Goal: Information Seeking & Learning: Compare options

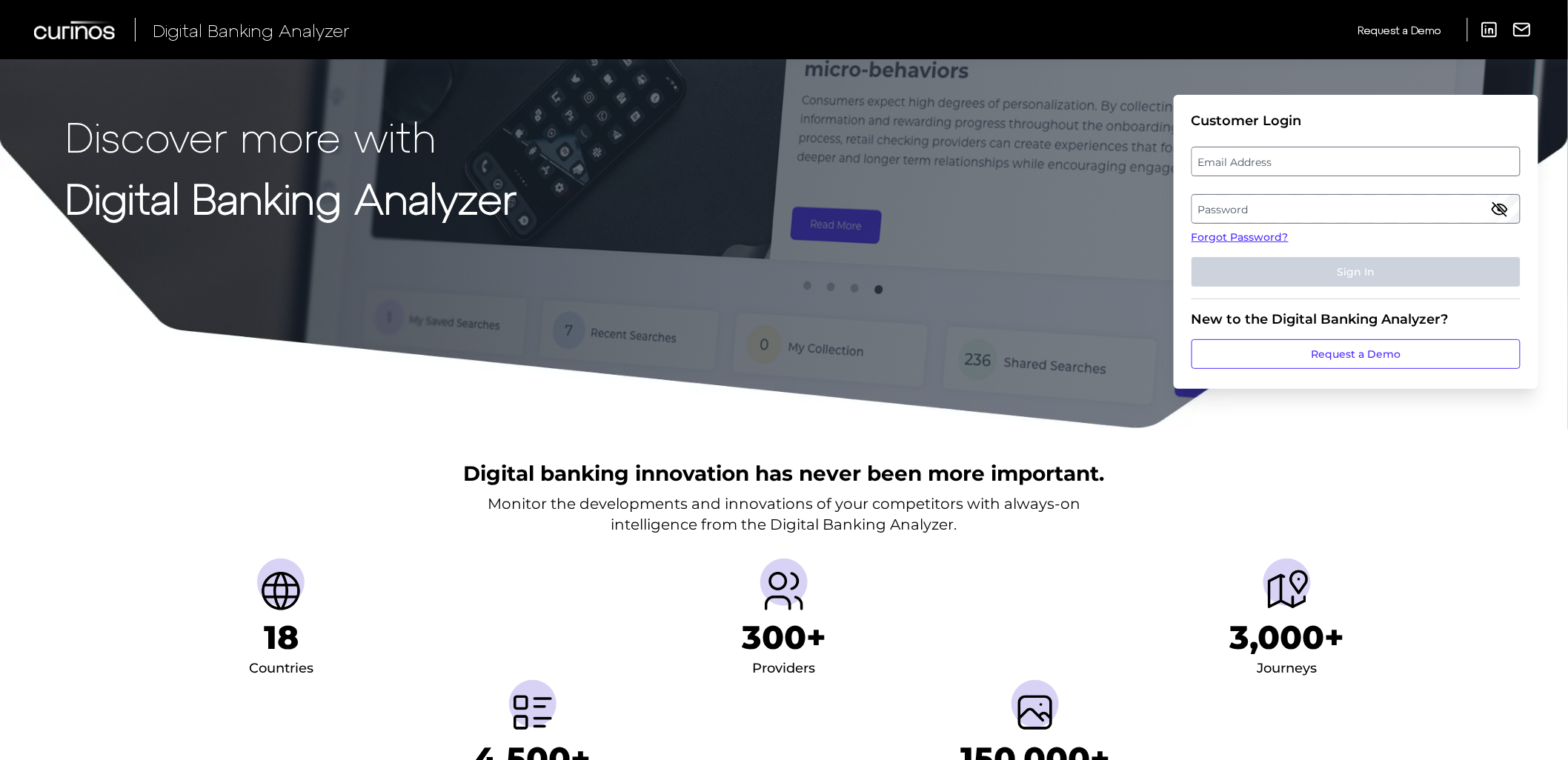
click at [1270, 174] on label "Email Address" at bounding box center [1356, 162] width 327 height 27
click at [1270, 174] on input "email" at bounding box center [1356, 161] width 329 height 29
click at [1269, 168] on input "Email Address" at bounding box center [1356, 161] width 329 height 29
type input "Elizabeth.Hodach.demo@curinos.com"
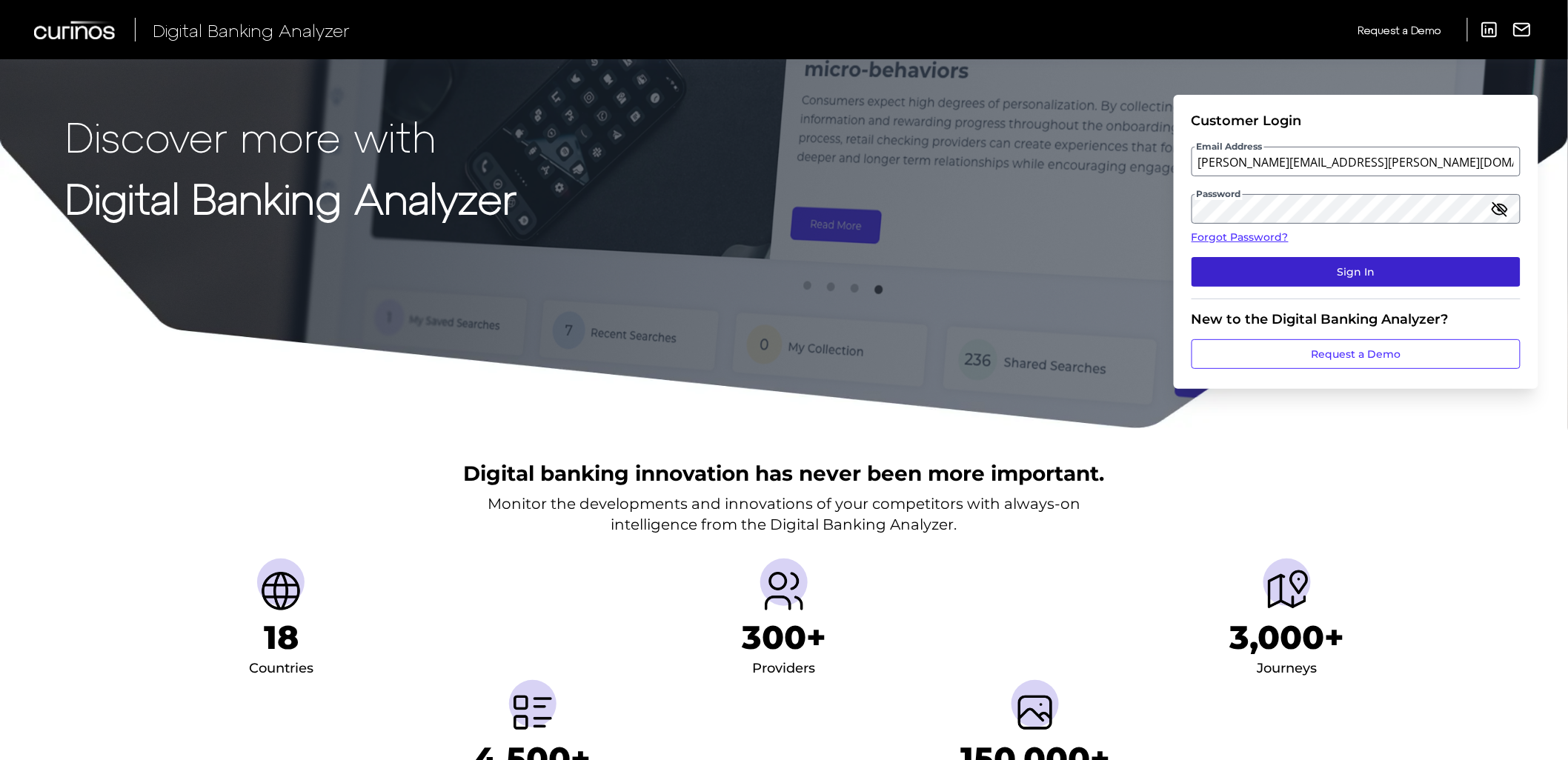
click at [1279, 266] on button "Sign In" at bounding box center [1356, 271] width 329 height 29
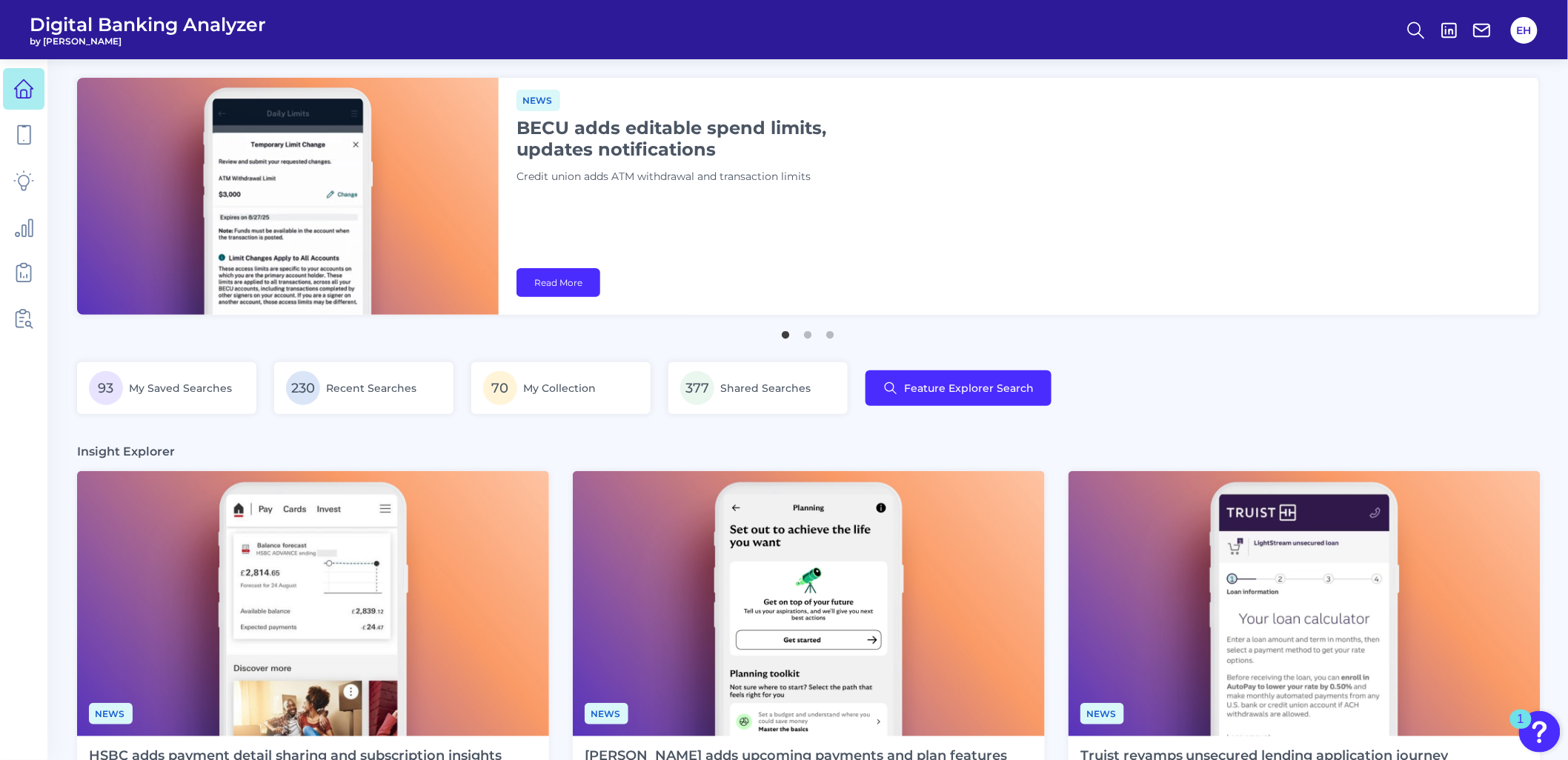
drag, startPoint x: 1573, startPoint y: 8, endPoint x: 362, endPoint y: 450, distance: 1289.1
click at [362, 450] on div "Insight Explorer" at bounding box center [807, 451] width 1461 height 15
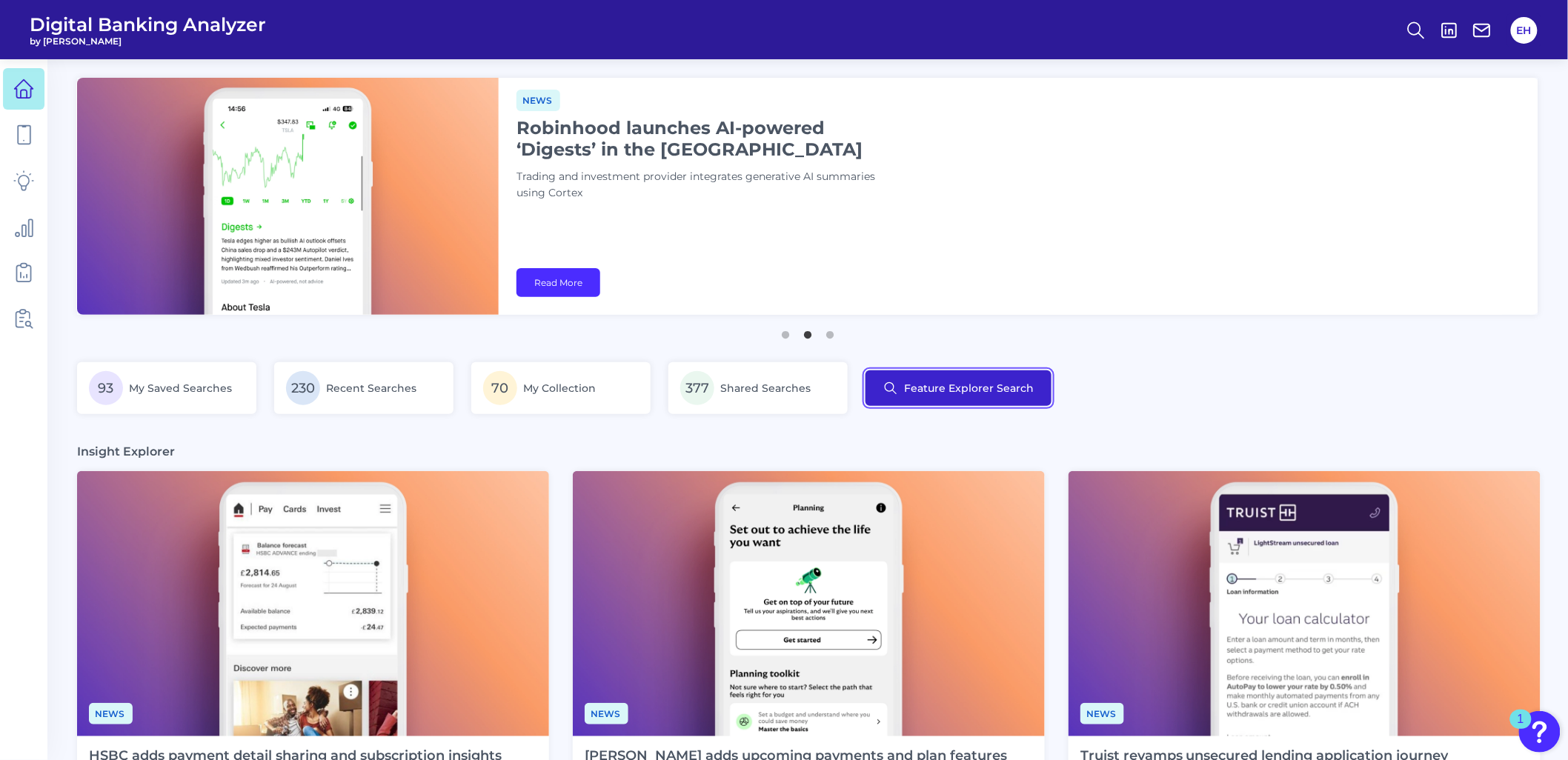
click at [945, 393] on button "Feature Explorer Search" at bounding box center [958, 388] width 186 height 35
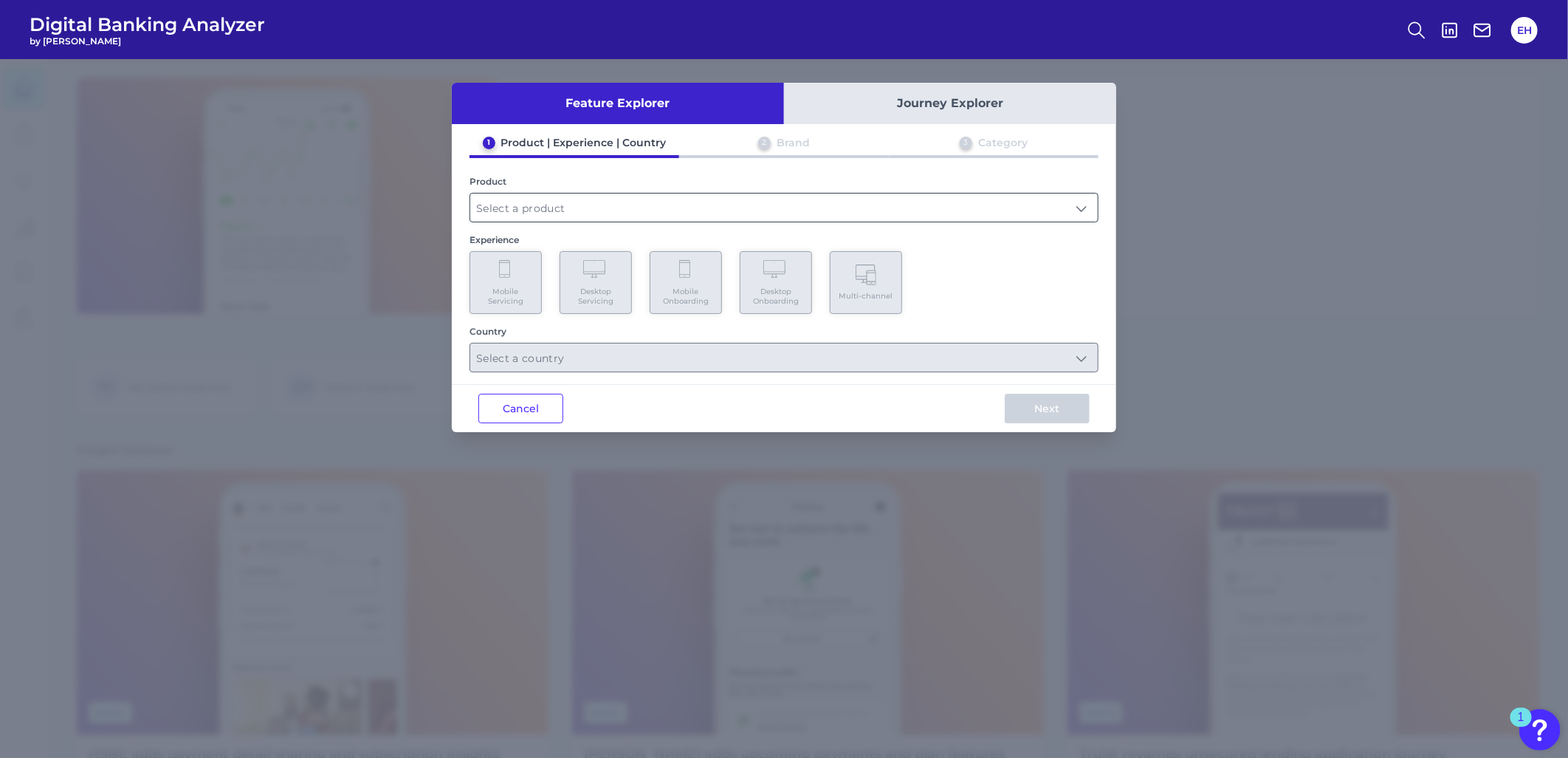
click at [557, 211] on input "text" at bounding box center [784, 207] width 627 height 28
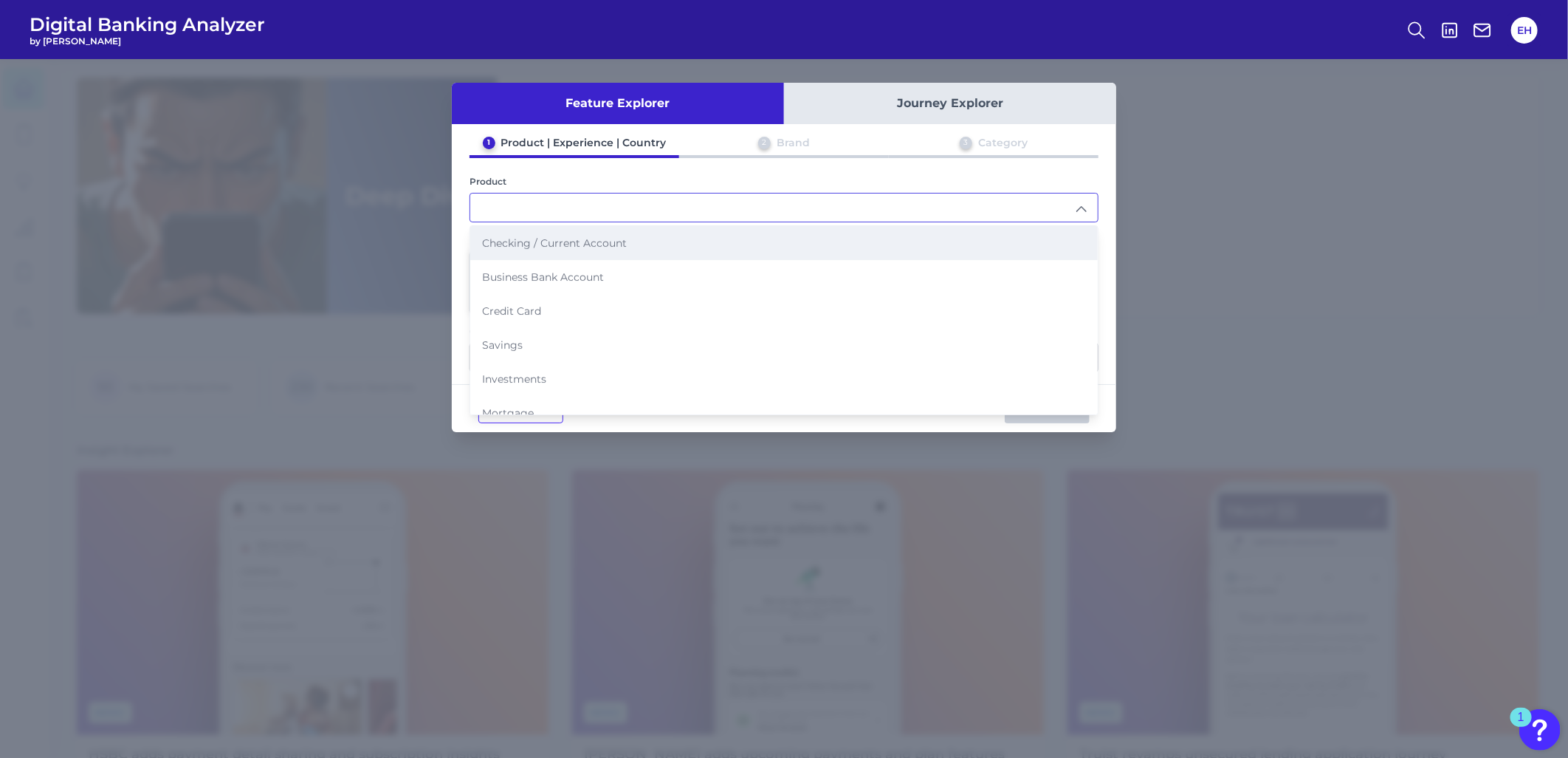
click at [562, 238] on span "Checking / Current Account" at bounding box center [554, 243] width 144 height 13
type input "Checking / Current Account"
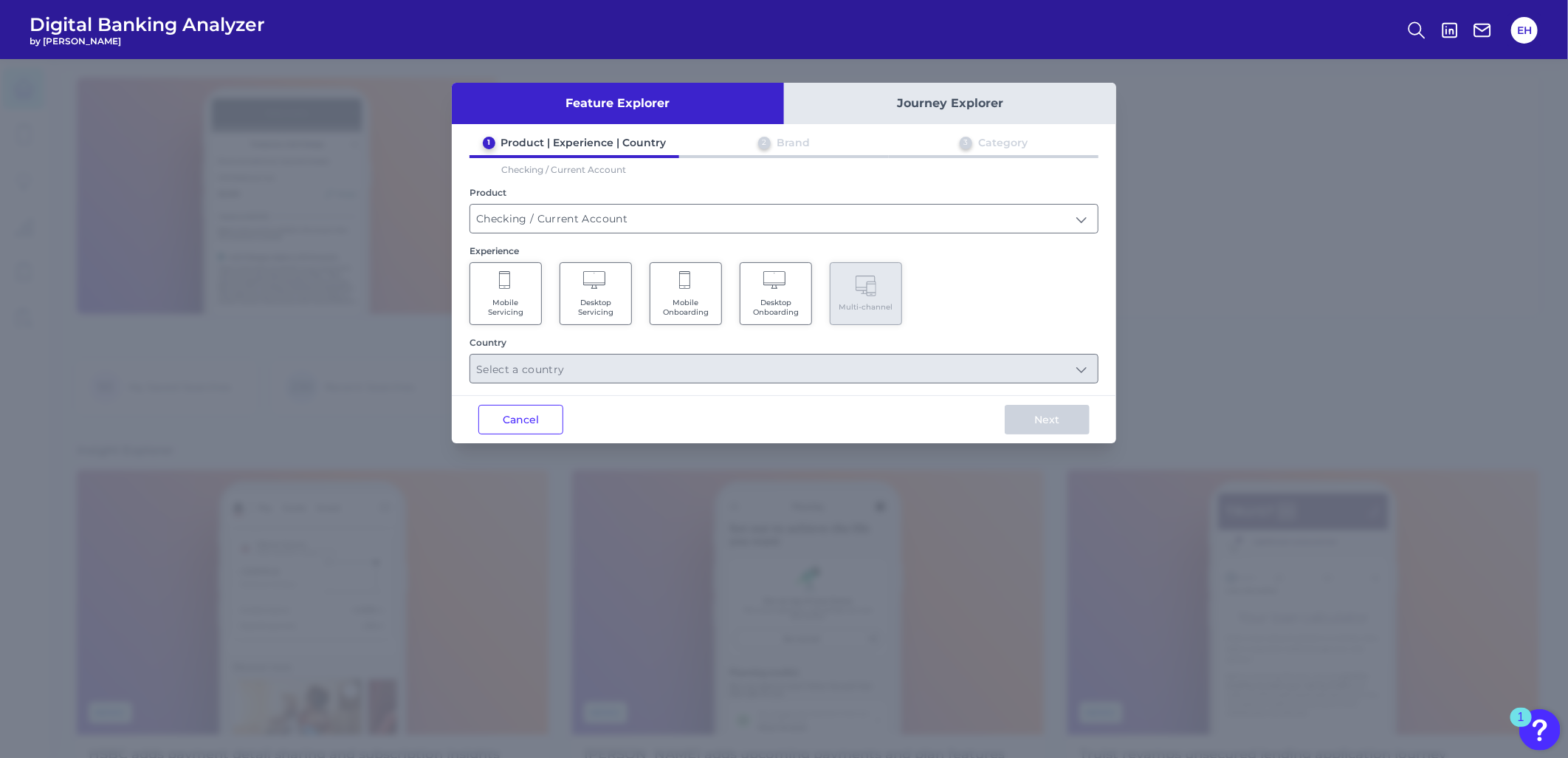
click at [692, 304] on span "Mobile Onboarding" at bounding box center [685, 307] width 56 height 19
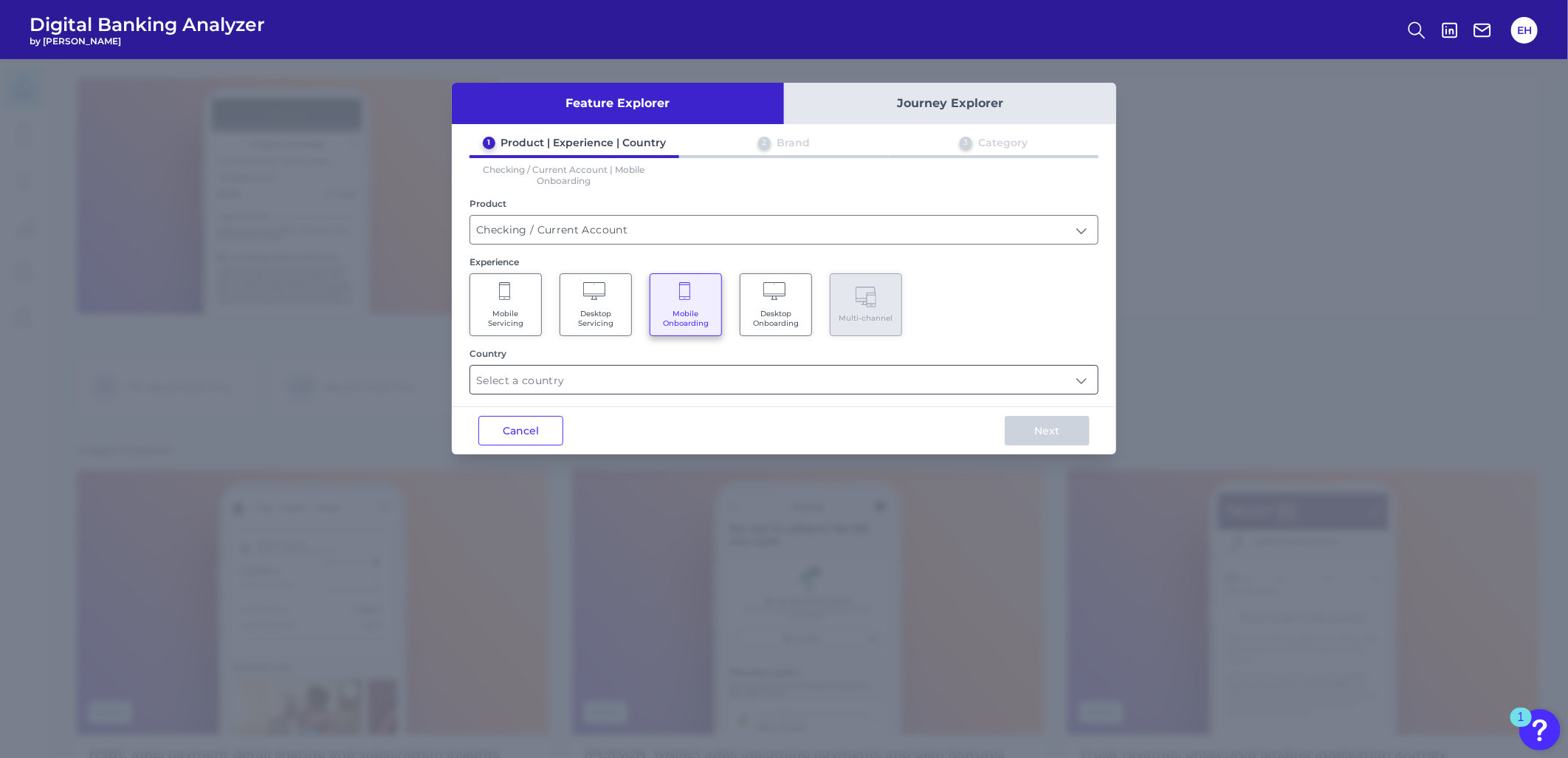
click at [614, 375] on input "text" at bounding box center [784, 379] width 627 height 28
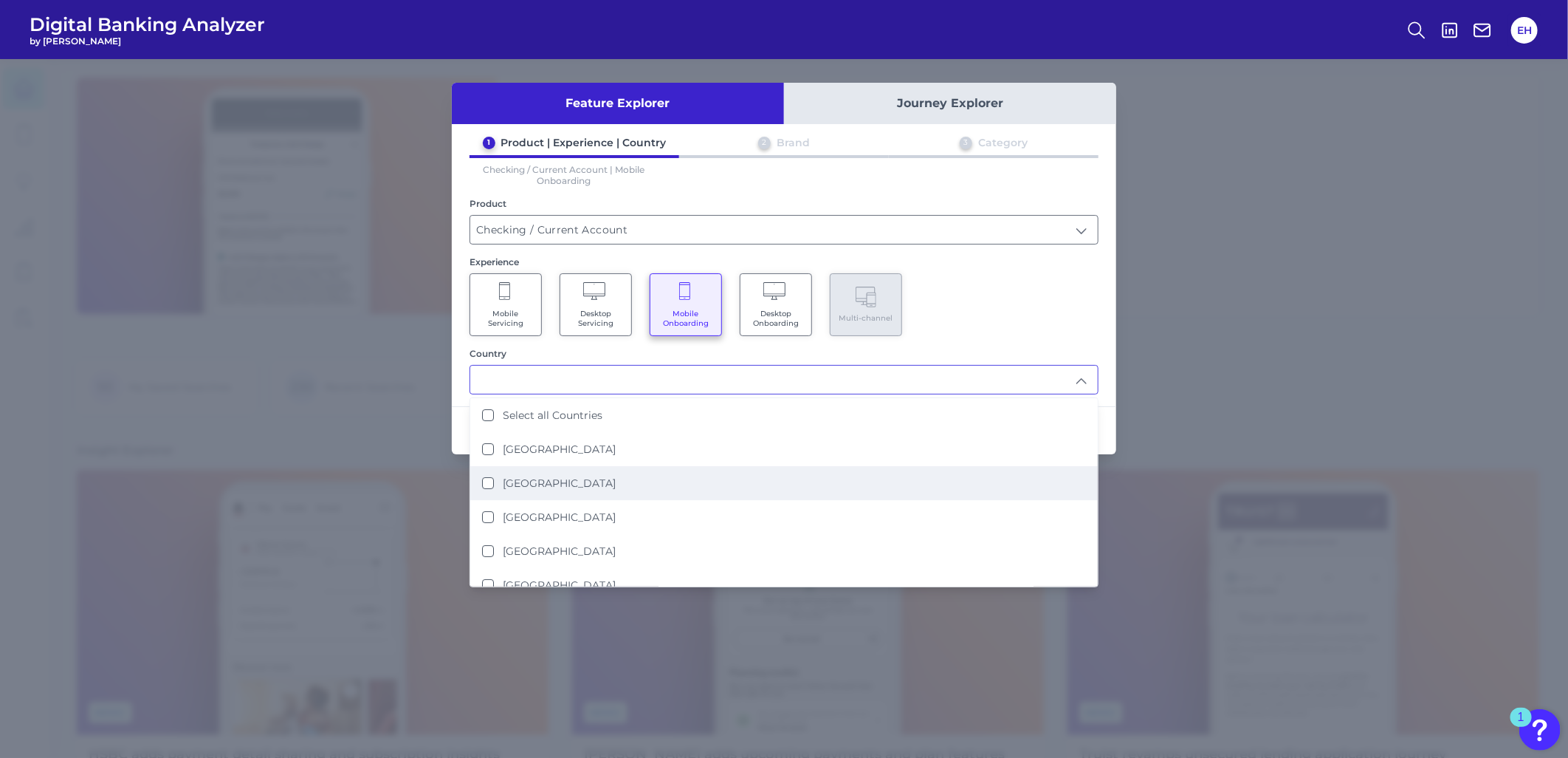
click at [558, 482] on label "[GEOGRAPHIC_DATA]" at bounding box center [559, 483] width 113 height 13
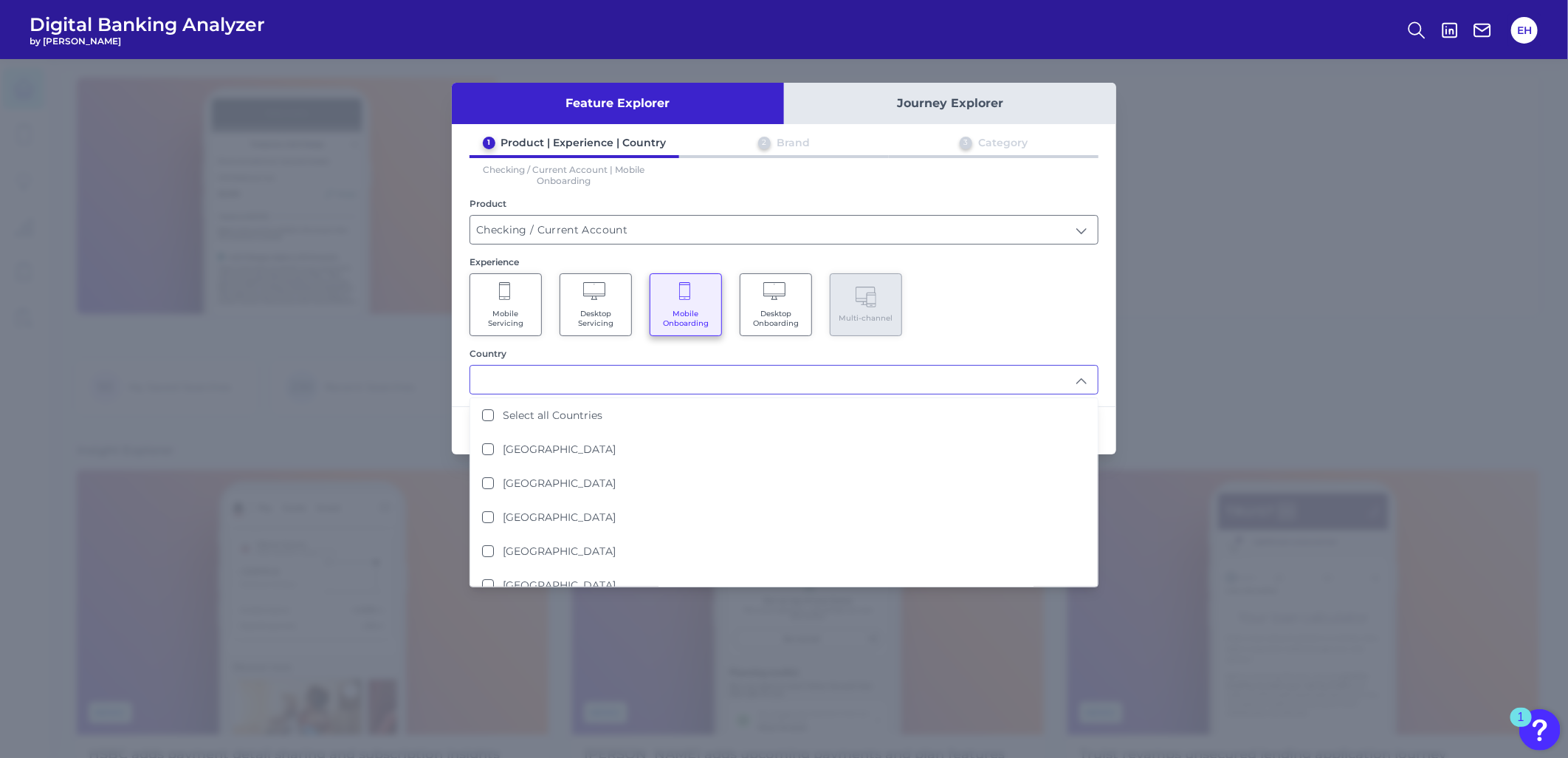
type input "[GEOGRAPHIC_DATA]"
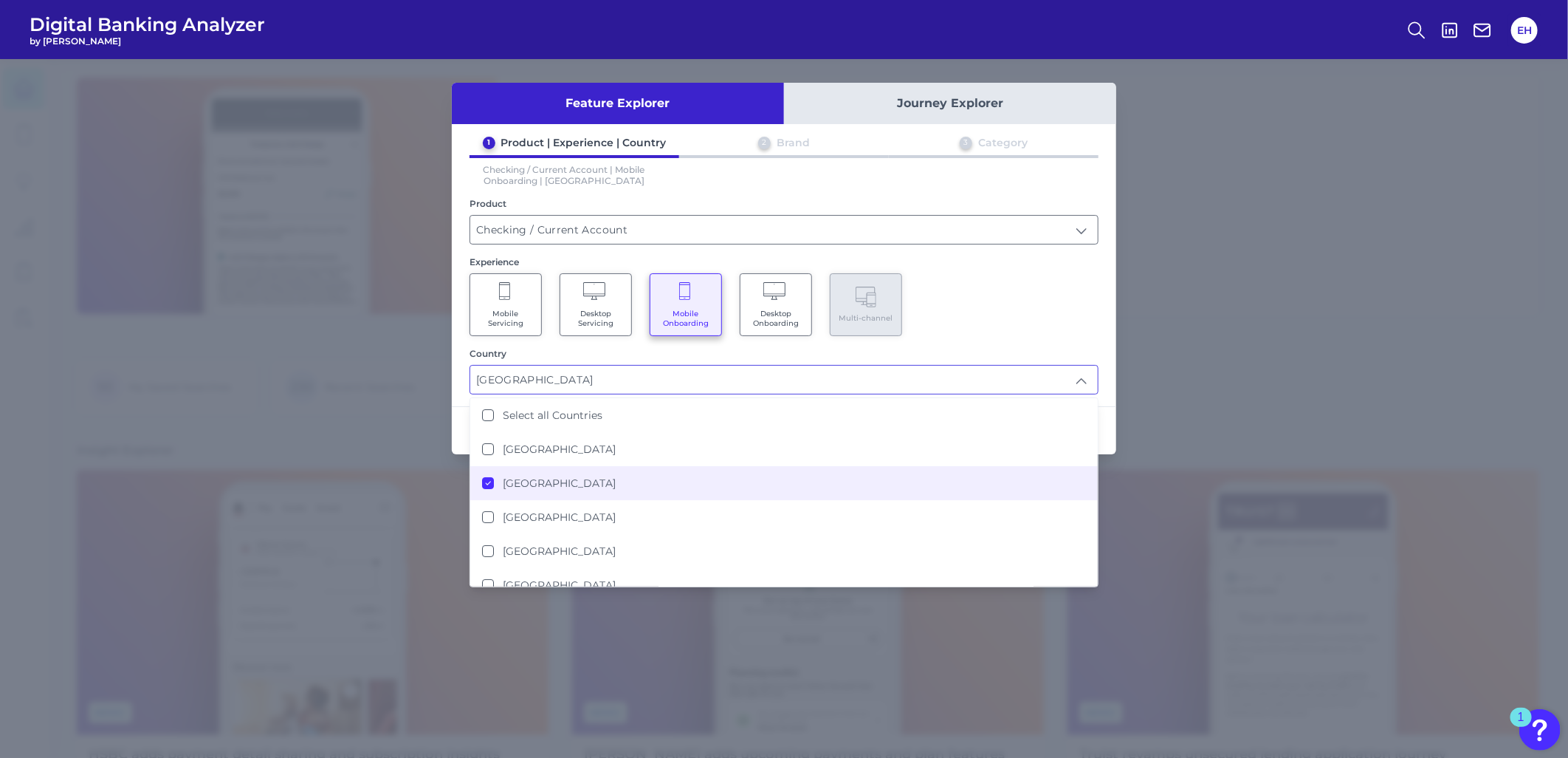
click at [993, 288] on div "Mobile Servicing Desktop Servicing Mobile Onboarding Desktop Onboarding Multi-c…" at bounding box center [784, 304] width 629 height 63
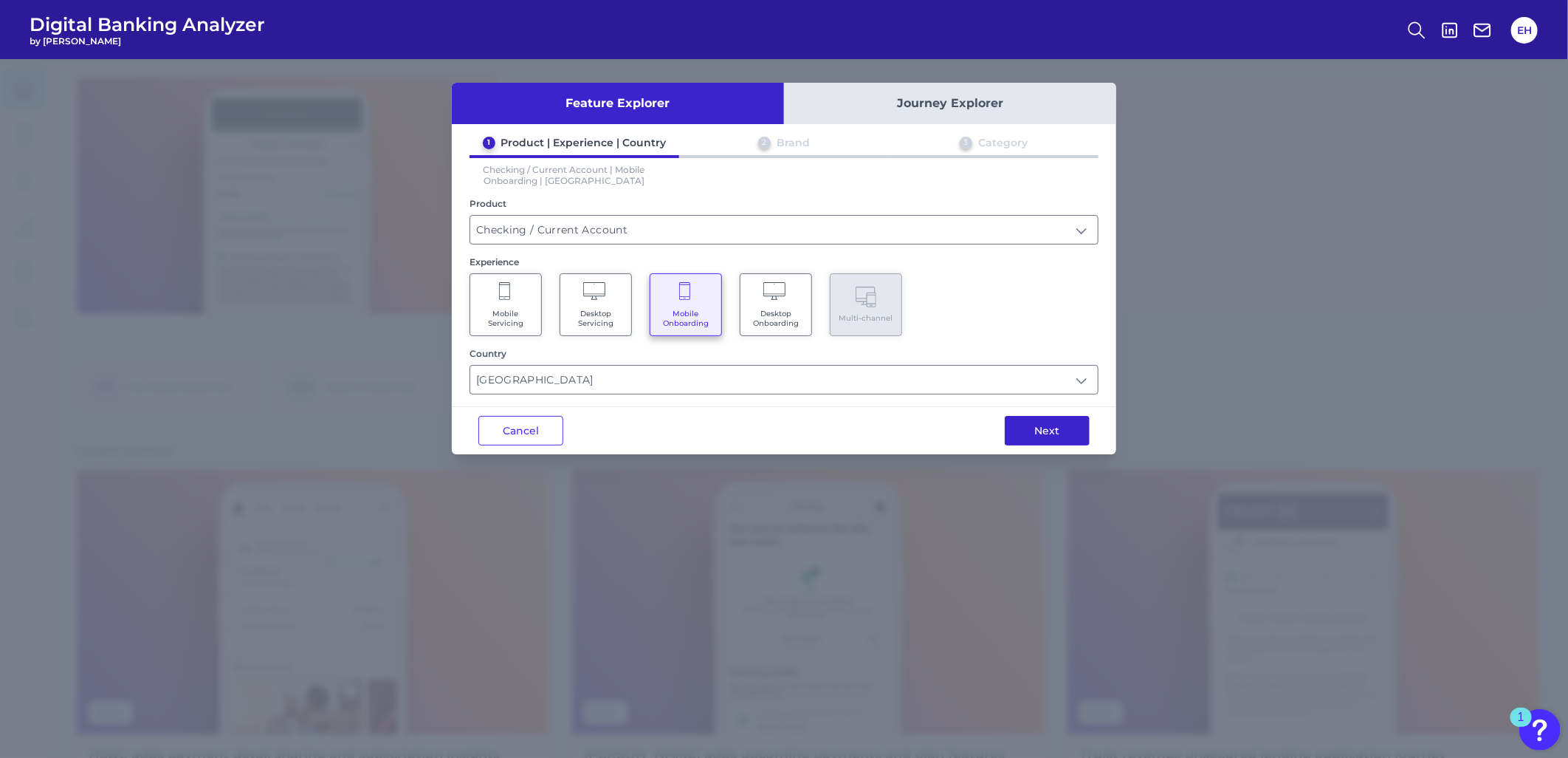
click at [1015, 429] on button "Next" at bounding box center [1046, 430] width 85 height 29
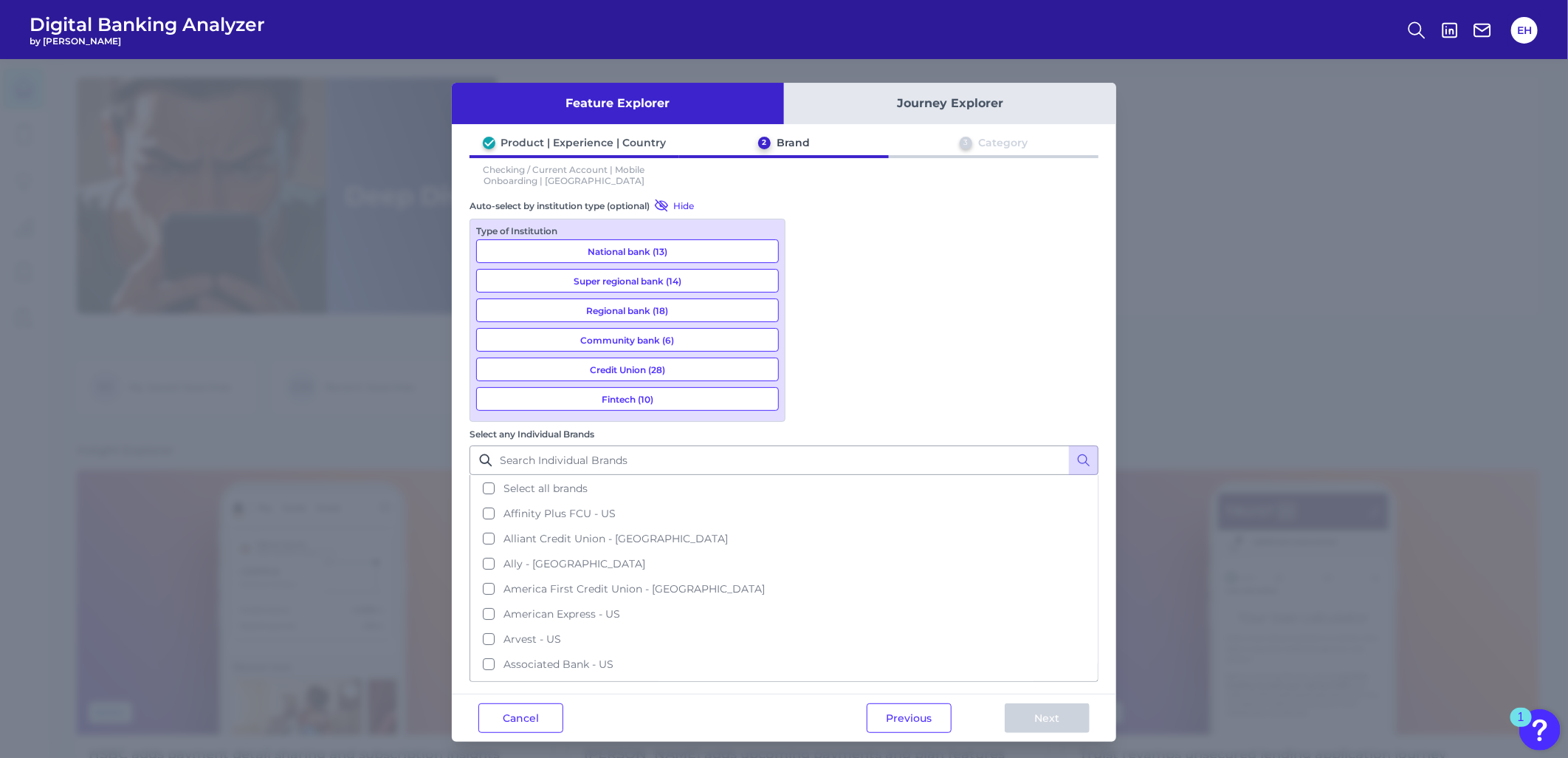
click at [684, 313] on button "Regional bank (18)" at bounding box center [627, 310] width 302 height 24
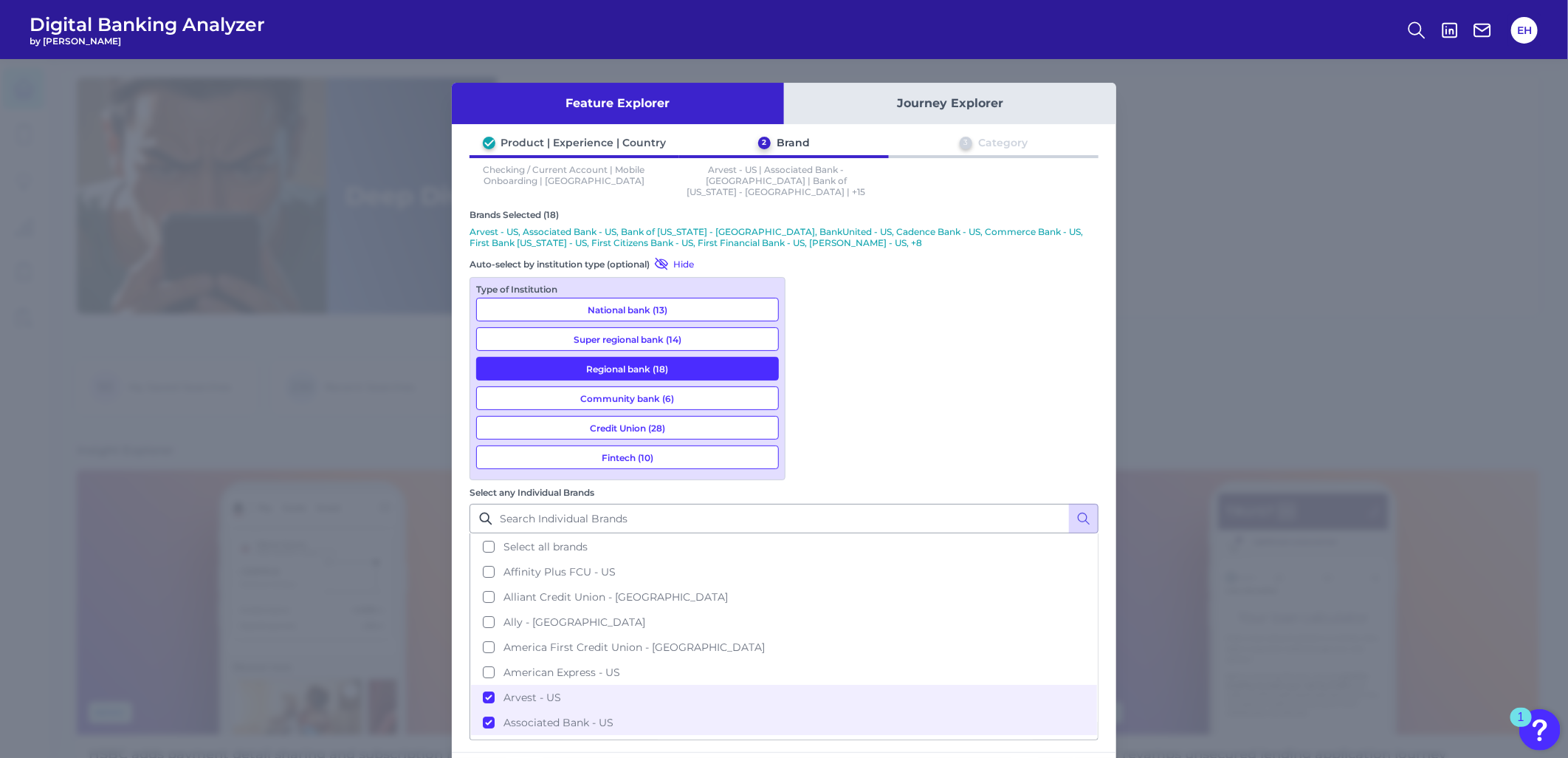
click at [645, 387] on button "Community bank (6)" at bounding box center [627, 398] width 302 height 24
click at [632, 297] on button "National bank (13)" at bounding box center [627, 309] width 302 height 24
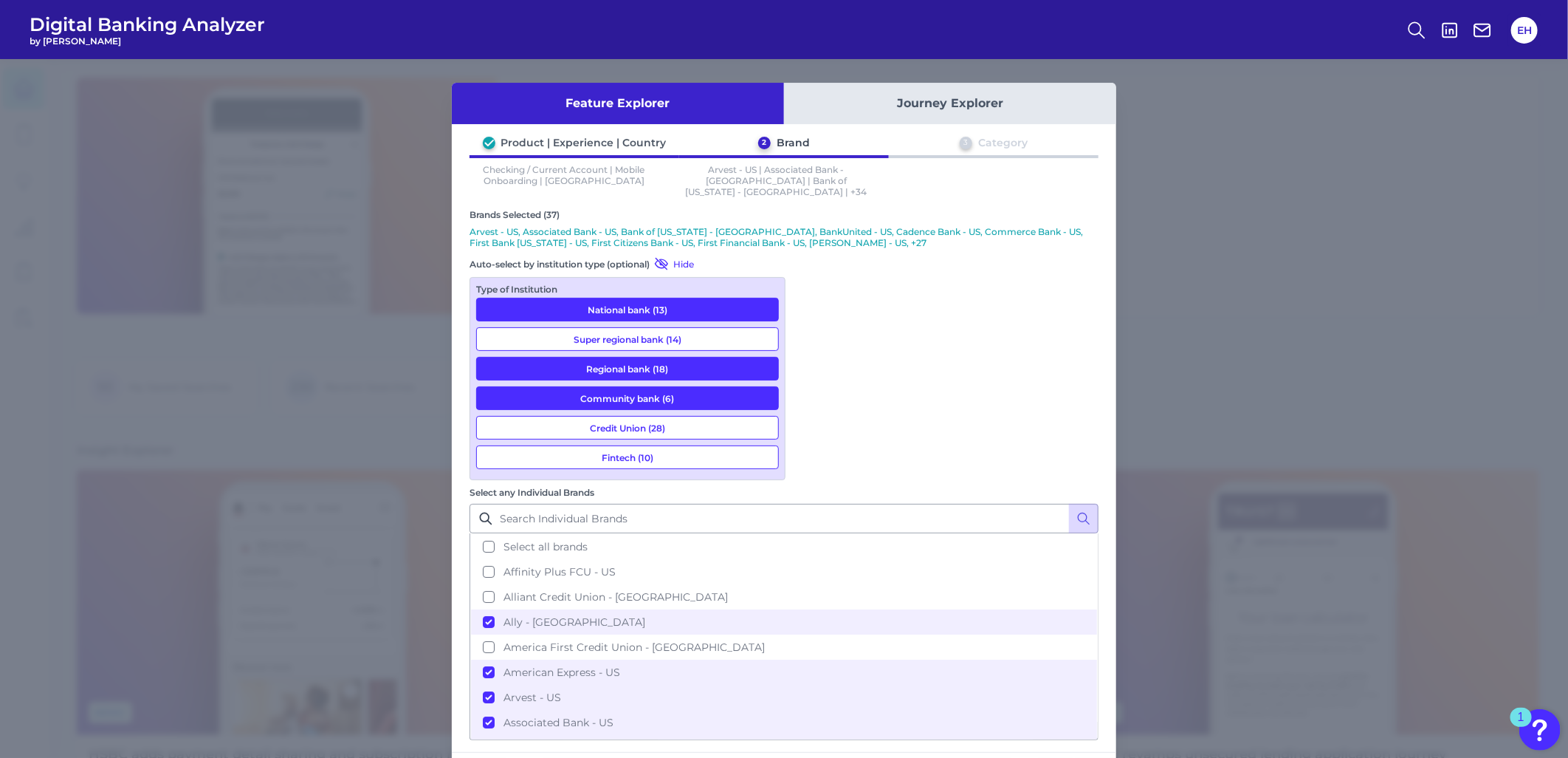
click at [641, 445] on button "Fintech (10)" at bounding box center [627, 457] width 302 height 24
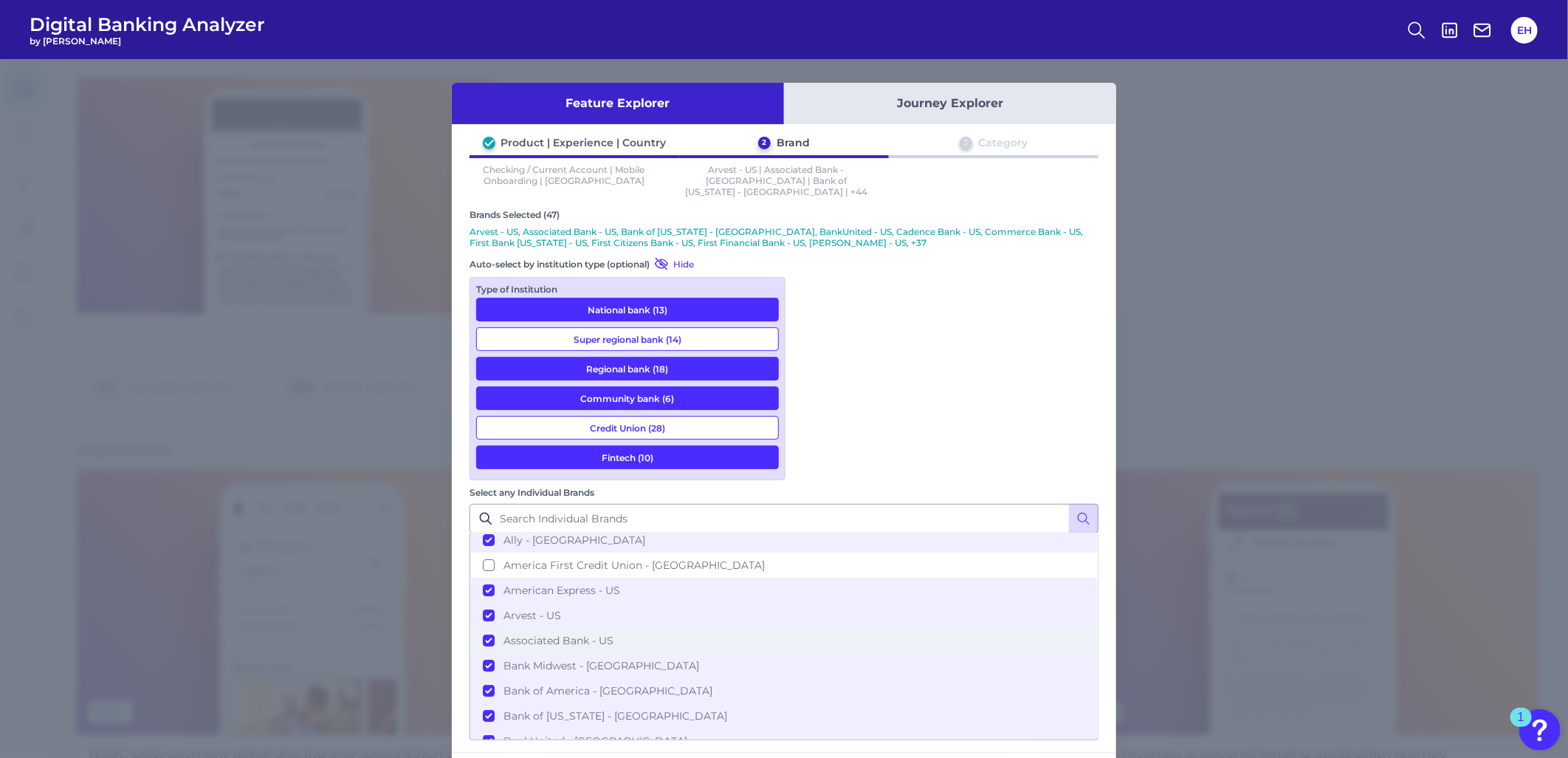
scroll to position [164, 0]
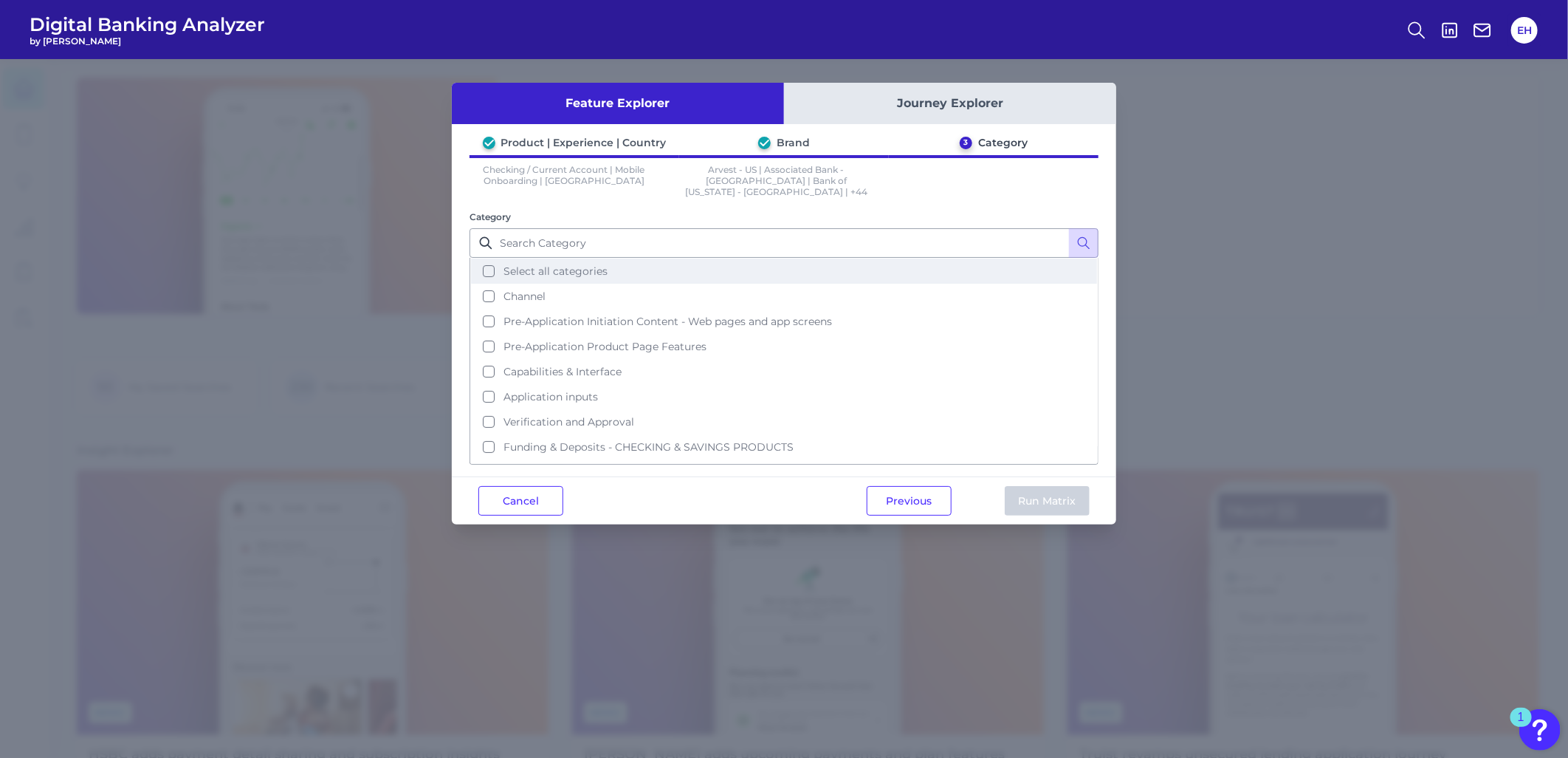
click at [500, 262] on button "Select all categories" at bounding box center [784, 271] width 626 height 25
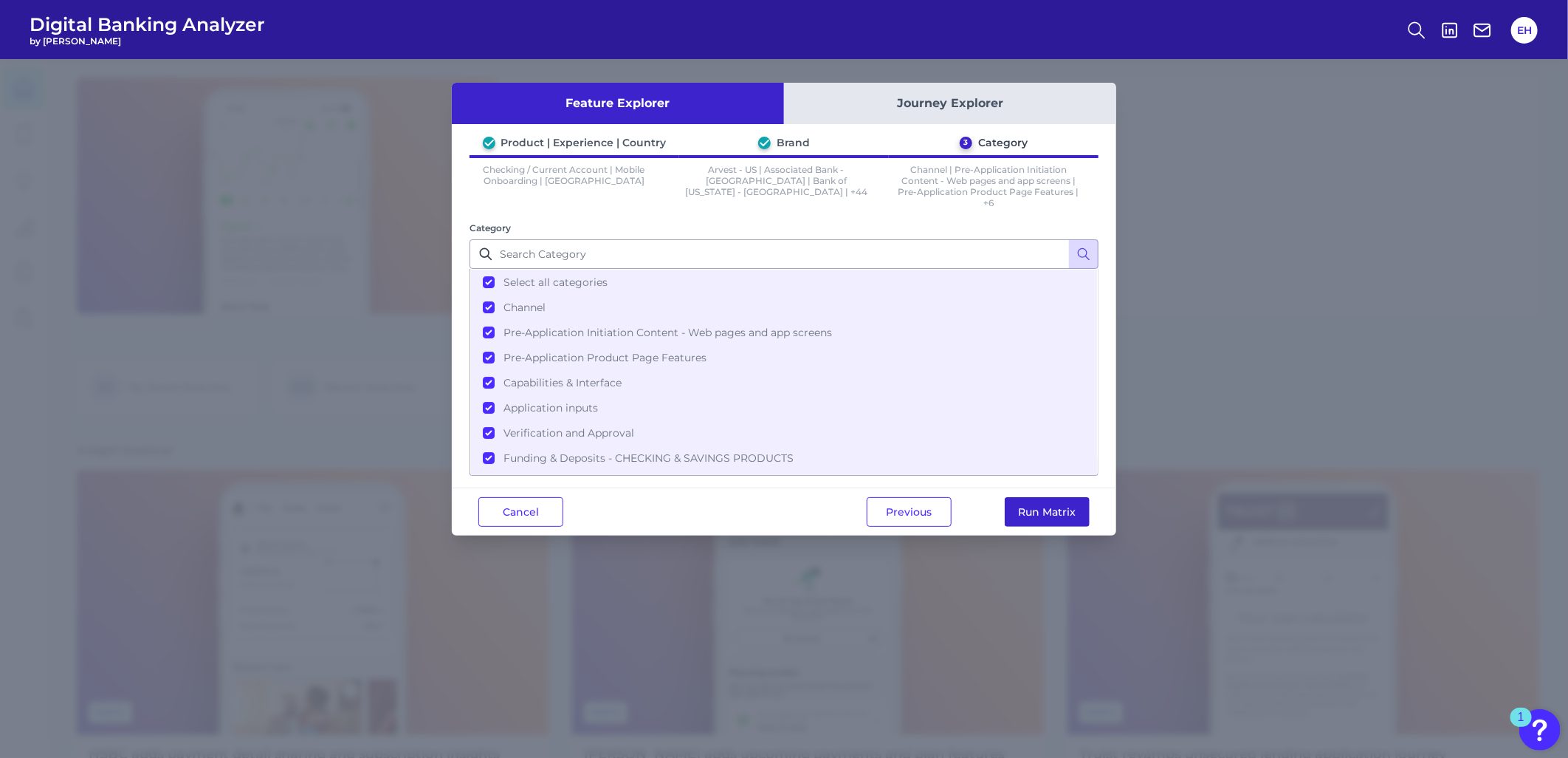
click at [1022, 508] on button "Run Matrix" at bounding box center [1046, 511] width 85 height 29
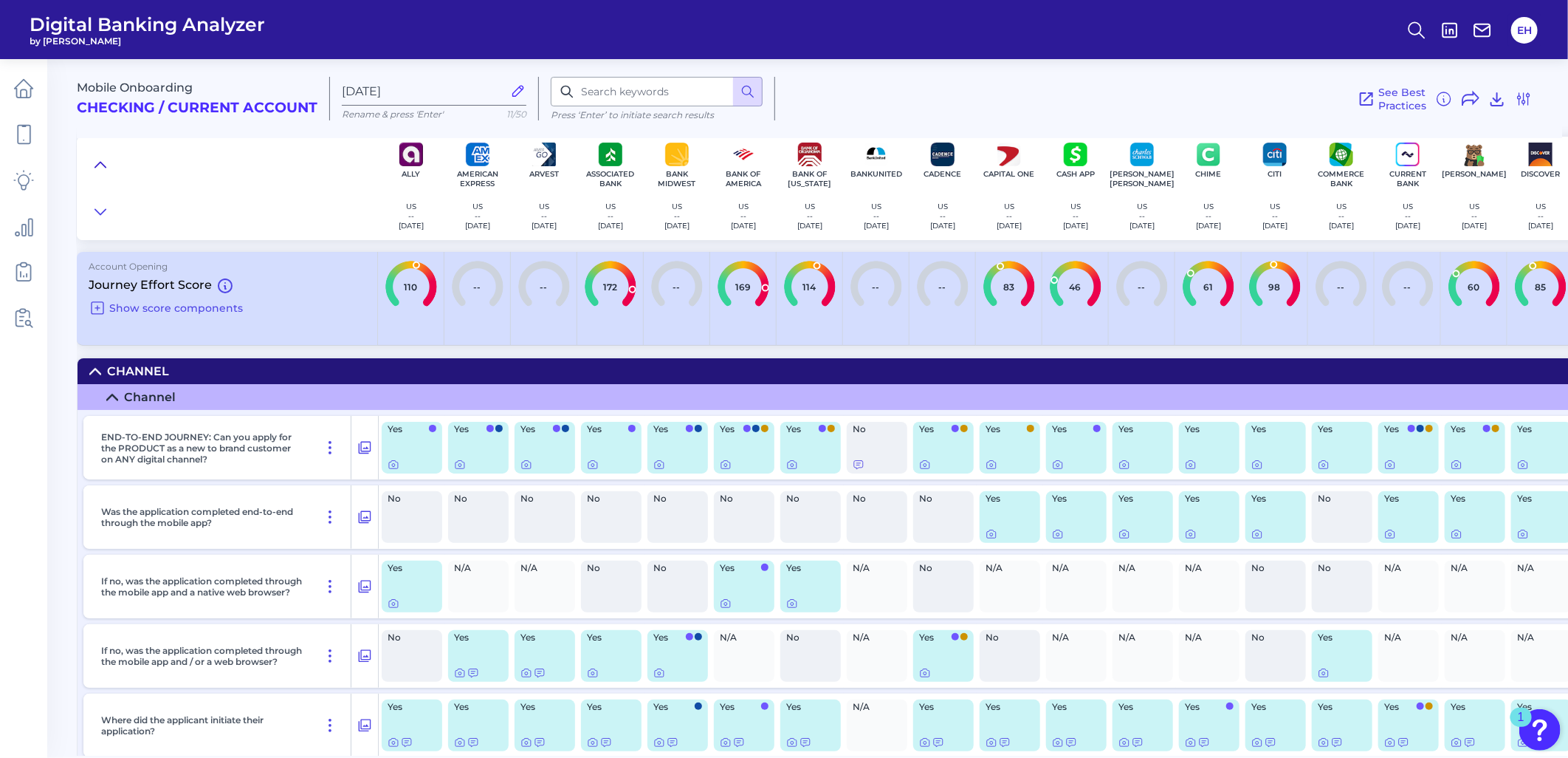
click at [99, 162] on icon at bounding box center [100, 164] width 10 height 5
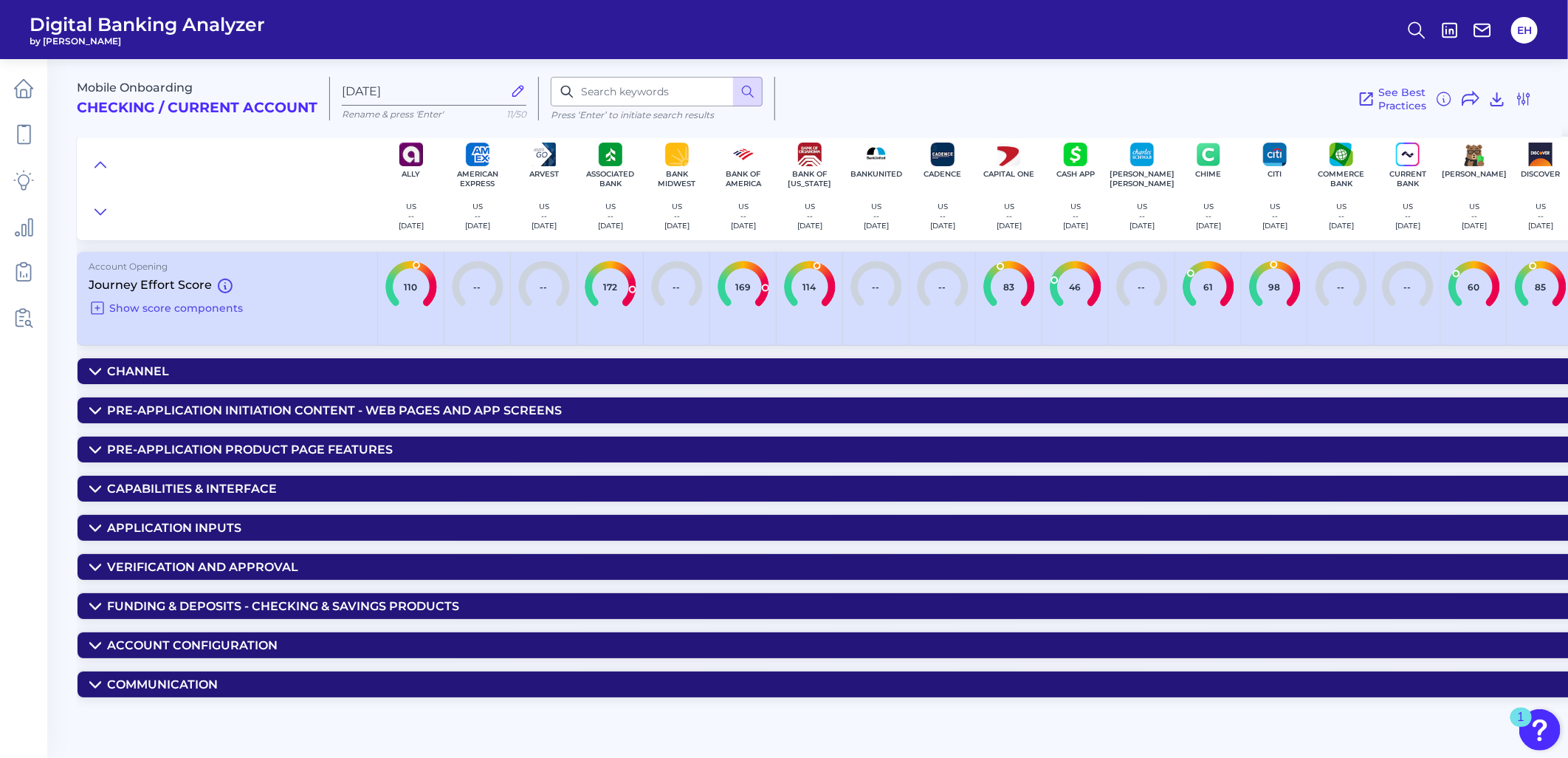
click at [148, 687] on div "Communication" at bounding box center [162, 684] width 111 height 14
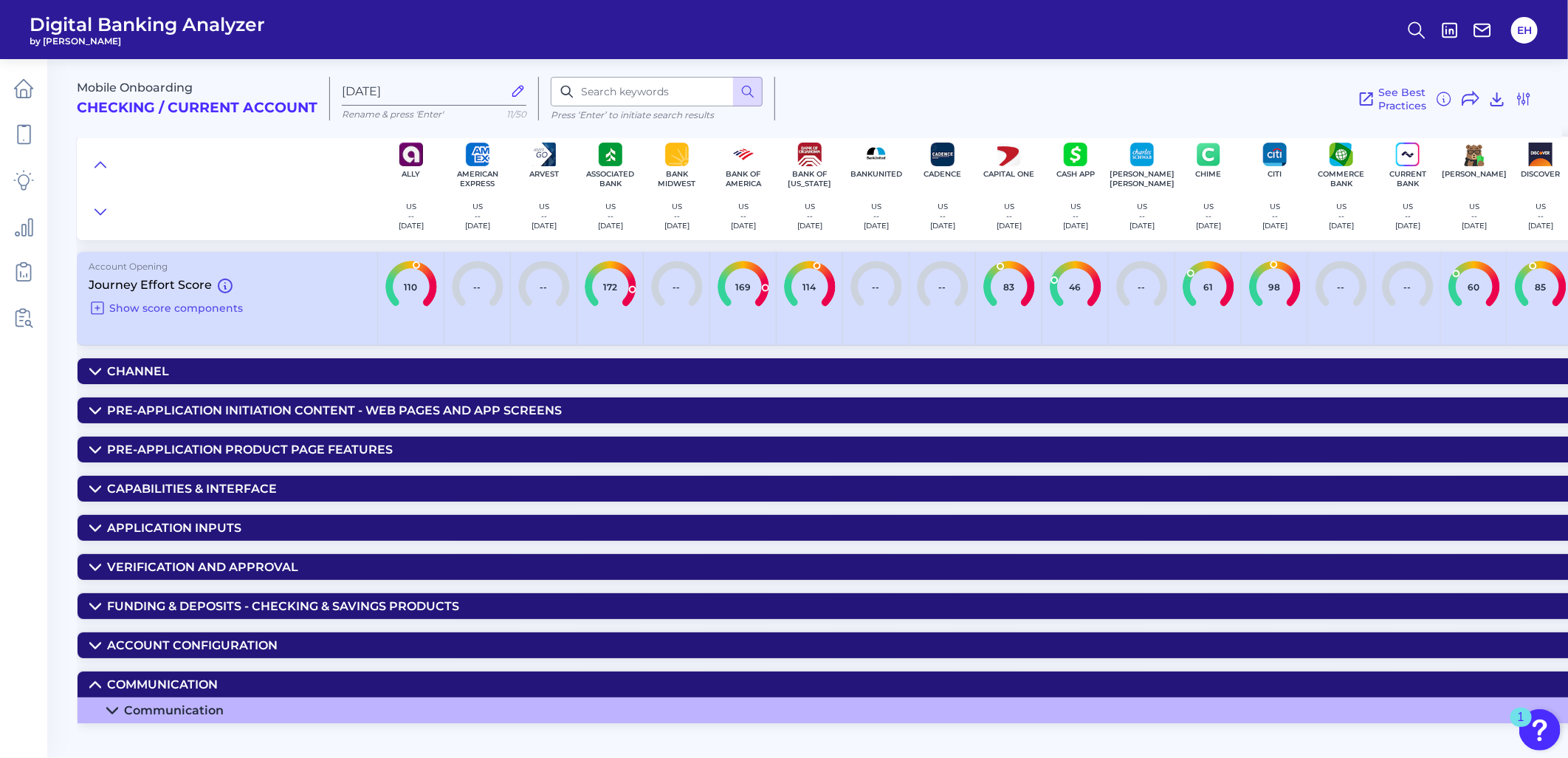
click at [180, 717] on div "Communication" at bounding box center [174, 710] width 100 height 14
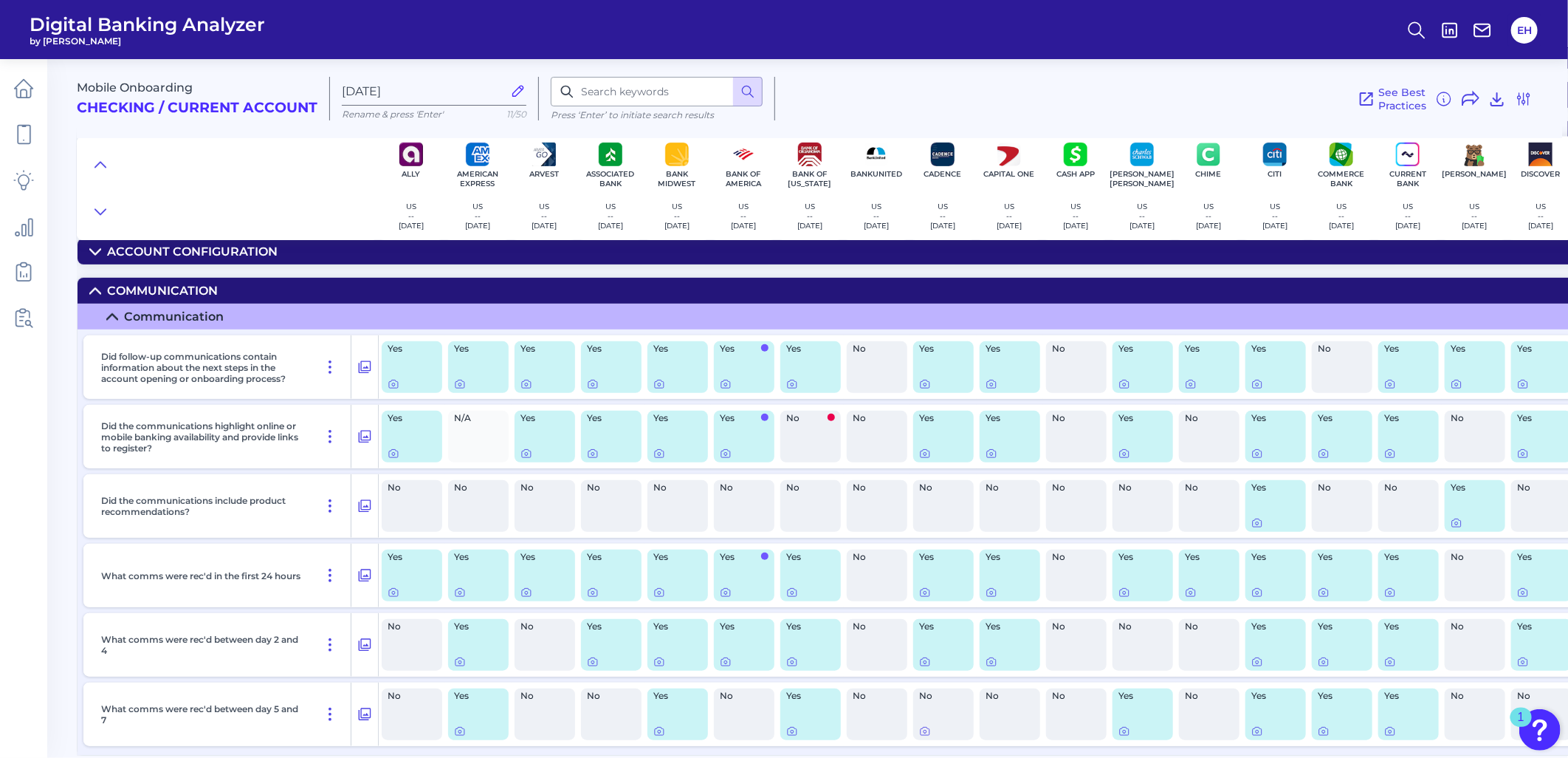
scroll to position [407, 0]
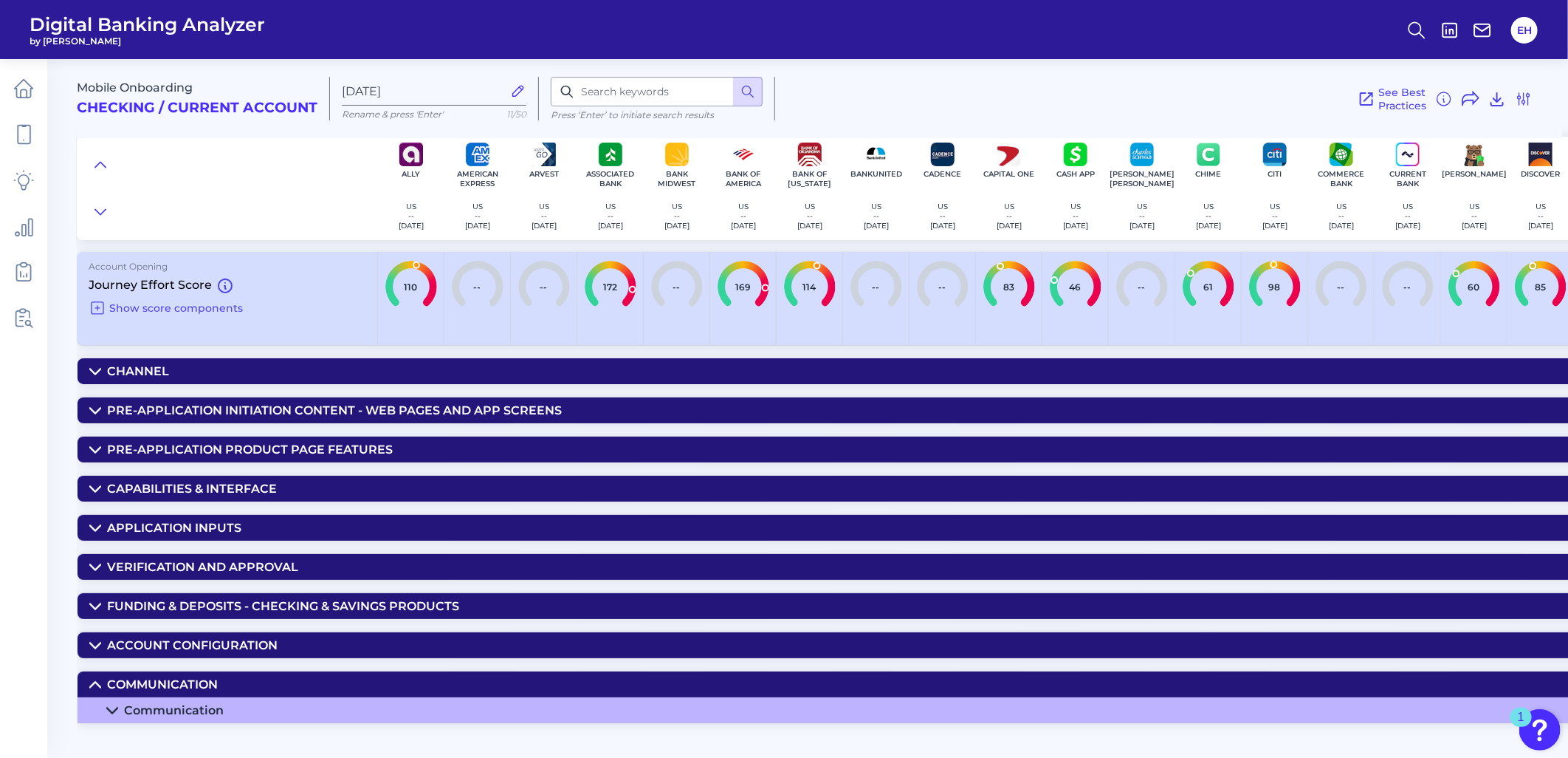
scroll to position [0, 0]
click at [124, 371] on div "Channel" at bounding box center [138, 371] width 62 height 14
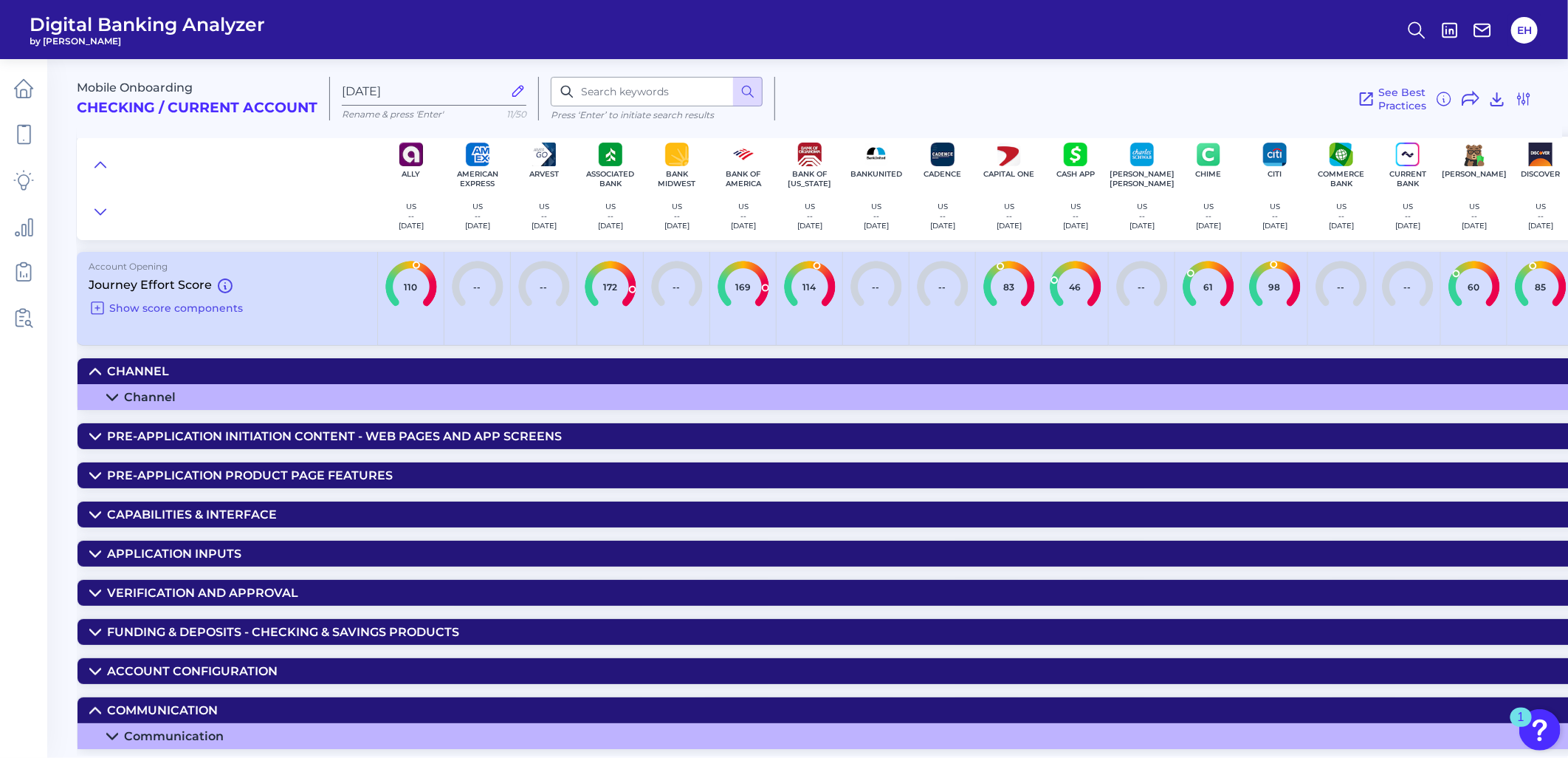
click at [137, 392] on div "Channel" at bounding box center [150, 397] width 52 height 14
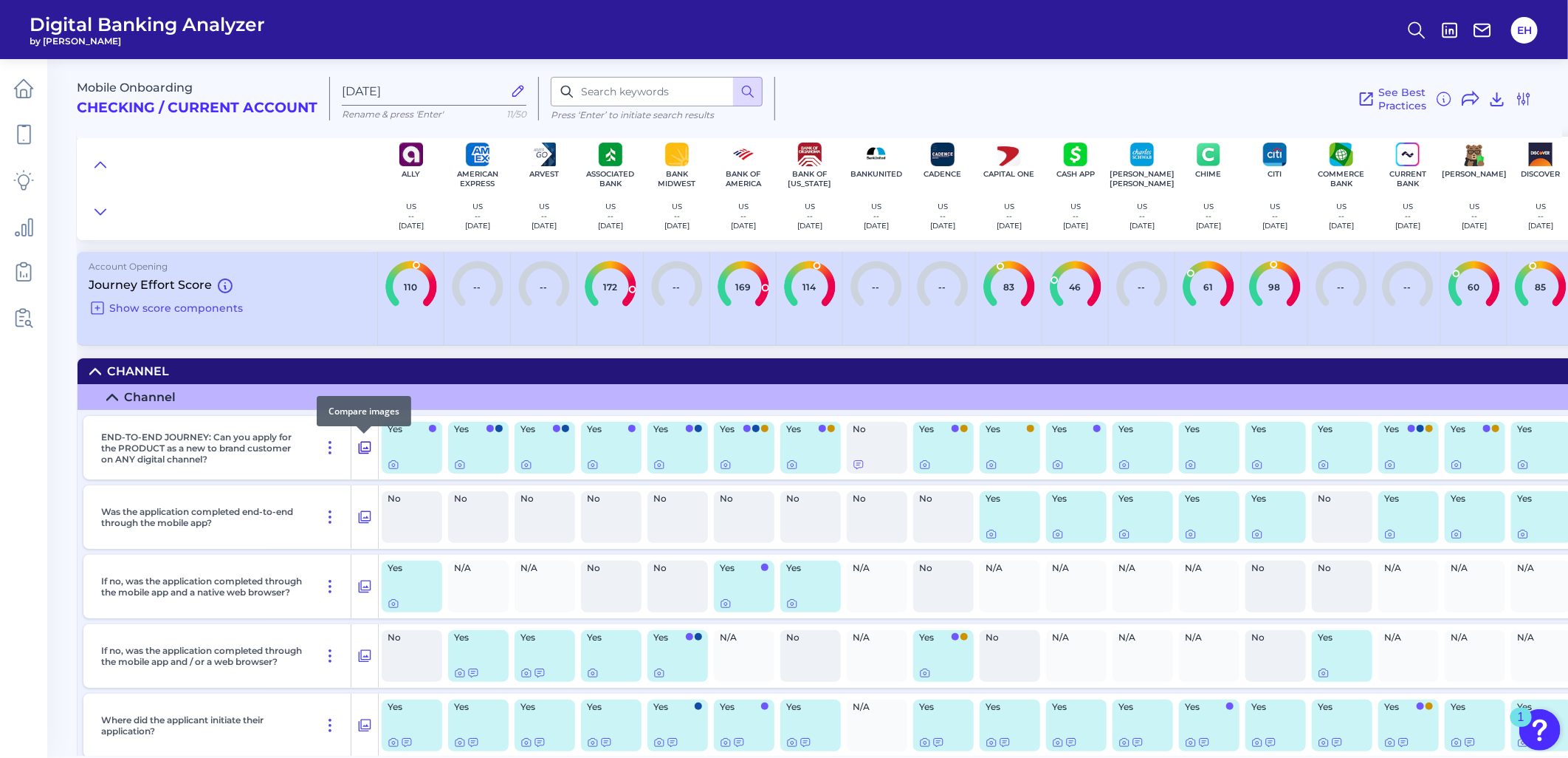
click at [364, 449] on icon at bounding box center [364, 448] width 13 height 13
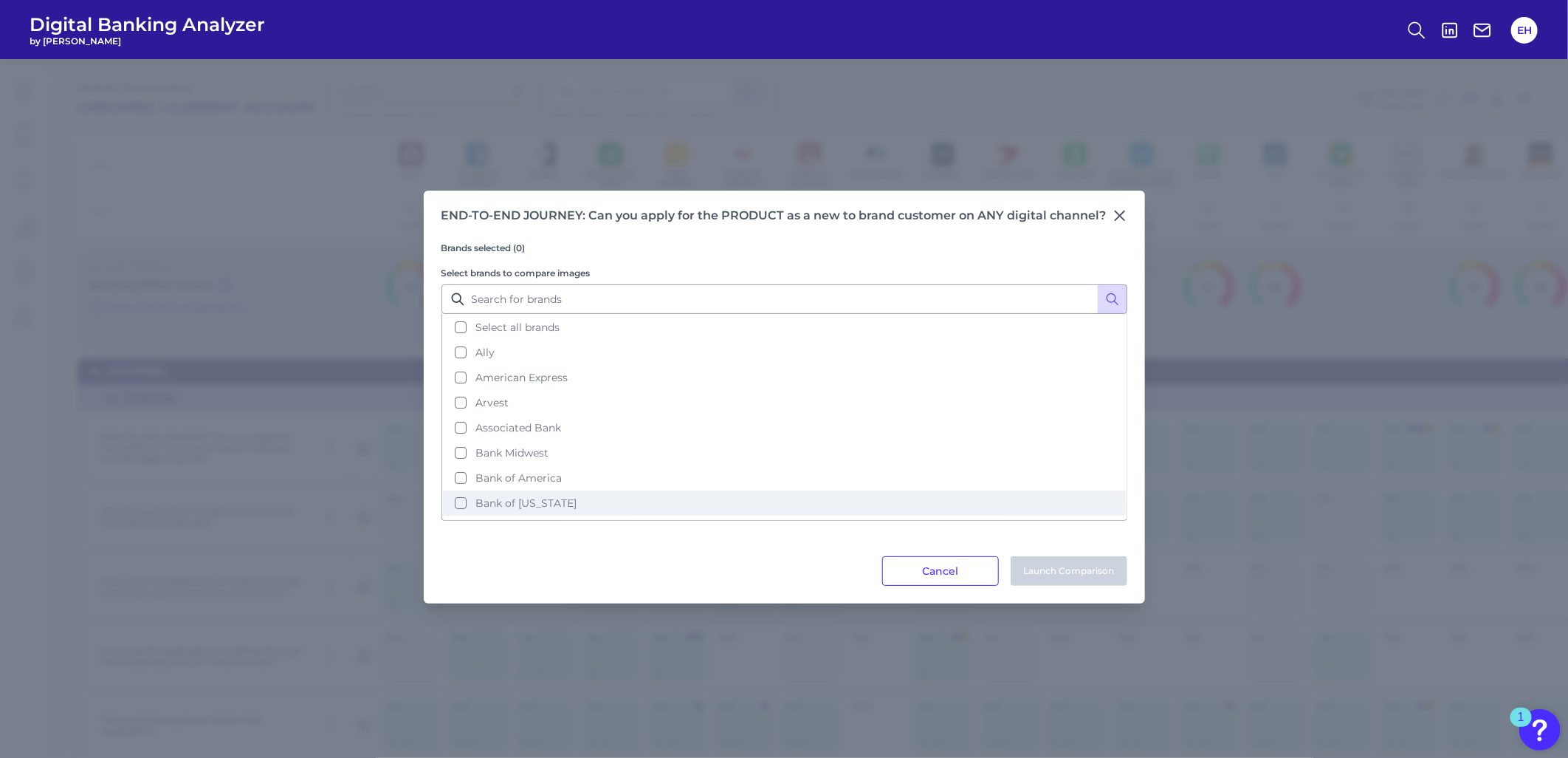
click at [509, 497] on span "Bank of [US_STATE]" at bounding box center [526, 503] width 101 height 13
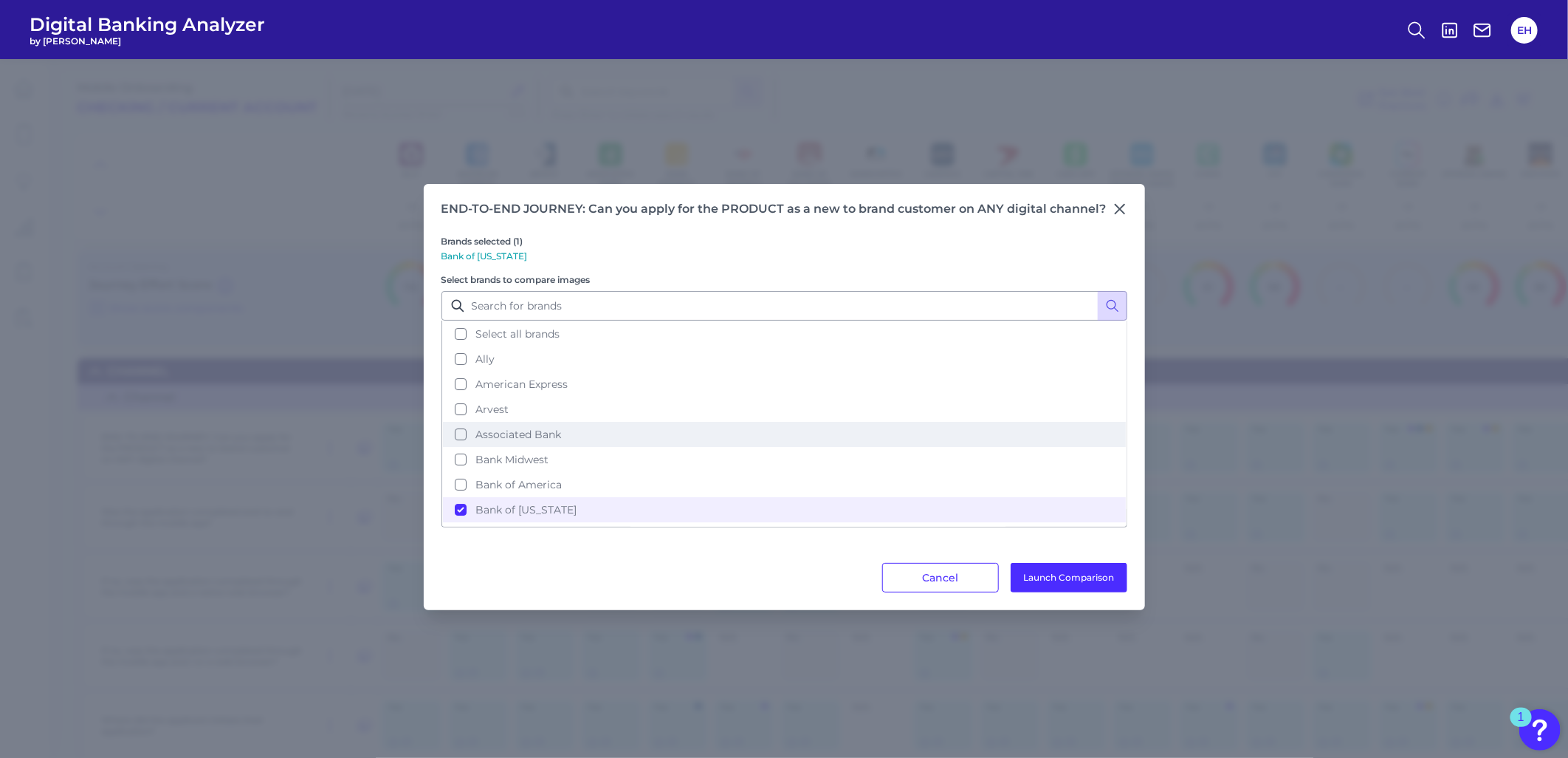
click at [502, 429] on span "Associated Bank" at bounding box center [518, 434] width 86 height 13
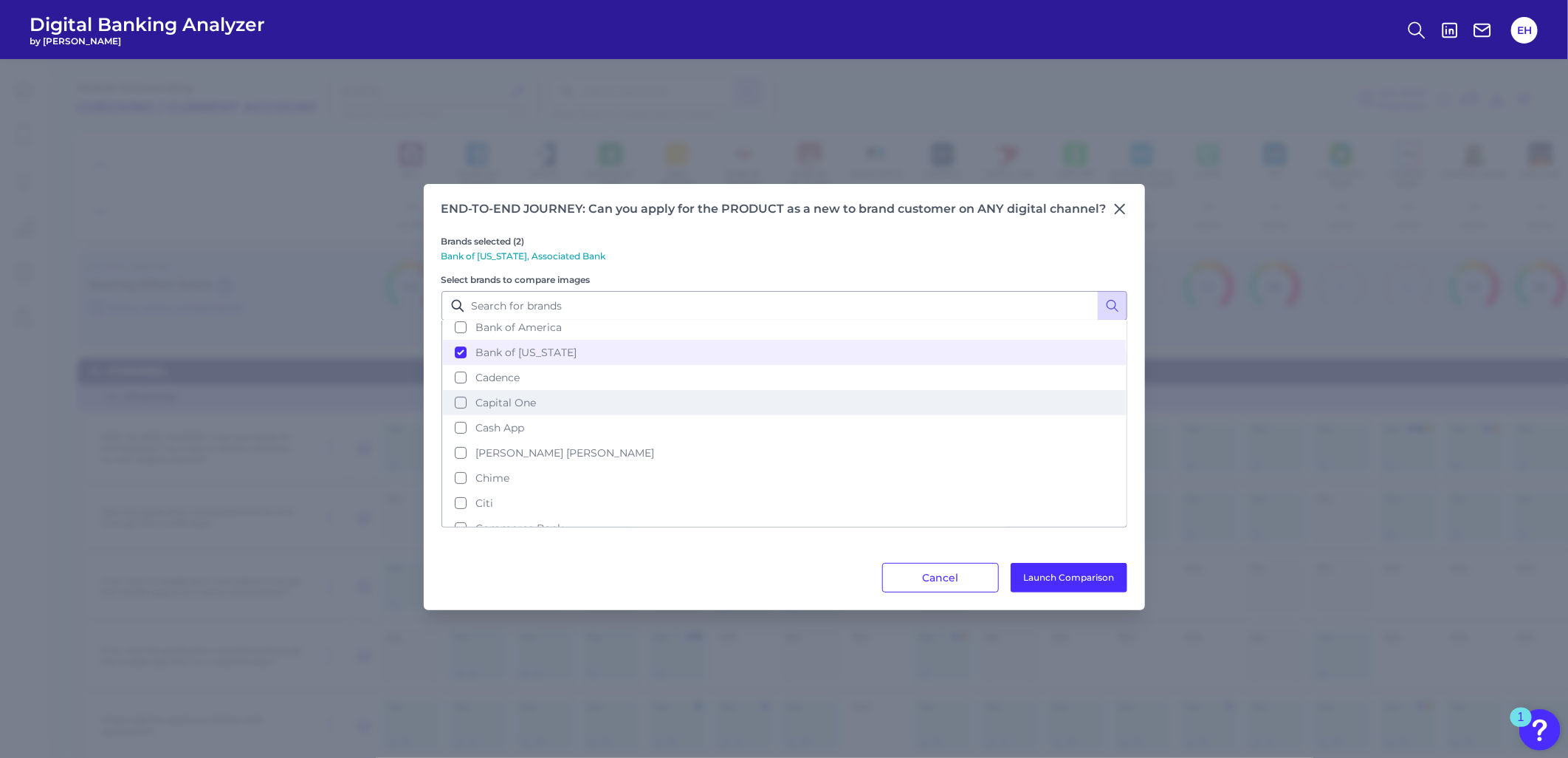
scroll to position [164, 0]
click at [499, 389] on span "Capital One" at bounding box center [506, 396] width 60 height 13
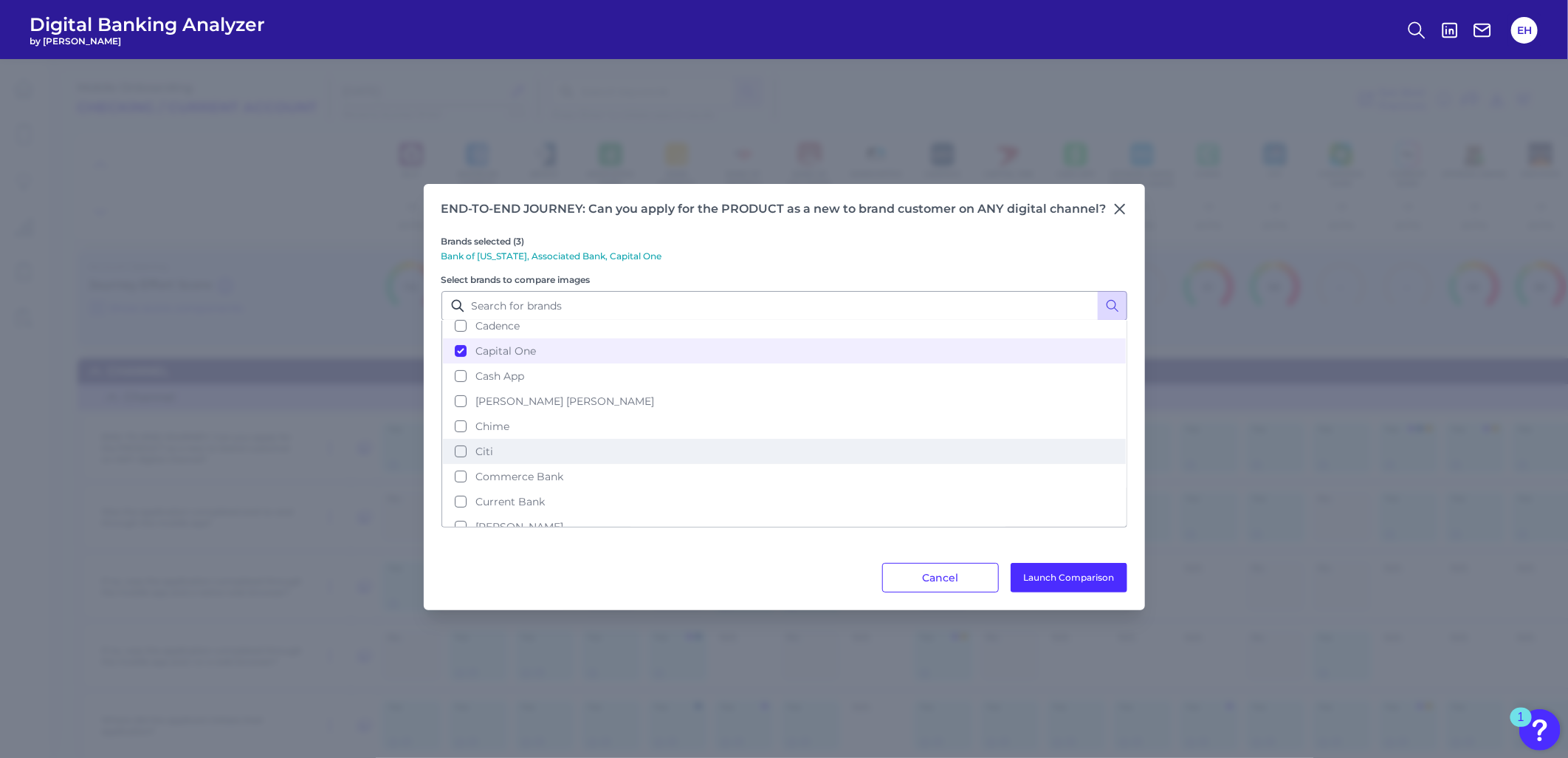
scroll to position [246, 0]
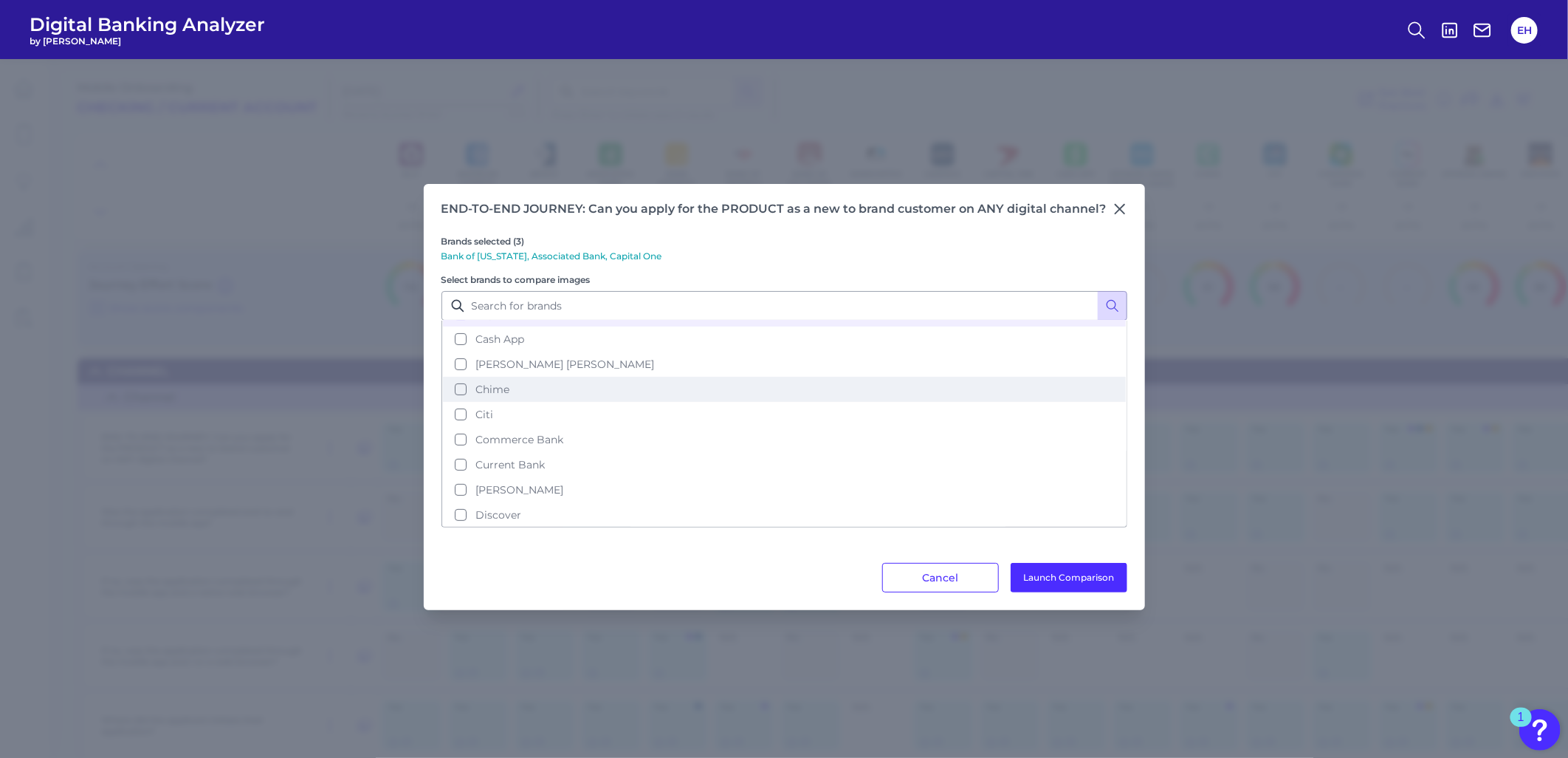
click at [510, 376] on button "Chime" at bounding box center [784, 389] width 683 height 25
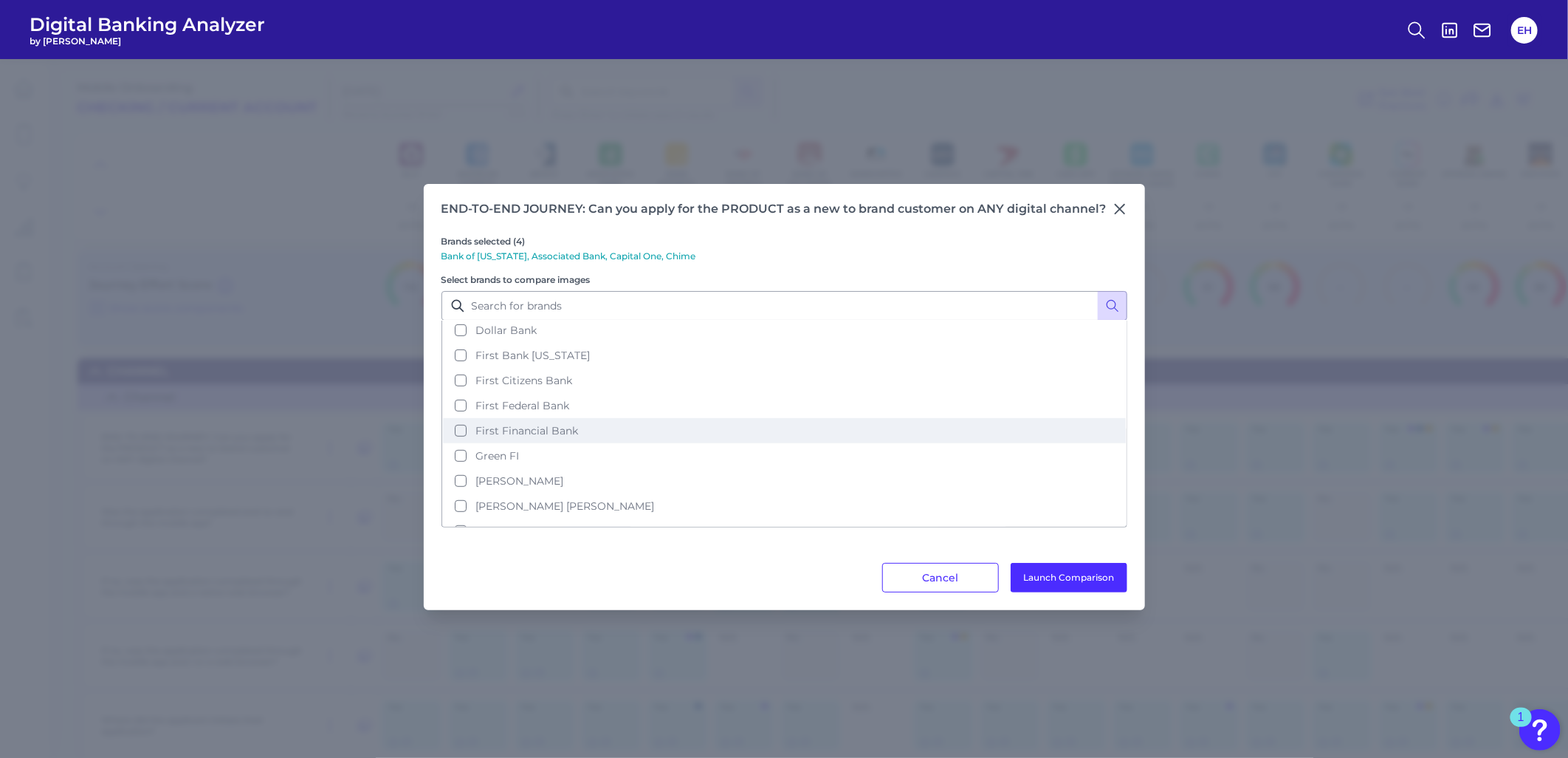
scroll to position [492, 0]
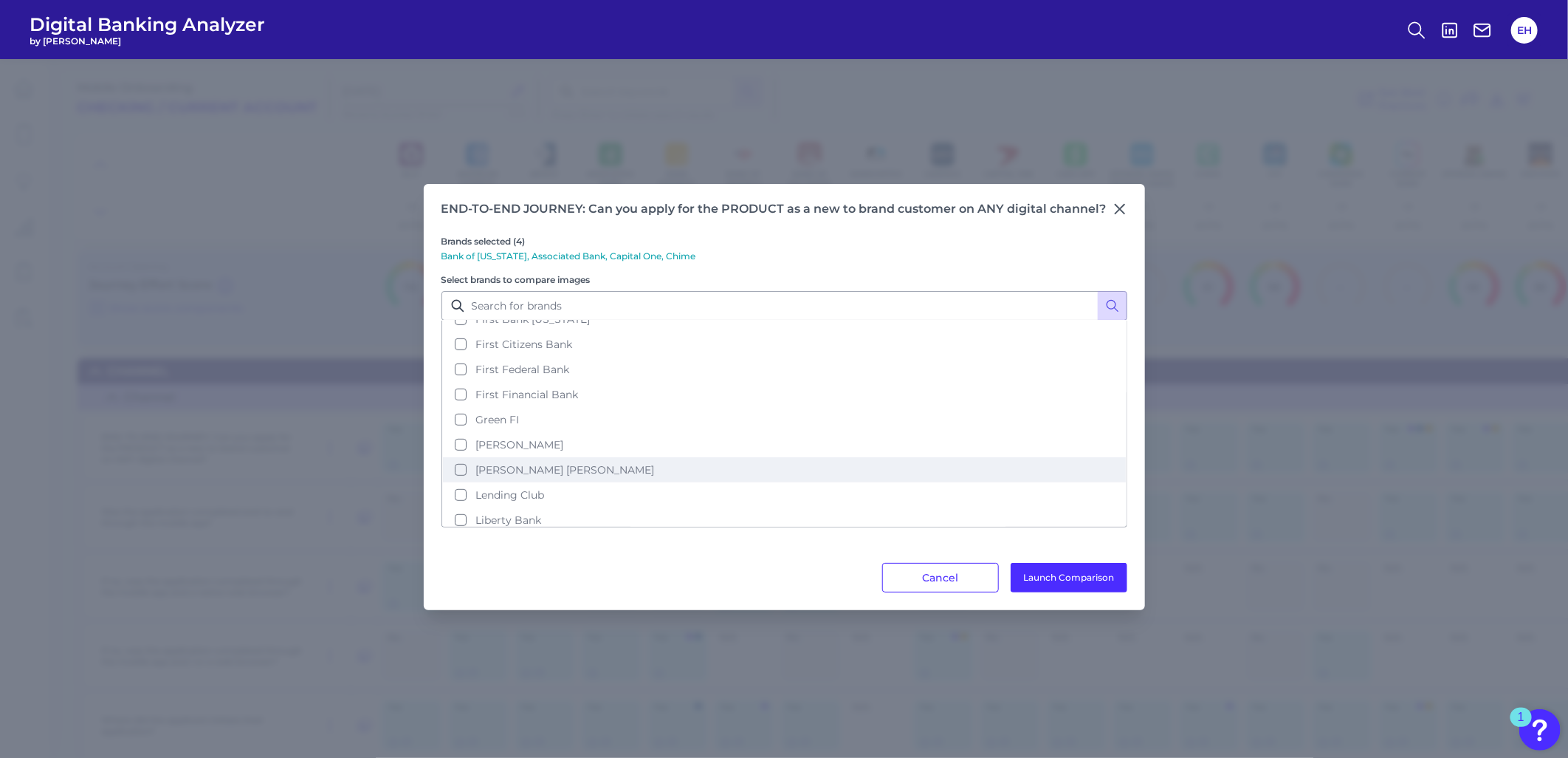
click at [515, 463] on span "[PERSON_NAME] [PERSON_NAME]" at bounding box center [564, 470] width 179 height 13
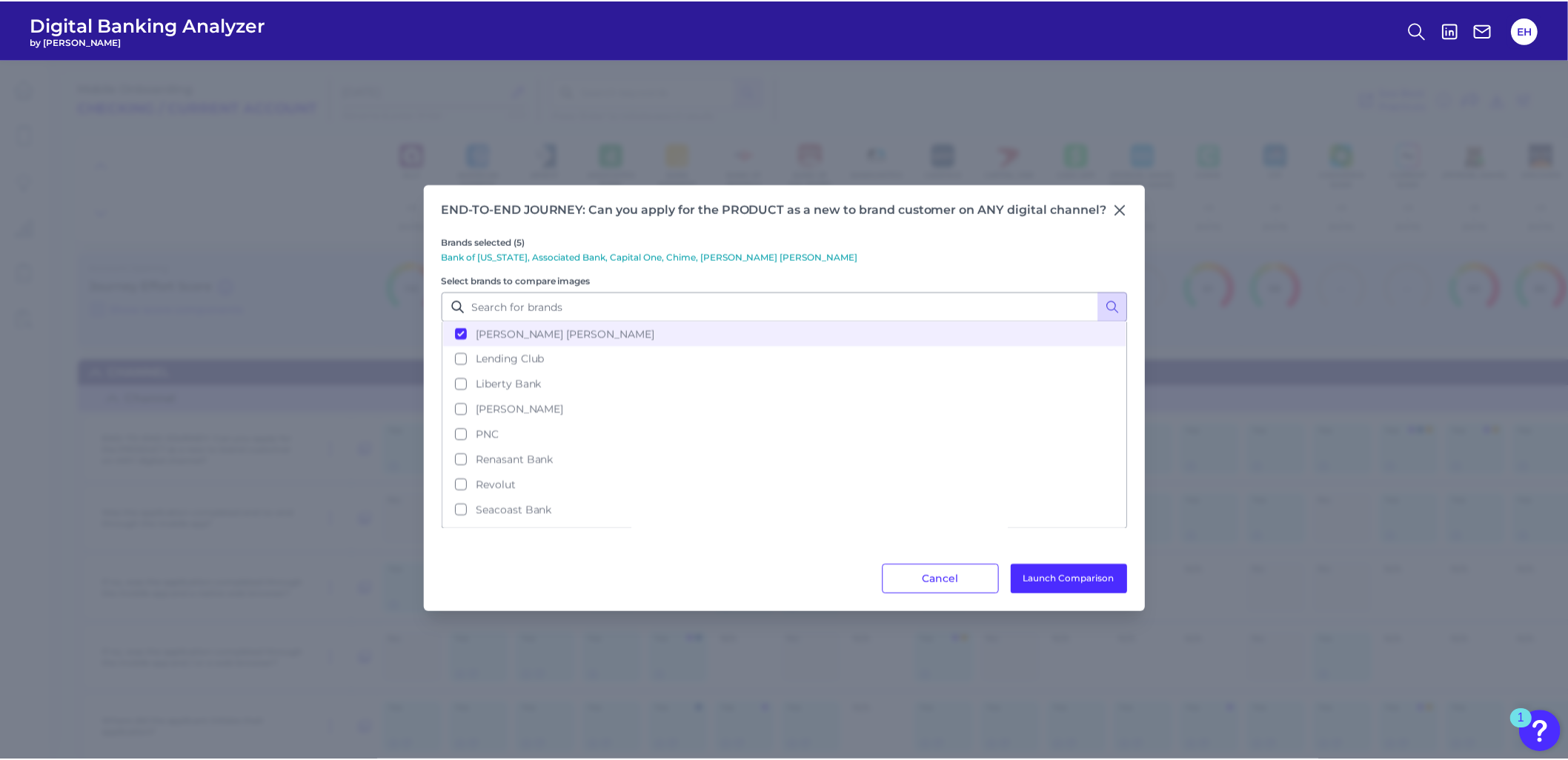
scroll to position [657, 0]
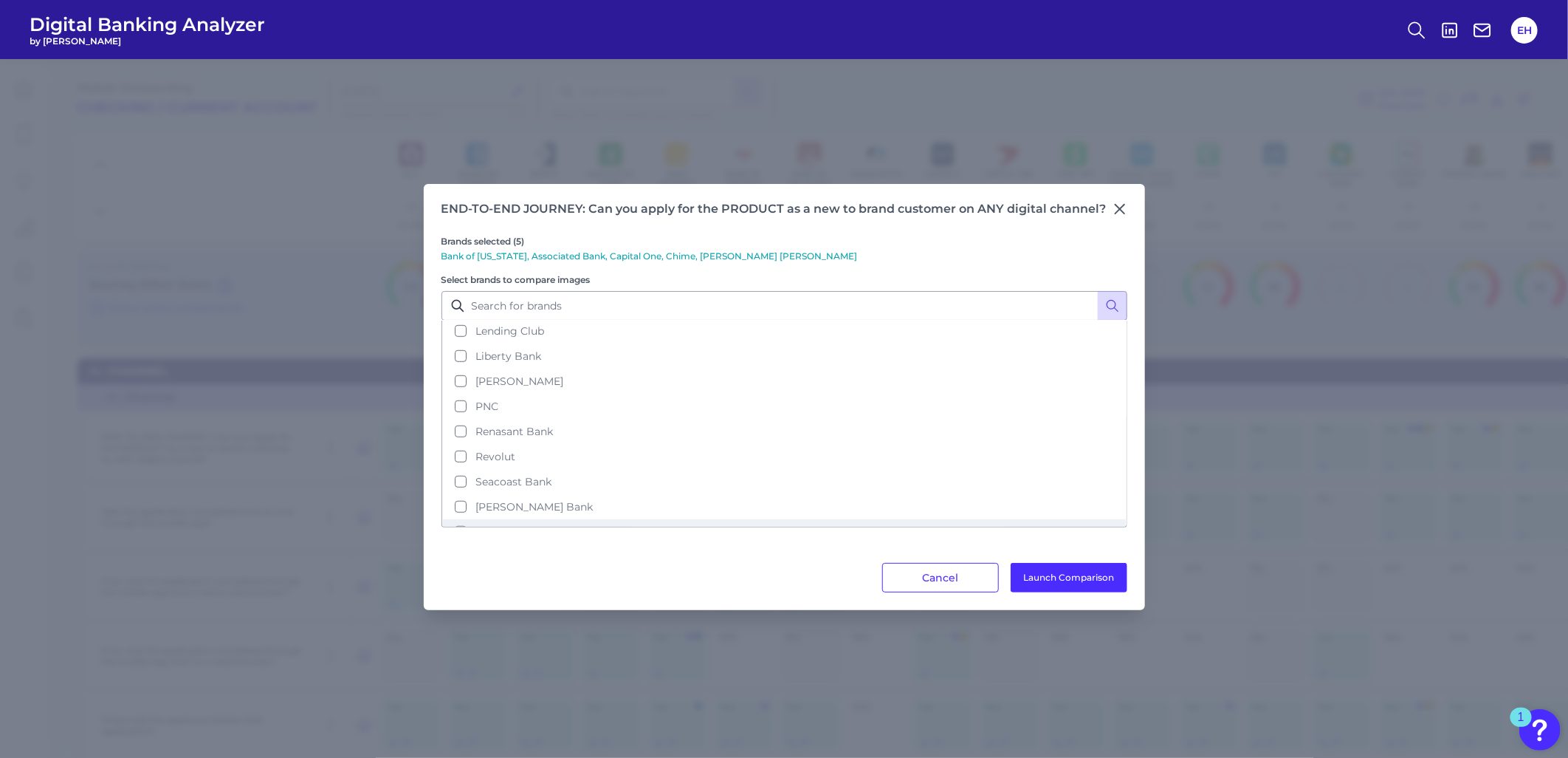
click at [493, 525] on span "SoFi" at bounding box center [486, 532] width 23 height 13
click at [1086, 564] on button "Launch Comparison" at bounding box center [1068, 577] width 117 height 29
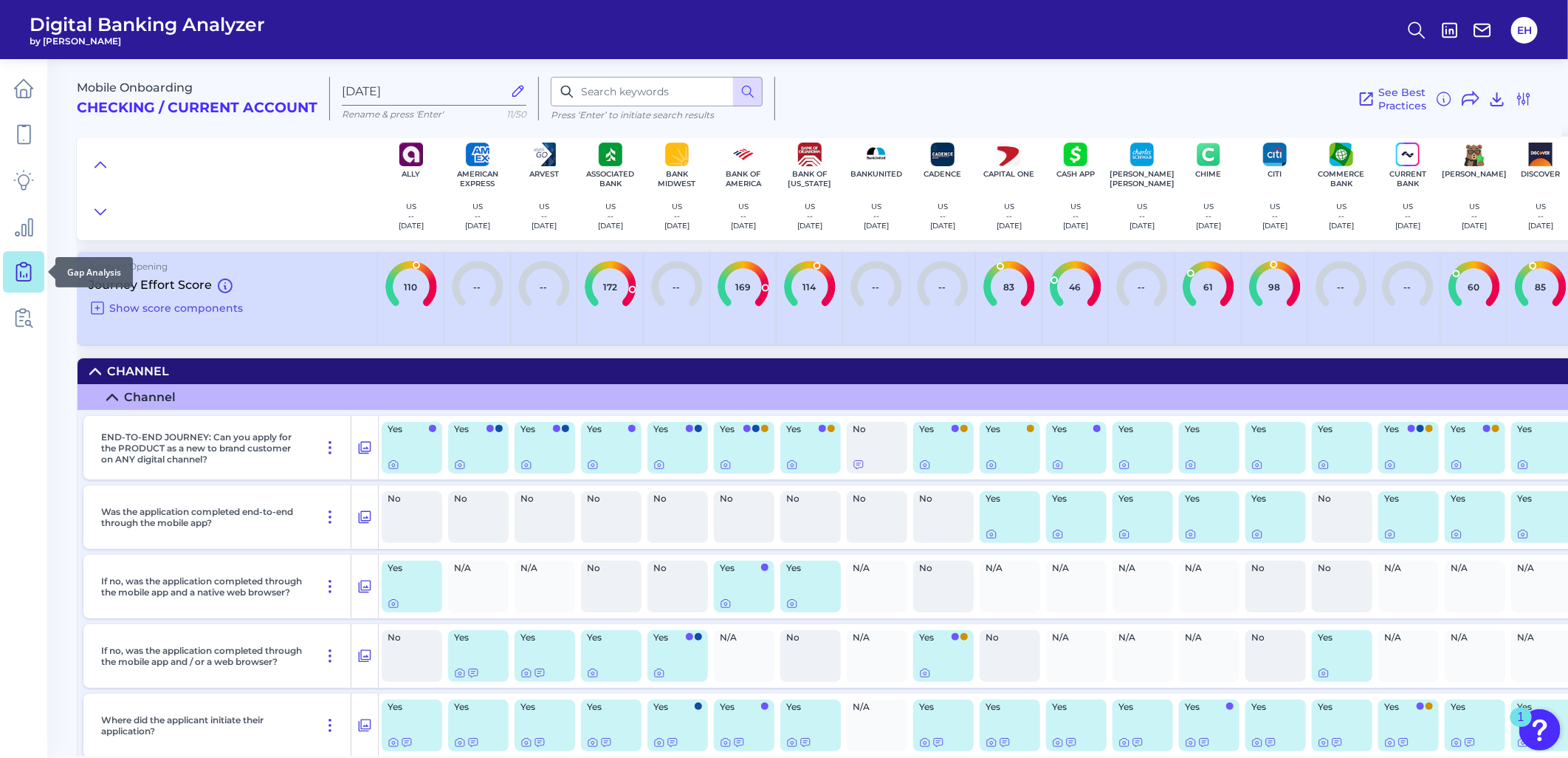
click at [22, 270] on icon at bounding box center [24, 271] width 21 height 21
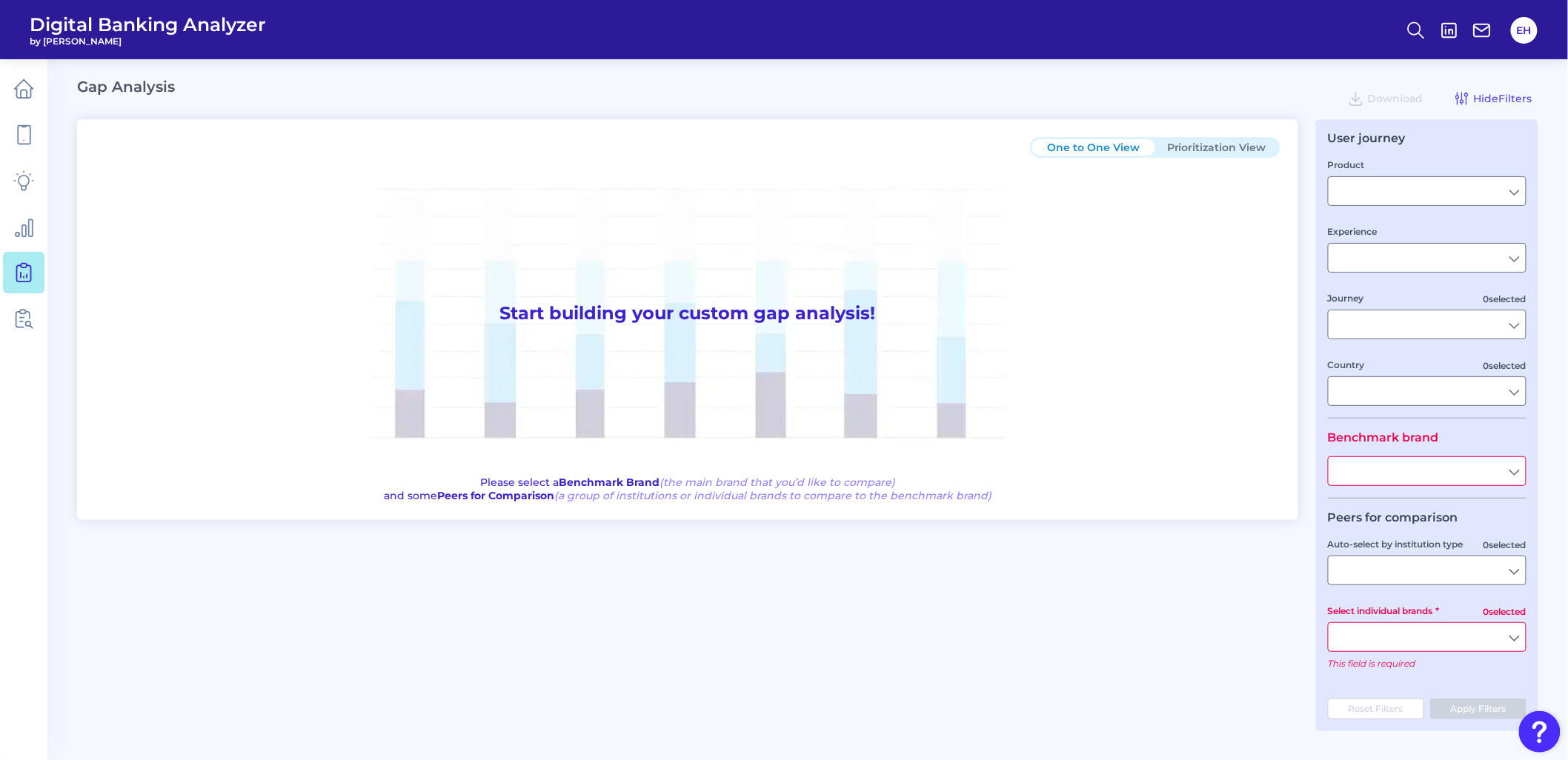
type input "Checking / Current Account"
type input "Mobile Servicing"
type input "Pre-Login Area, New Customer Onboarding, Login & Authentication, Accounts and t…"
type input "[GEOGRAPHIC_DATA]"
type input "All Select individual brands"
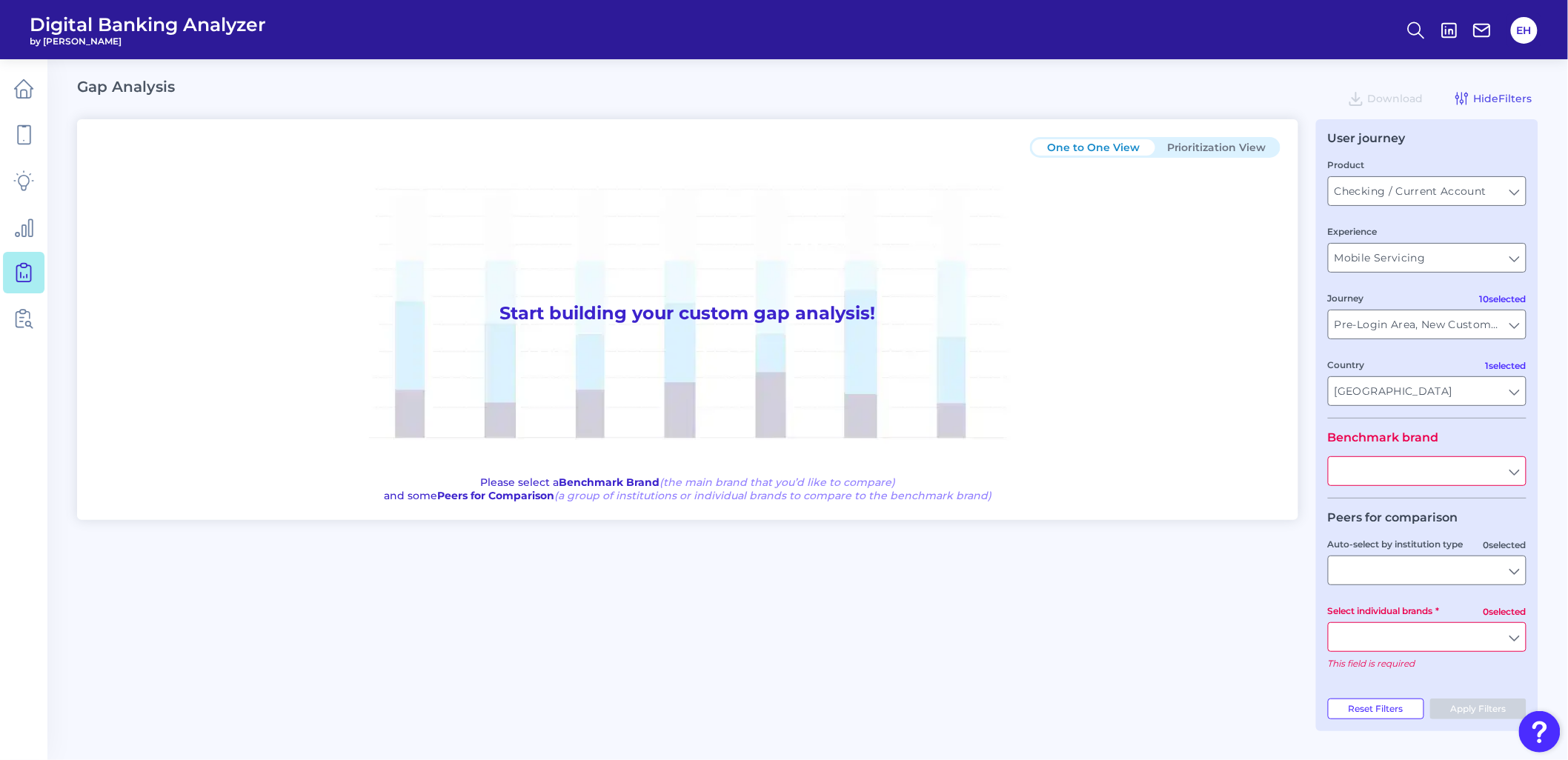
type input "All Journeys"
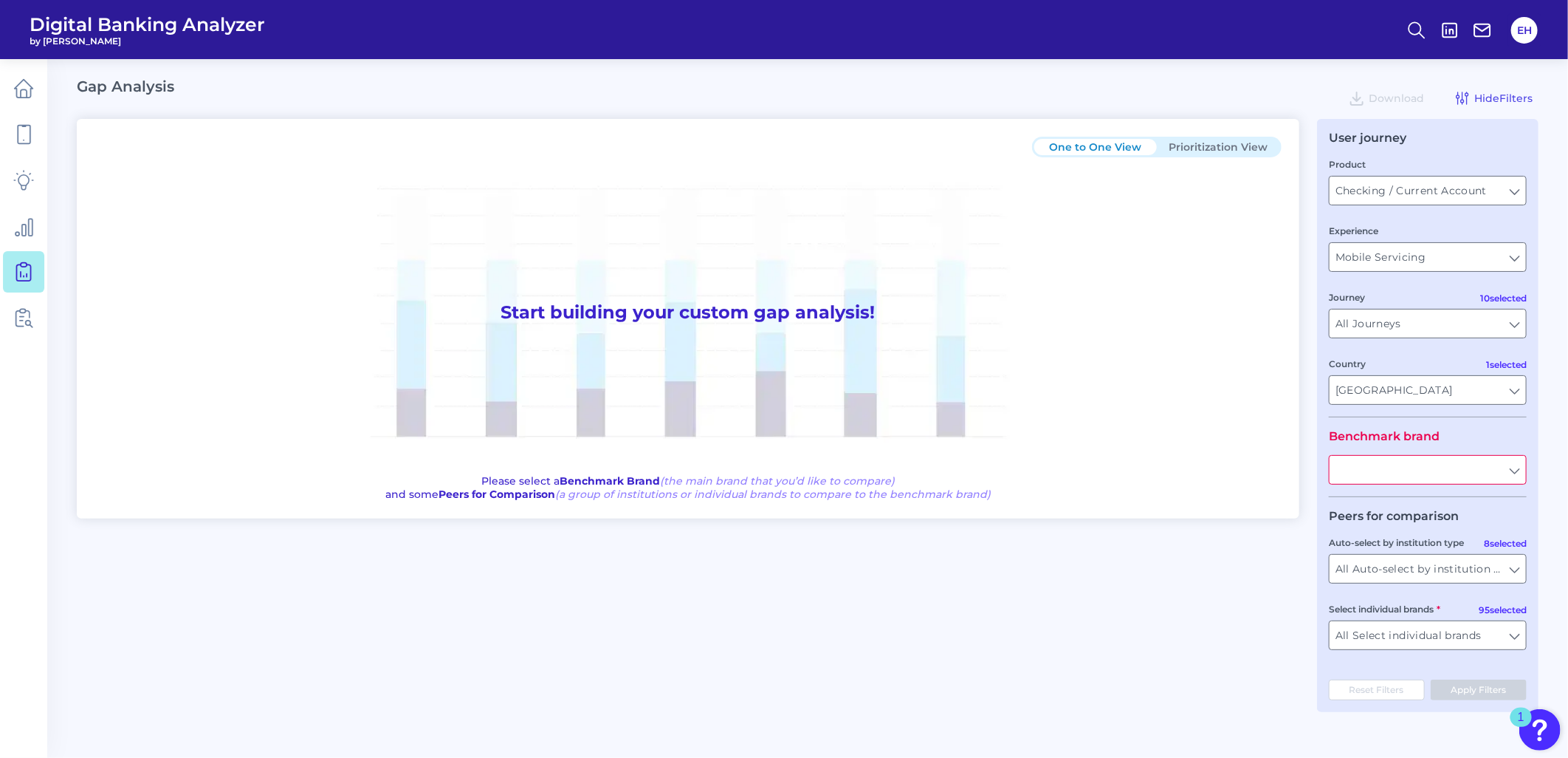
click at [1389, 481] on input "text" at bounding box center [1428, 469] width 197 height 28
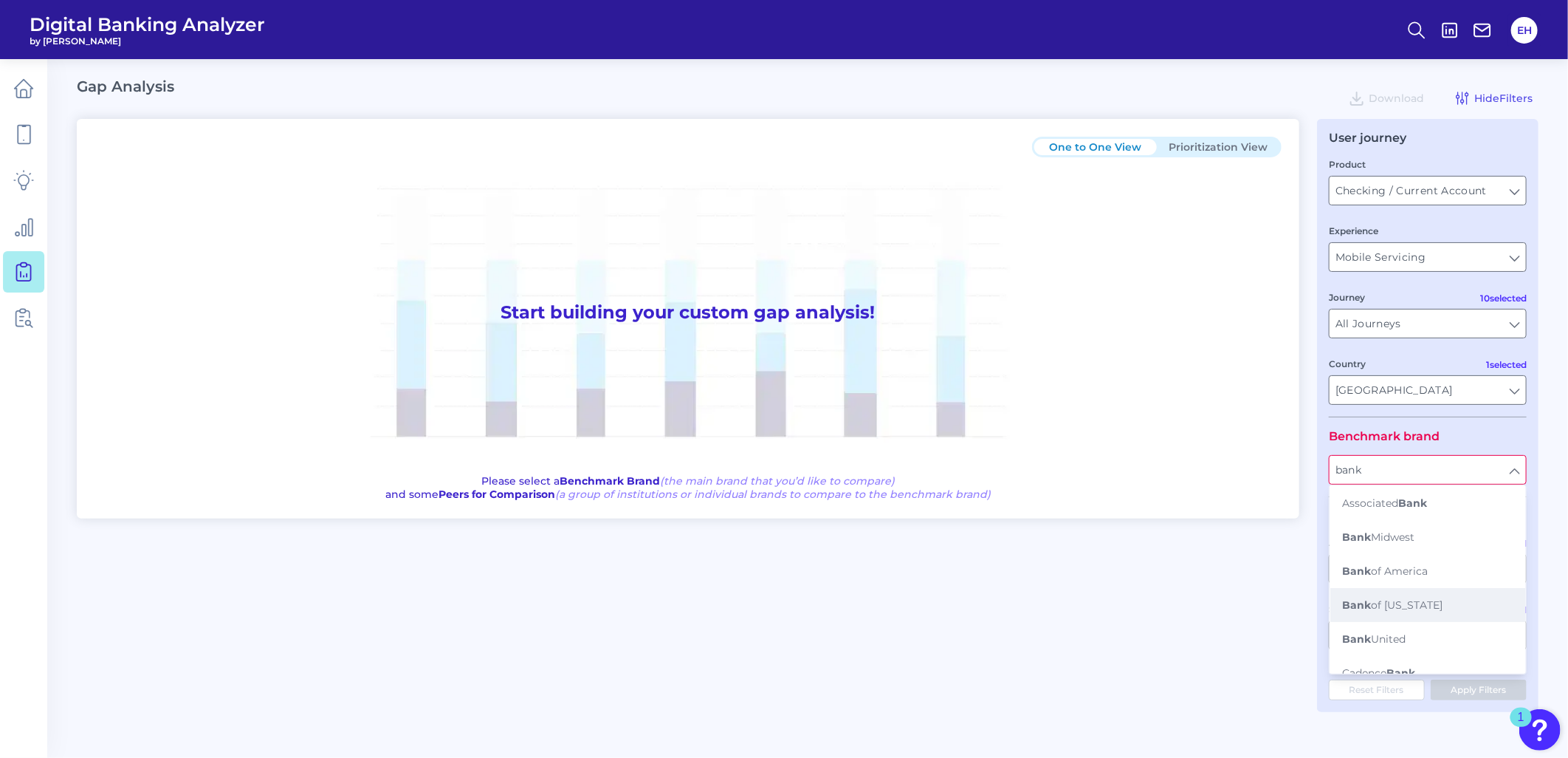
click at [1377, 604] on span "Bank of Oklahoma" at bounding box center [1392, 605] width 101 height 13
type input "Bank of [US_STATE]"
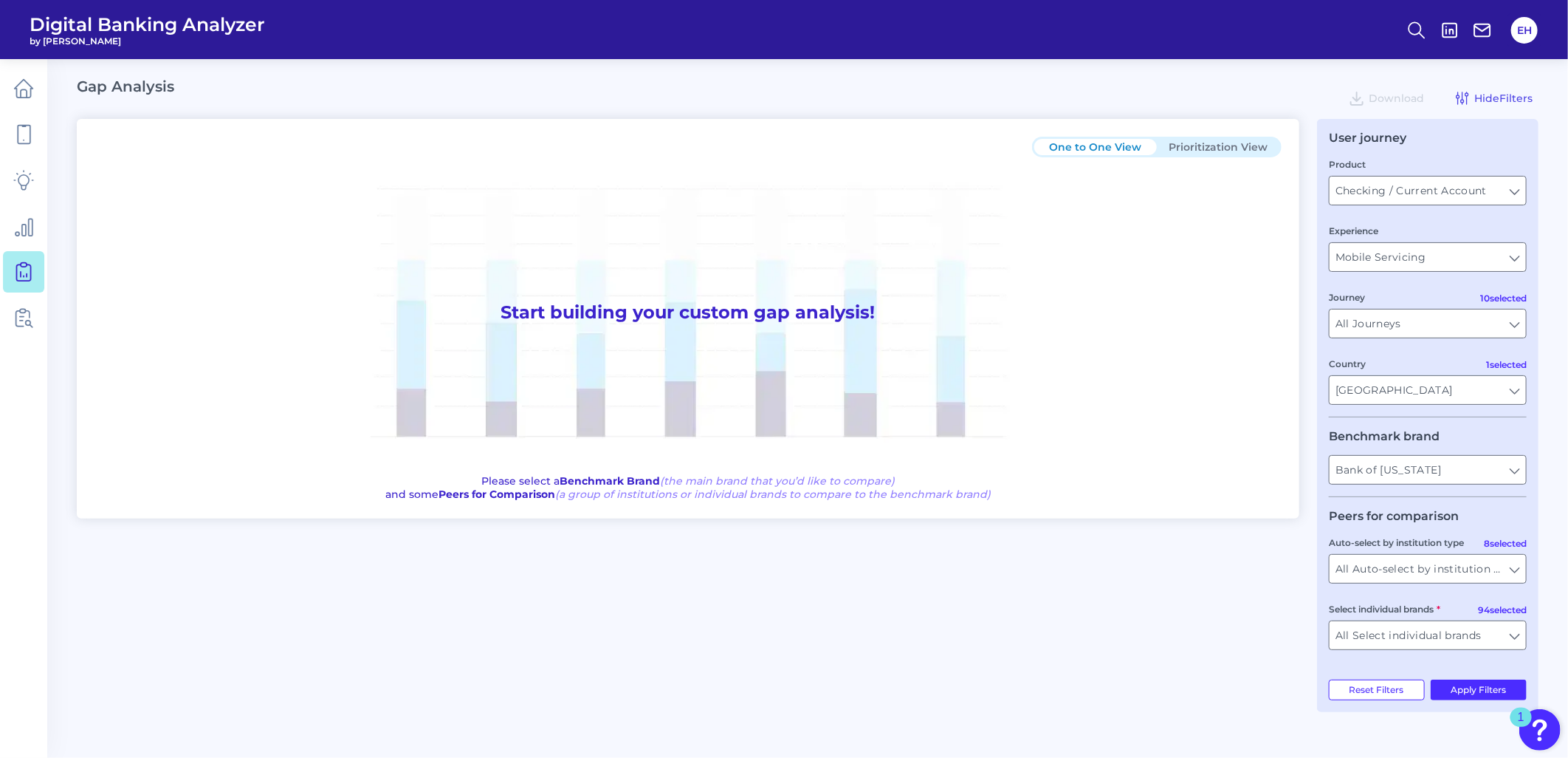
click at [1193, 564] on div "One to One View Prioritization View Start building your custom gap analysis! Pl…" at bounding box center [807, 415] width 1461 height 593
click at [1434, 574] on input "All Auto-select by institution types" at bounding box center [1428, 568] width 197 height 28
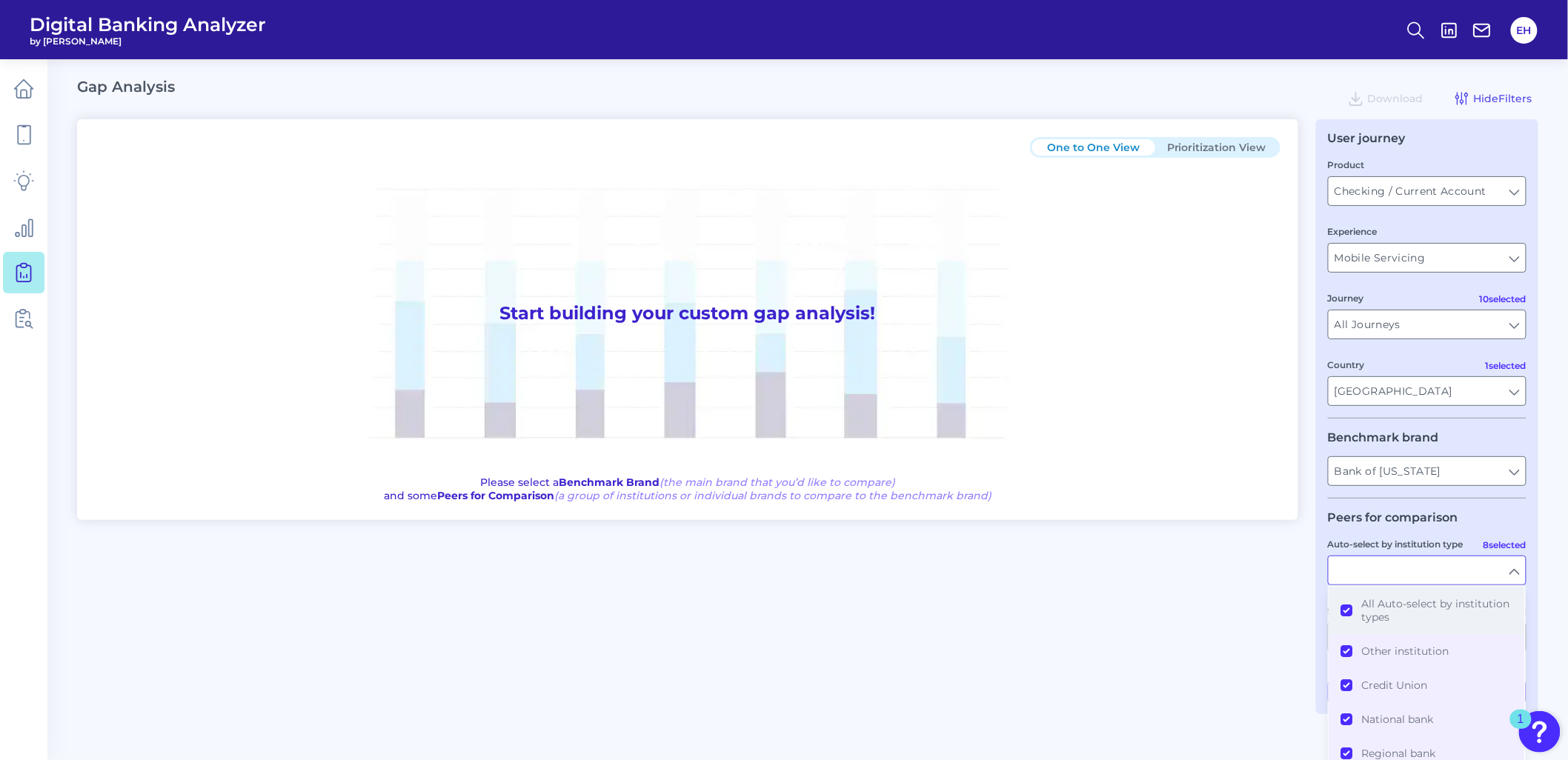
click at [1385, 608] on span "All Auto-select by institution types" at bounding box center [1436, 610] width 151 height 27
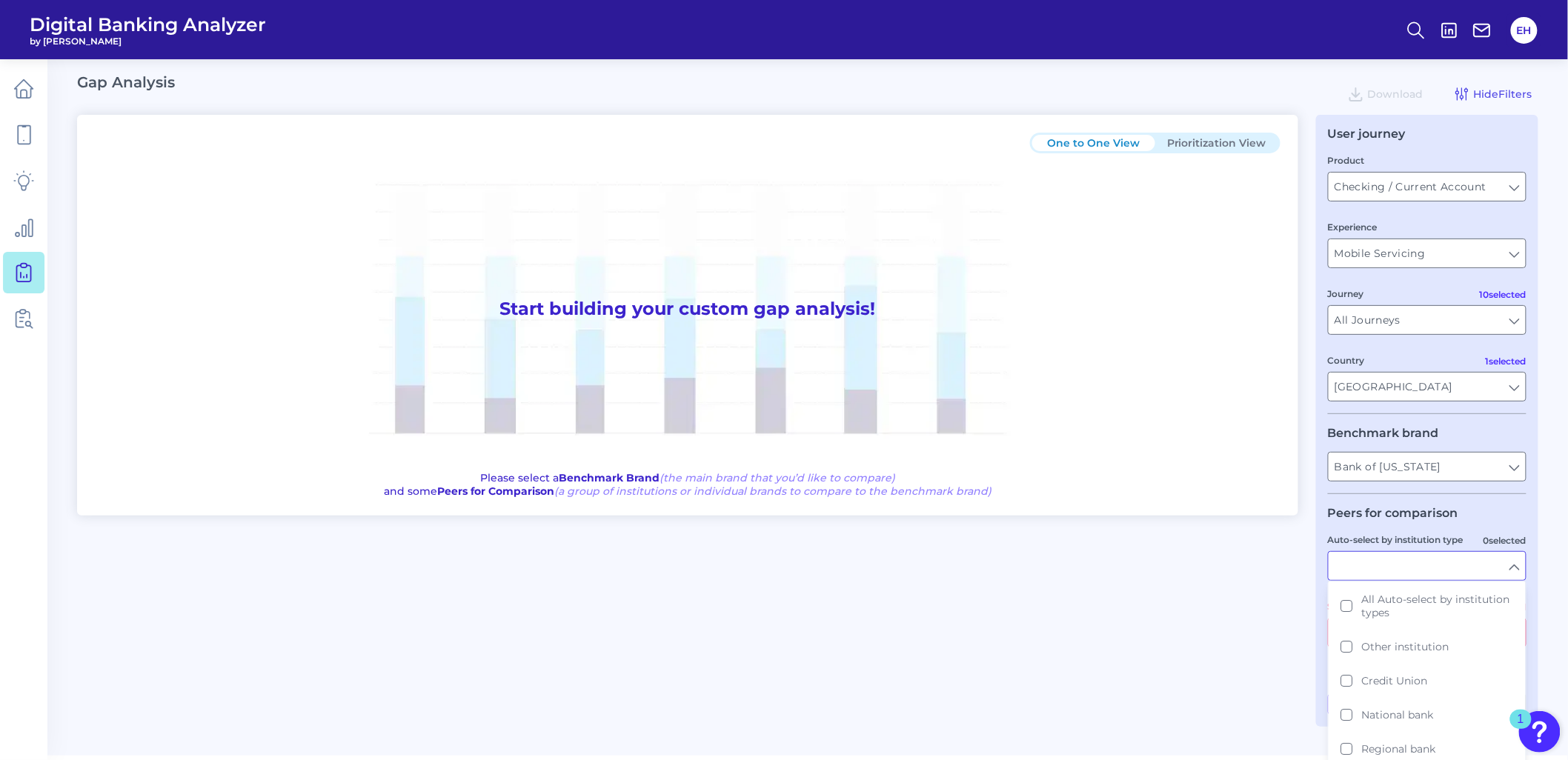
scroll to position [22, 0]
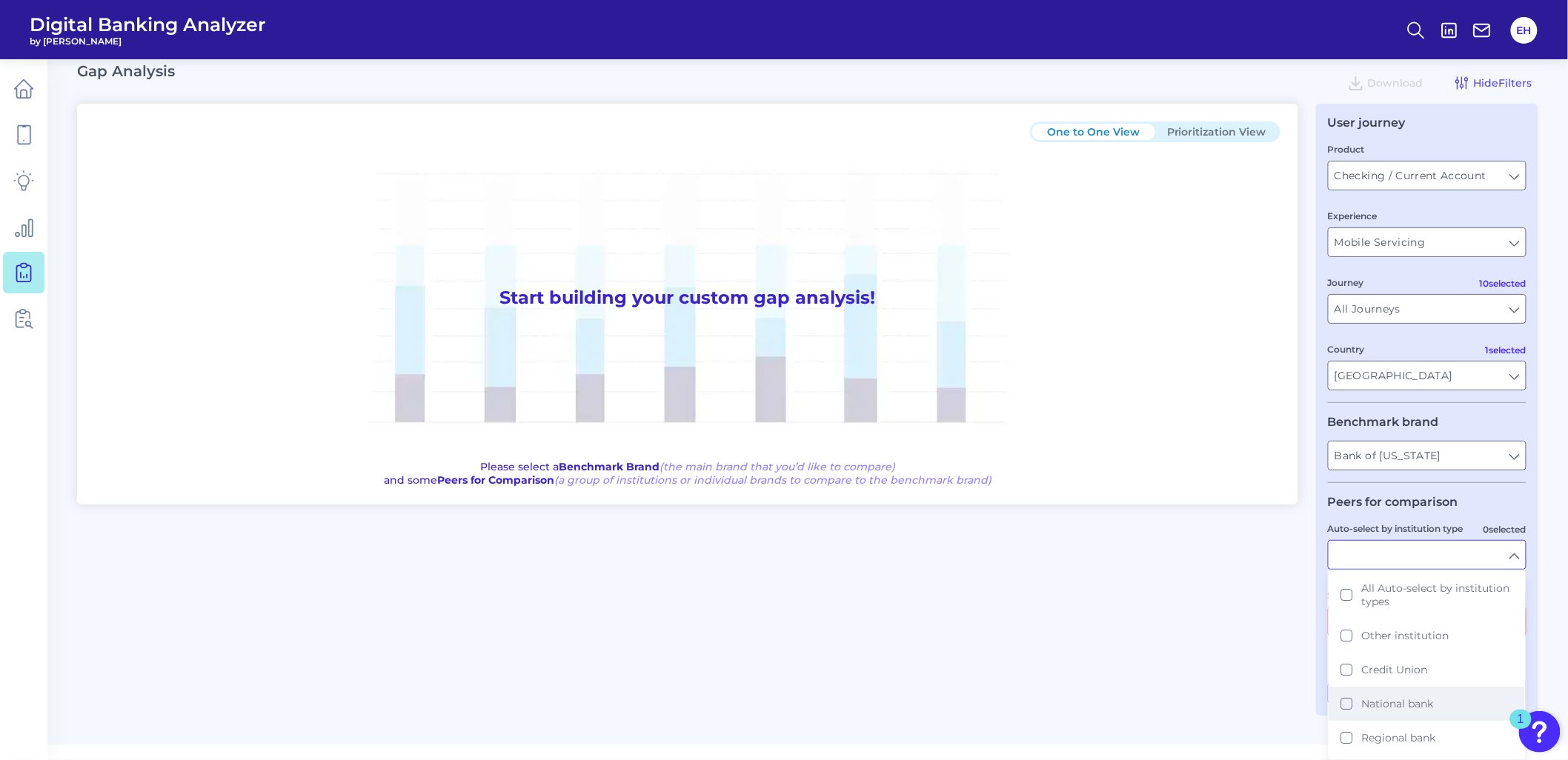
click at [1369, 699] on span "National bank" at bounding box center [1397, 704] width 72 height 13
type input "Ally, American Express, Bank of America, Capital One, Charles Schwab, Citi, Dis…"
click at [1221, 657] on div "One to One View Prioritization View Start building your custom gap analysis! Pl…" at bounding box center [807, 401] width 1461 height 595
type input "National bank"
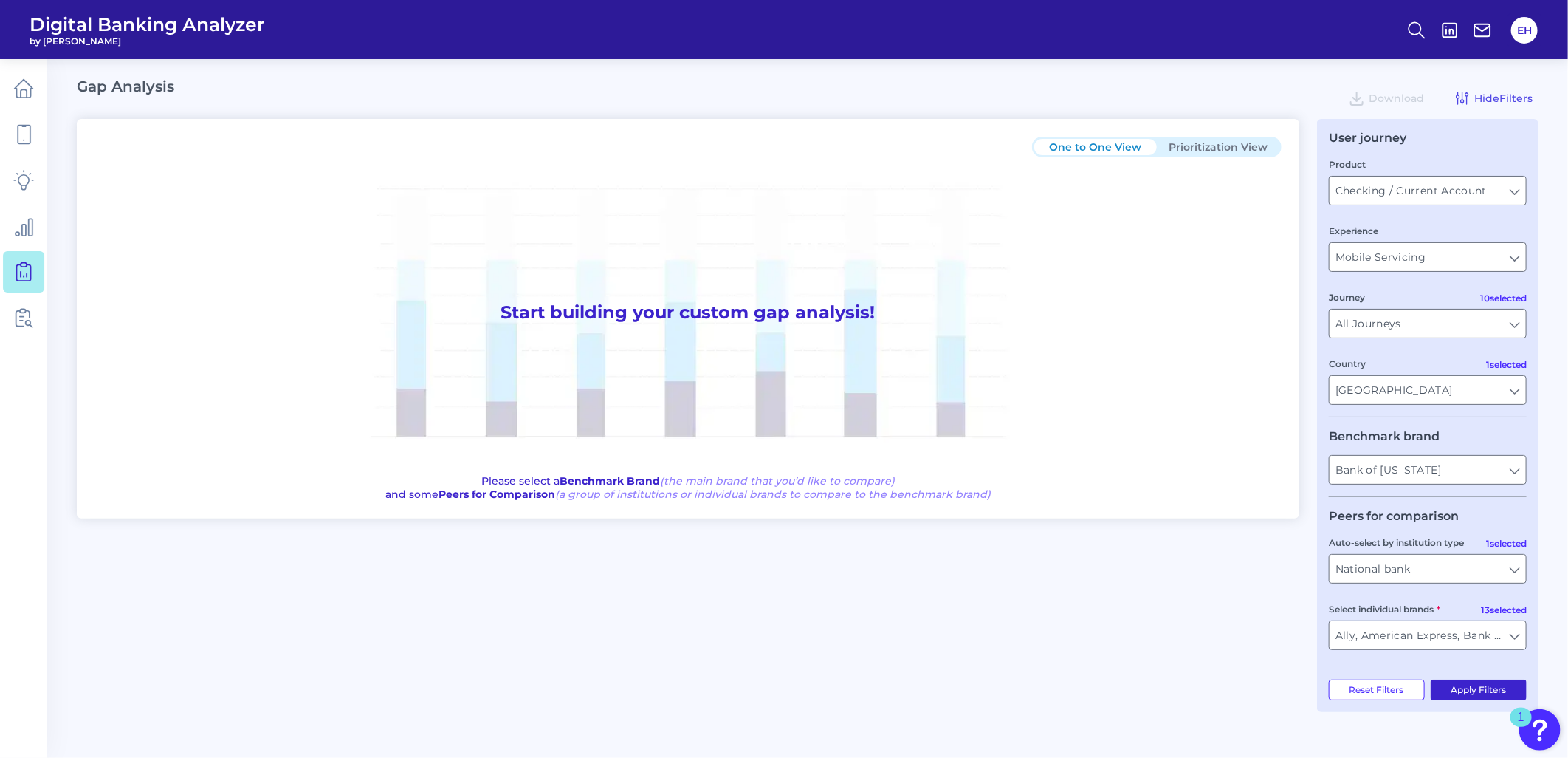
click at [1471, 700] on button "Apply Filters" at bounding box center [1478, 690] width 97 height 21
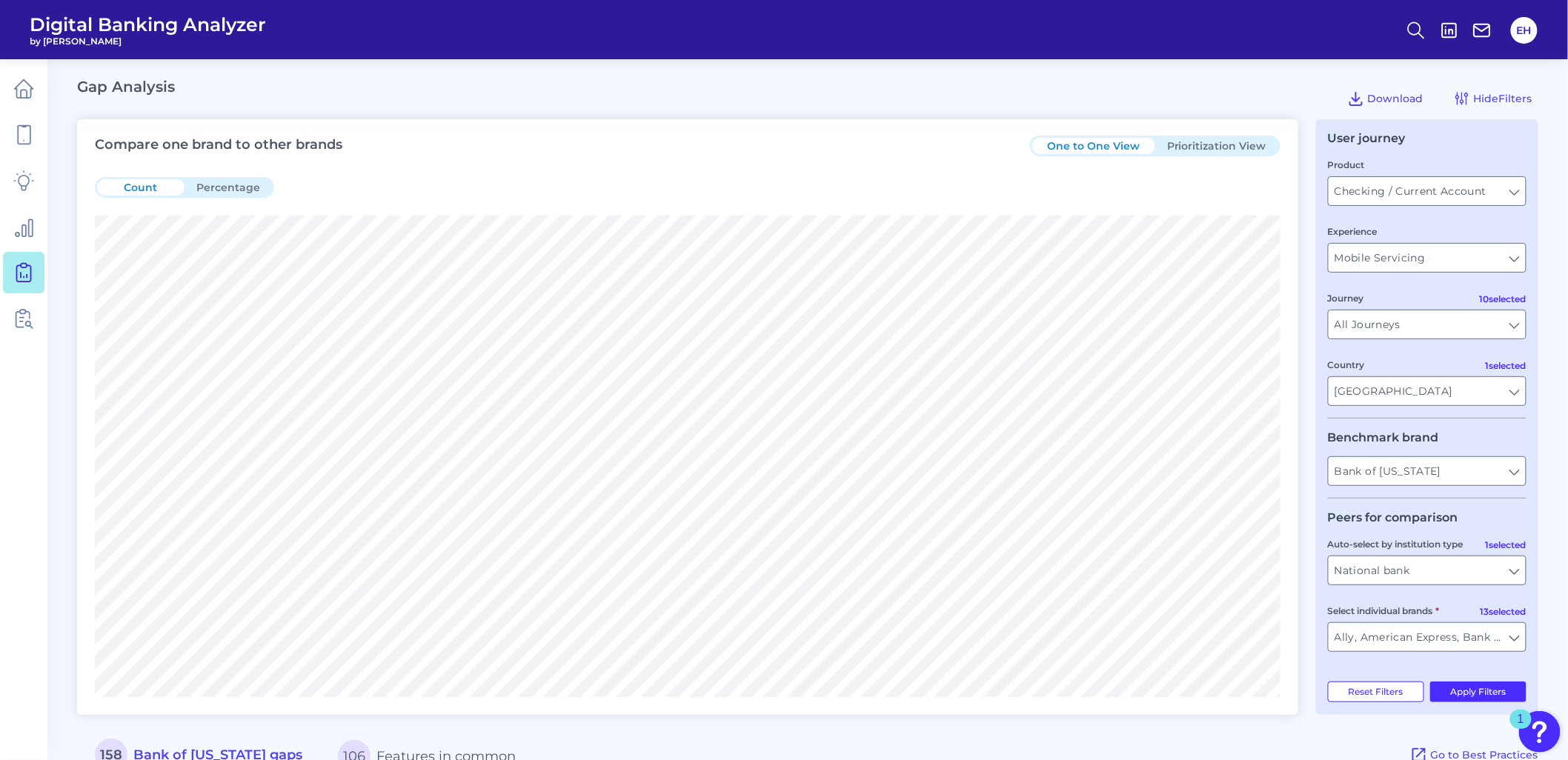
click at [1212, 153] on button "Prioritization View" at bounding box center [1216, 145] width 123 height 16
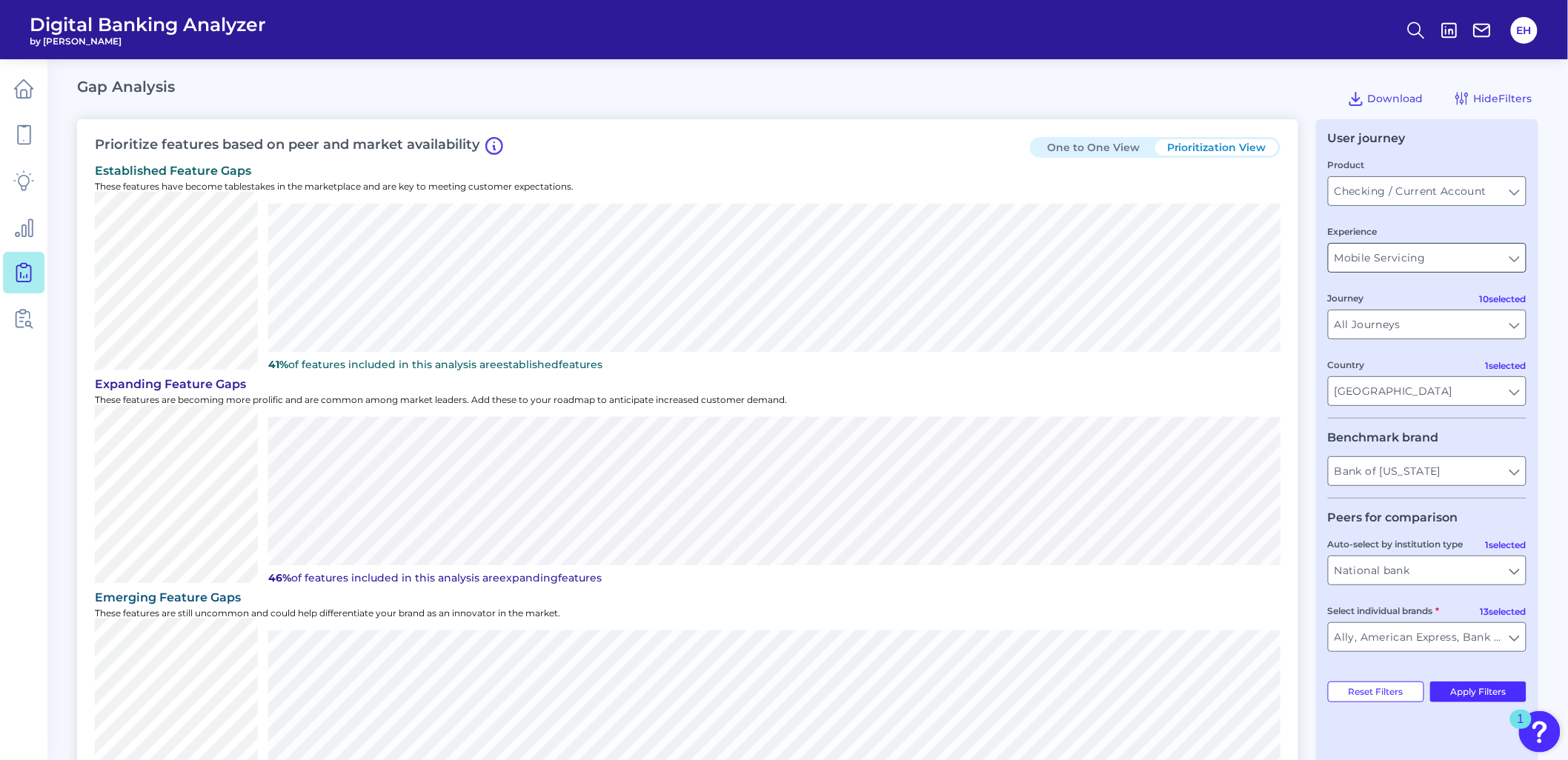
click at [1423, 265] on input "Mobile Servicing" at bounding box center [1427, 257] width 197 height 28
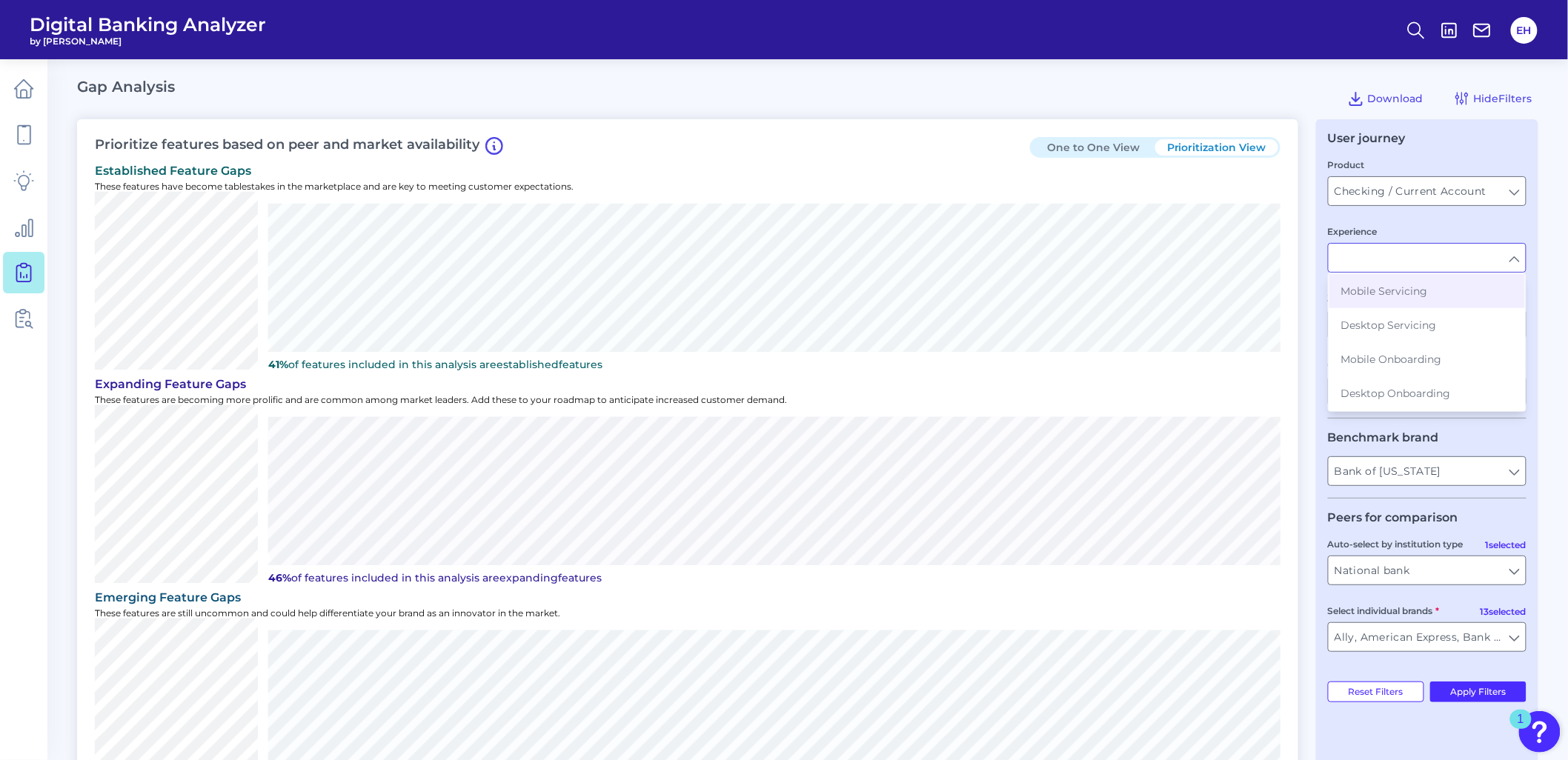
type input "Mobile Servicing"
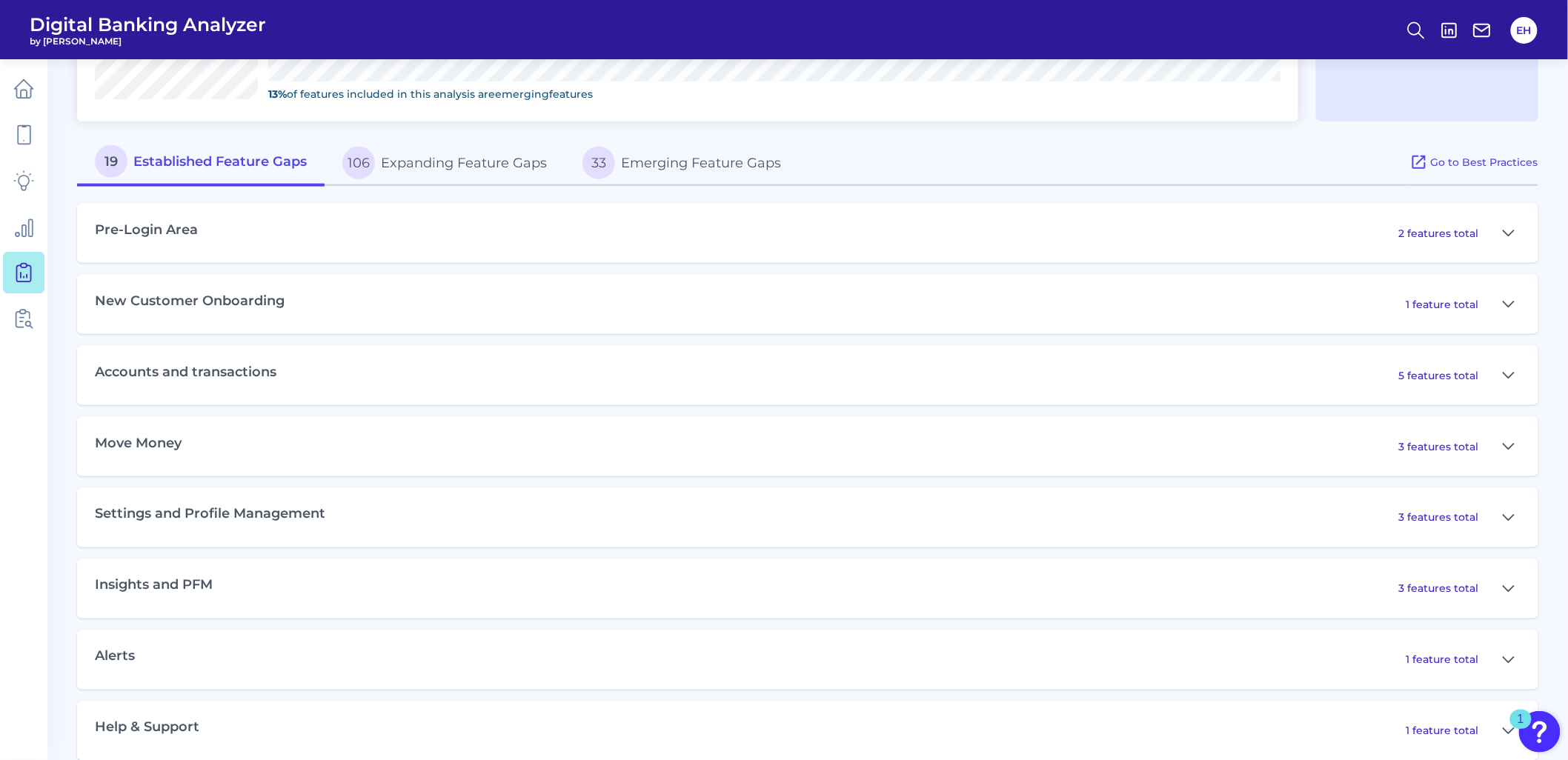
scroll to position [715, 0]
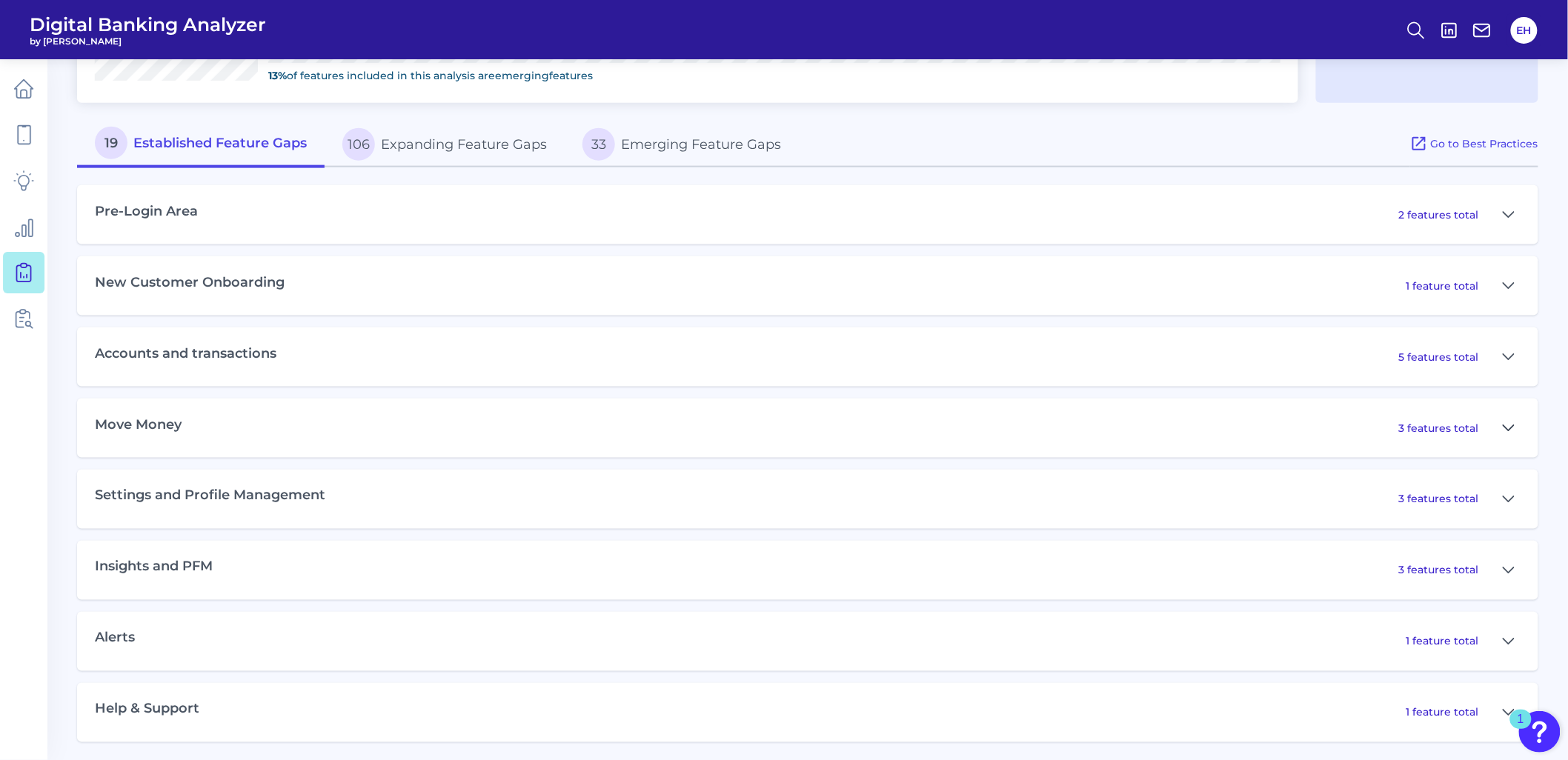
click at [1504, 419] on icon at bounding box center [1508, 427] width 12 height 18
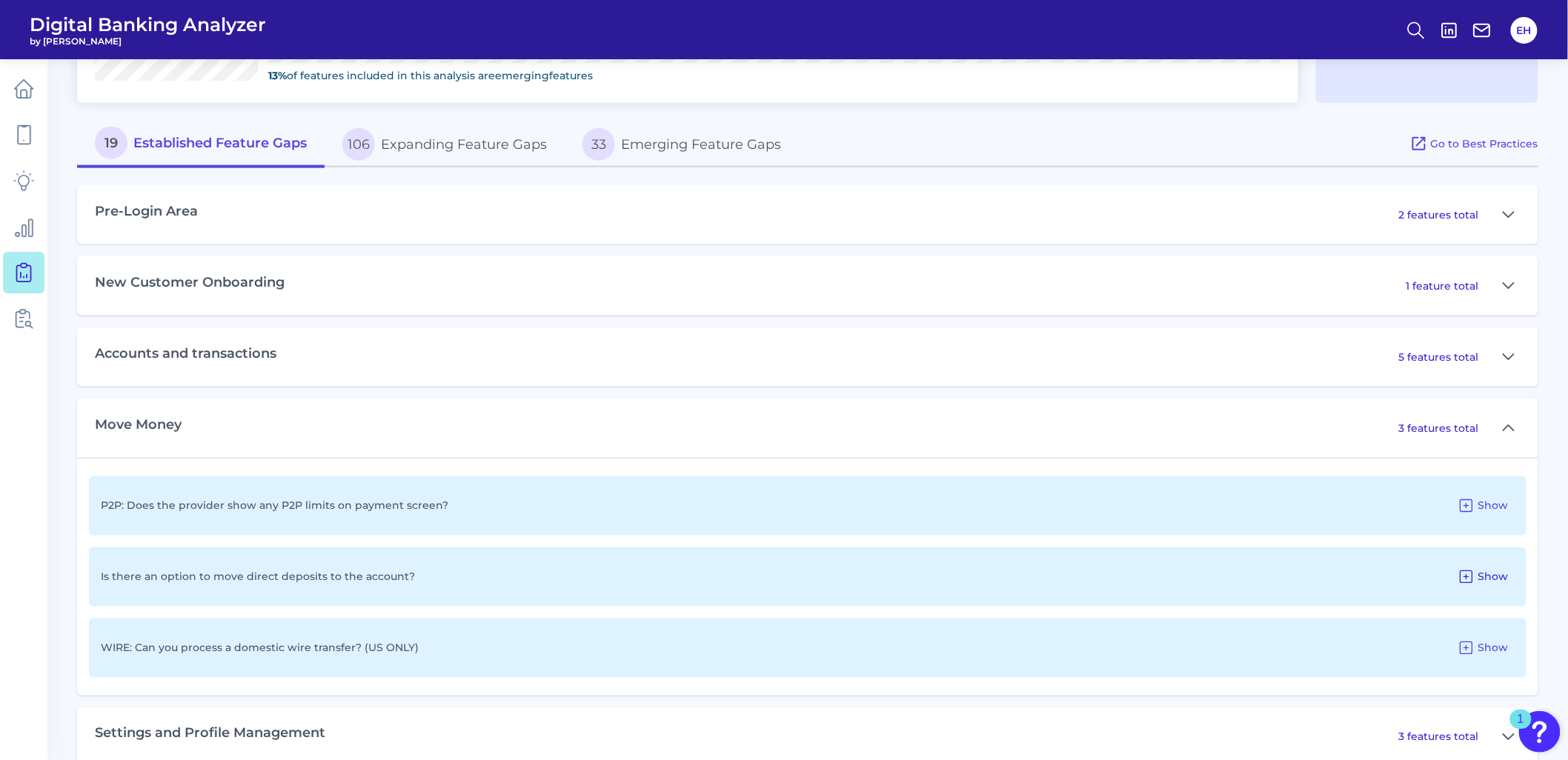
click at [1500, 570] on span "Show" at bounding box center [1493, 577] width 30 height 13
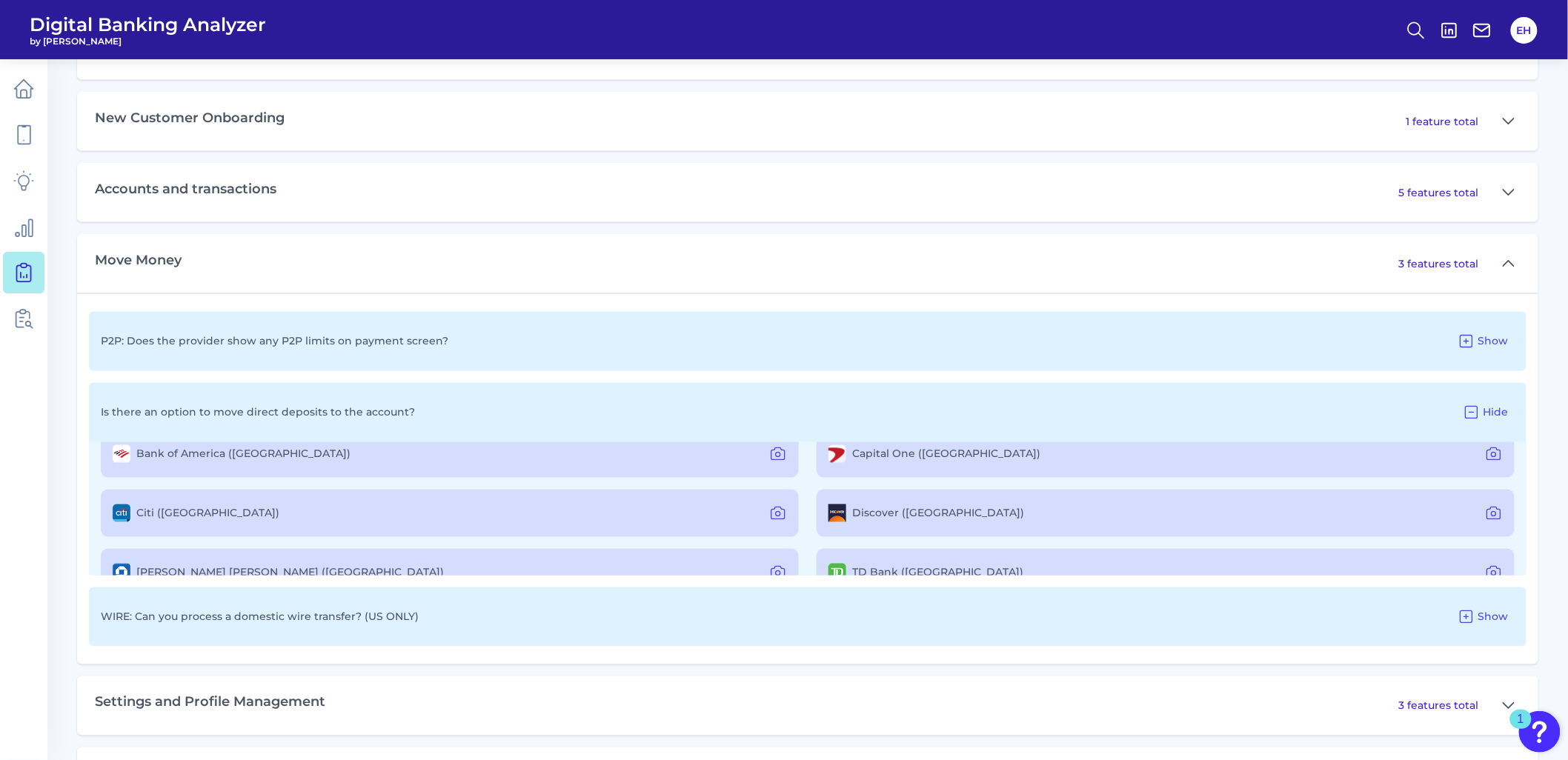
scroll to position [83, 0]
click at [1491, 453] on icon at bounding box center [1493, 455] width 4 height 4
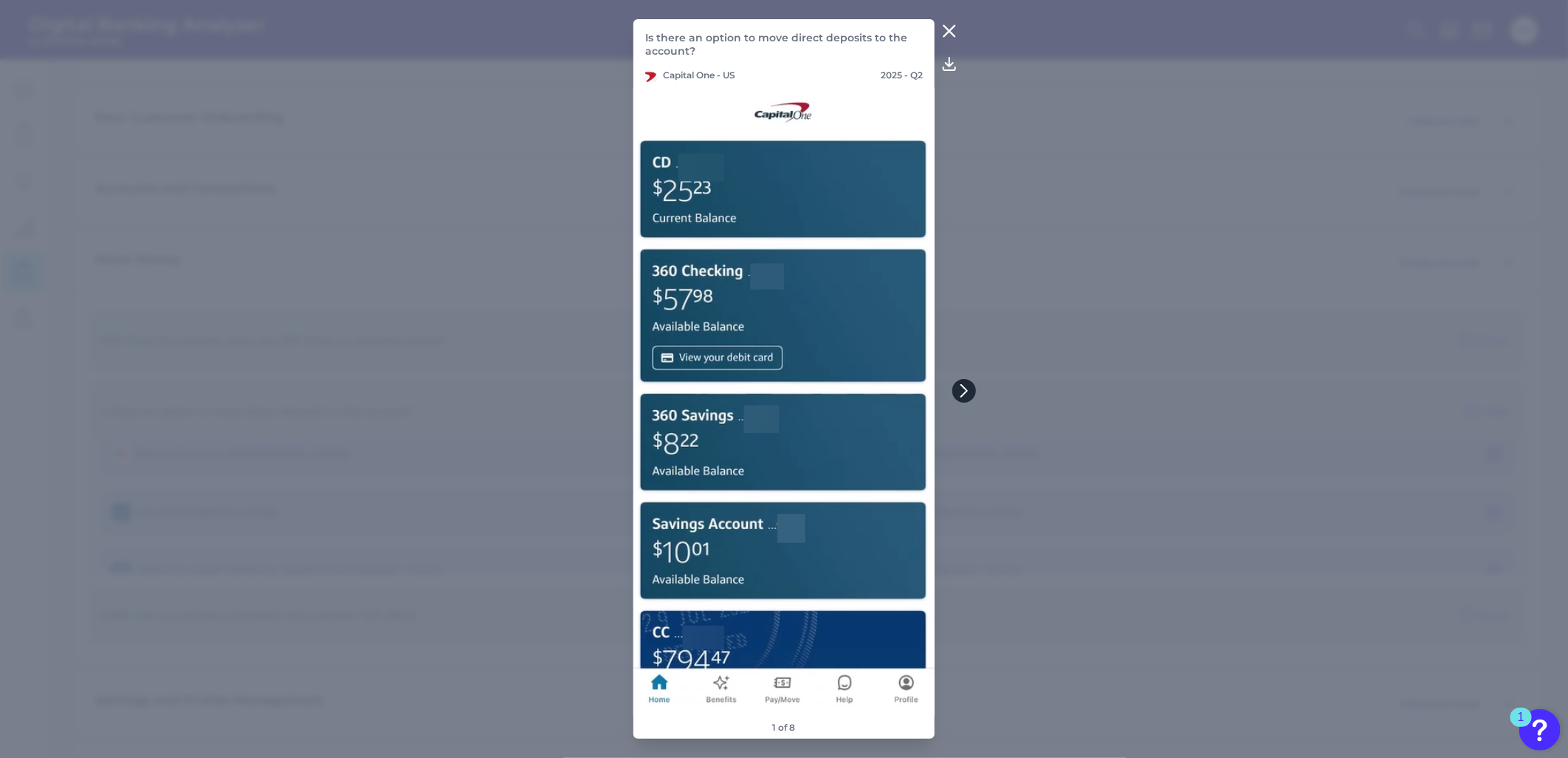
click at [964, 387] on icon at bounding box center [963, 391] width 6 height 12
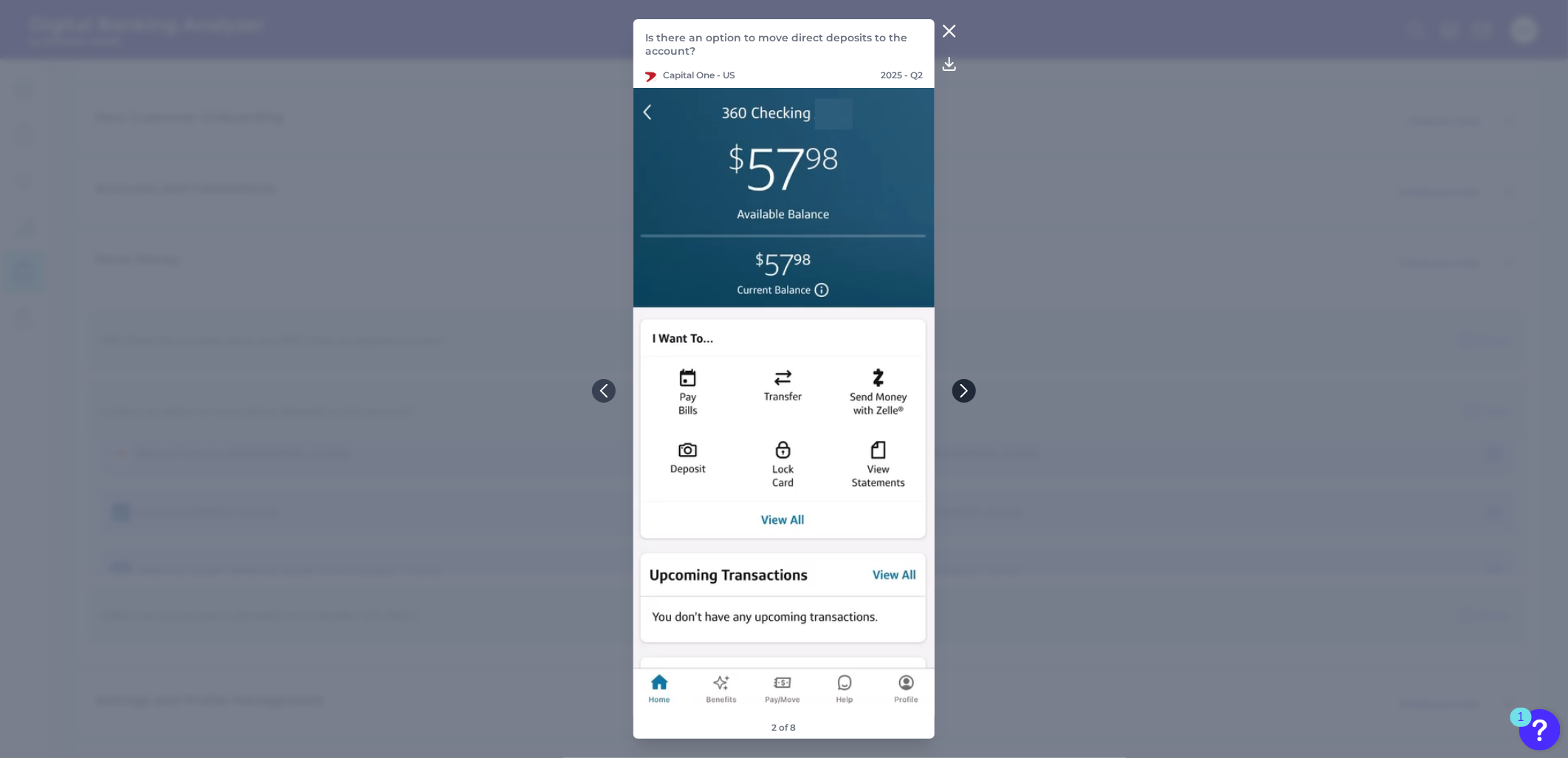
click at [964, 387] on icon at bounding box center [963, 391] width 6 height 12
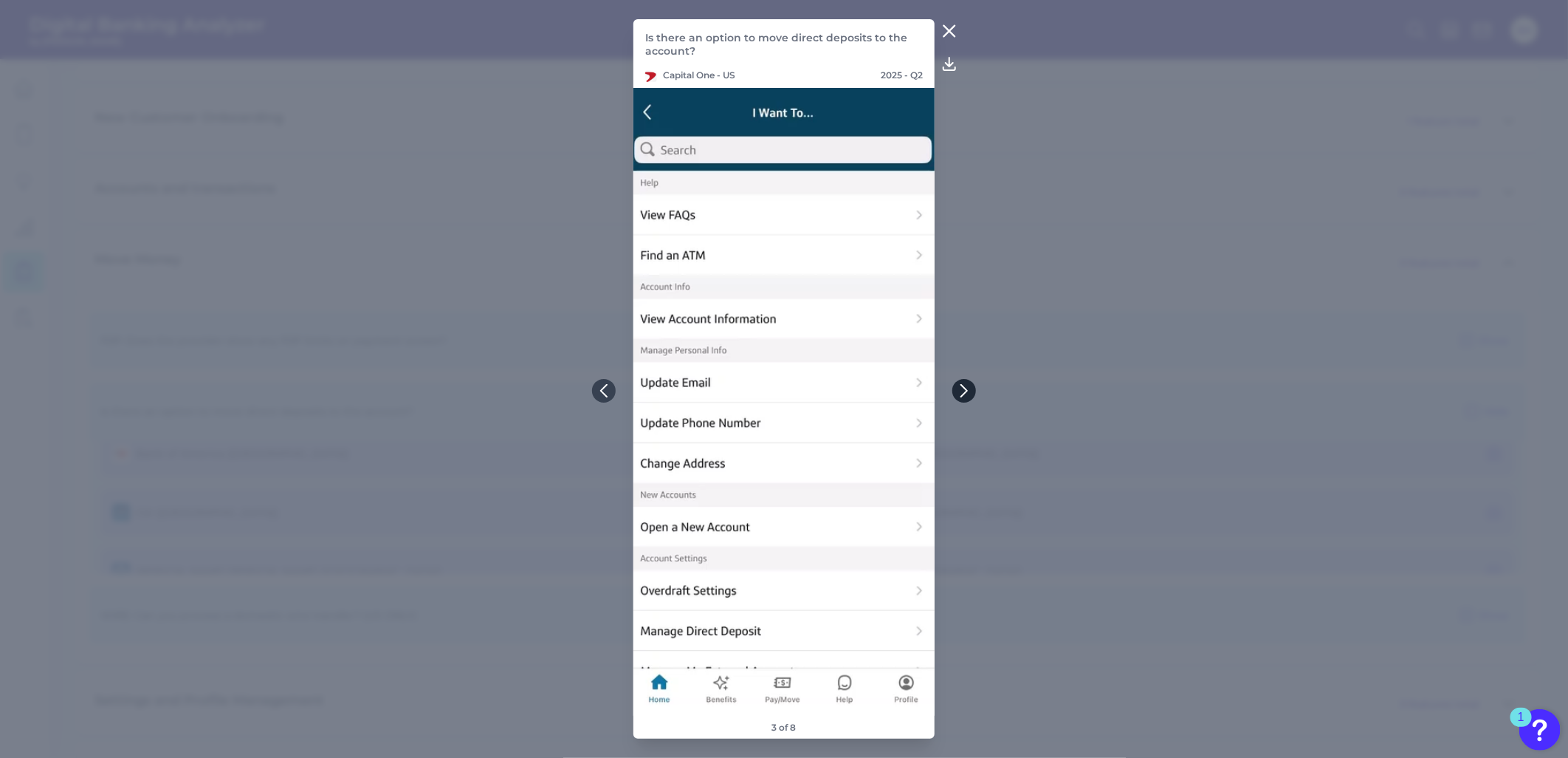
click at [964, 387] on icon at bounding box center [963, 391] width 6 height 12
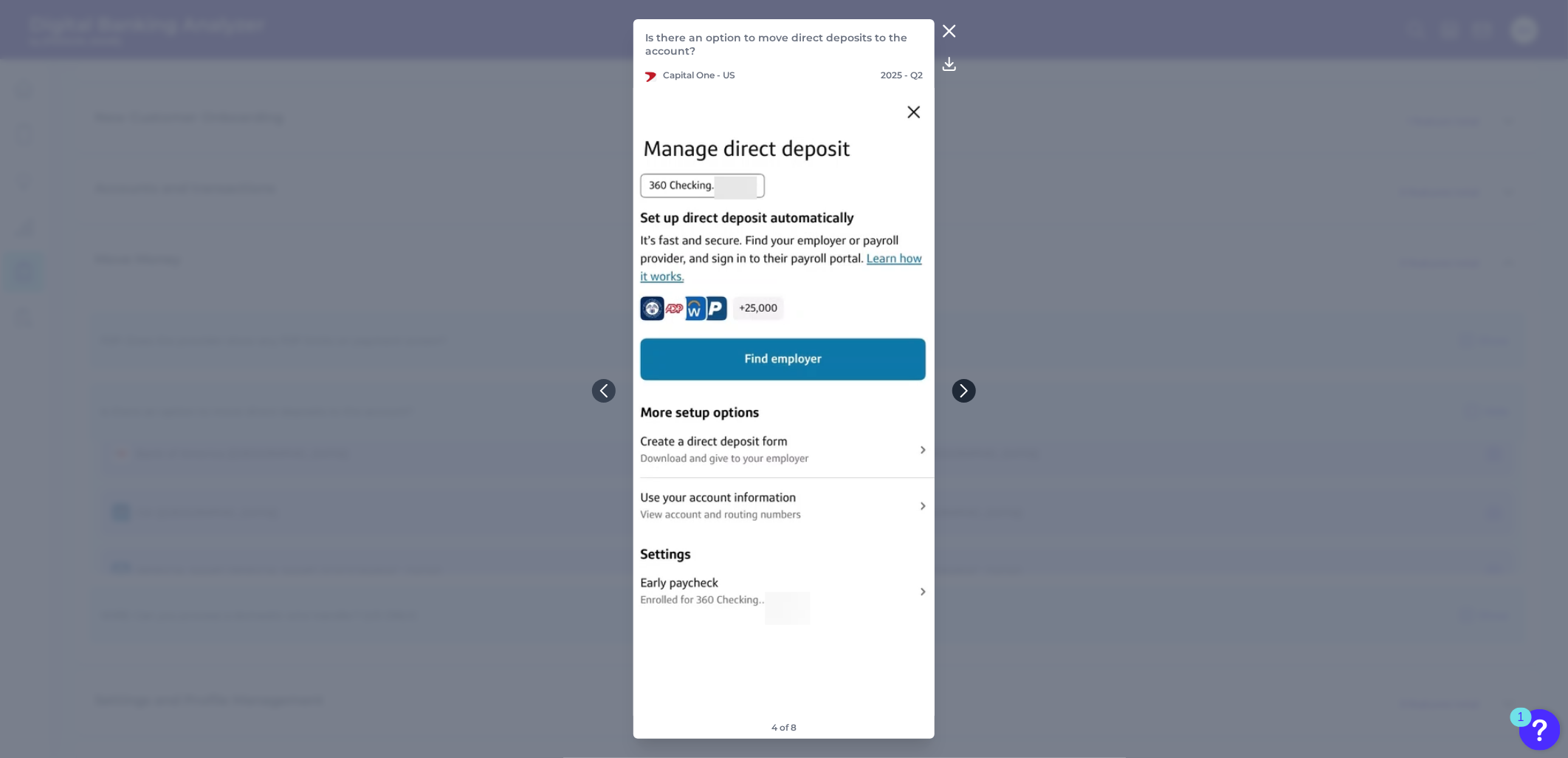
click at [964, 387] on icon at bounding box center [963, 391] width 6 height 12
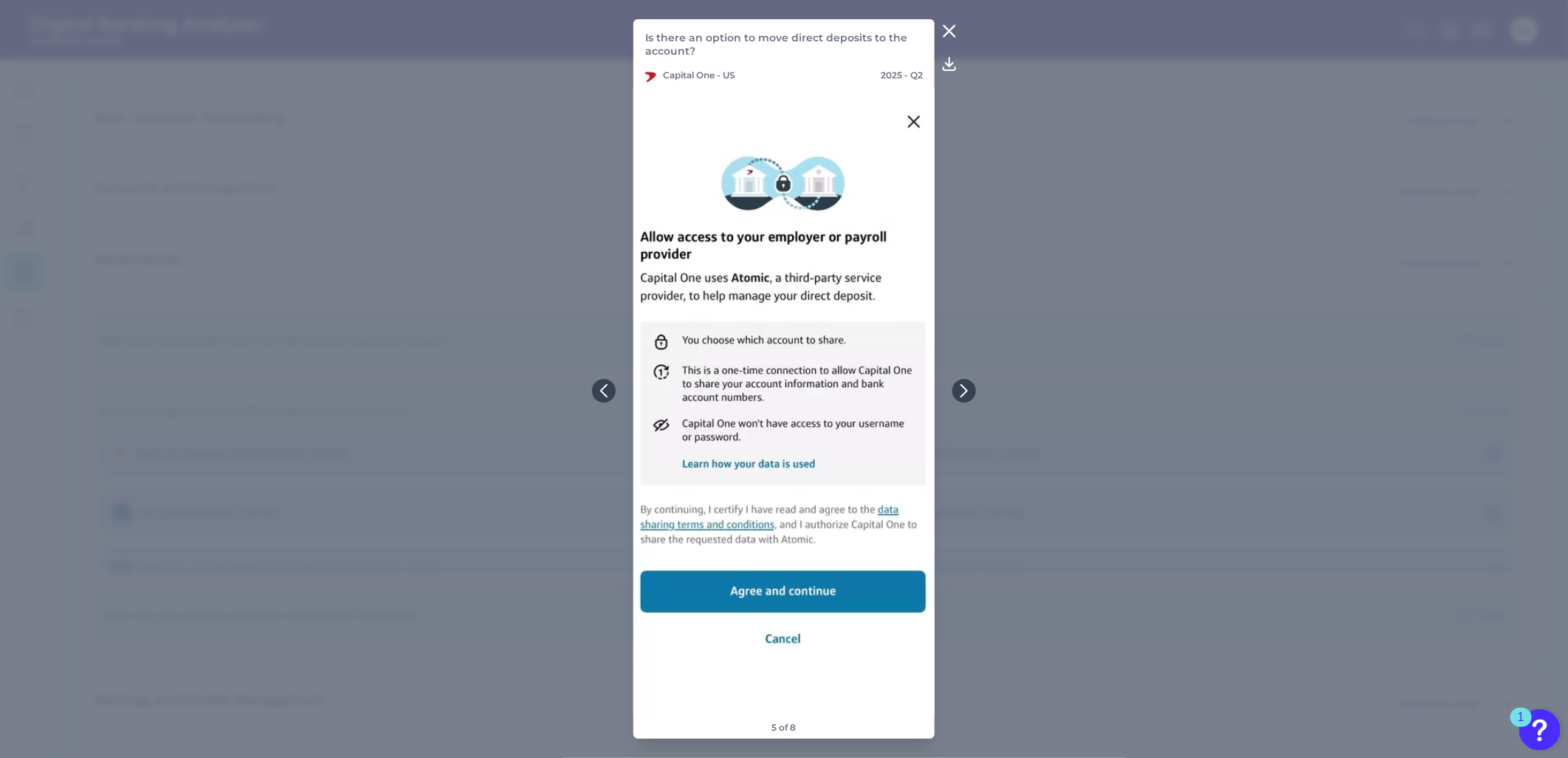
click at [947, 39] on icon at bounding box center [949, 30] width 18 height 18
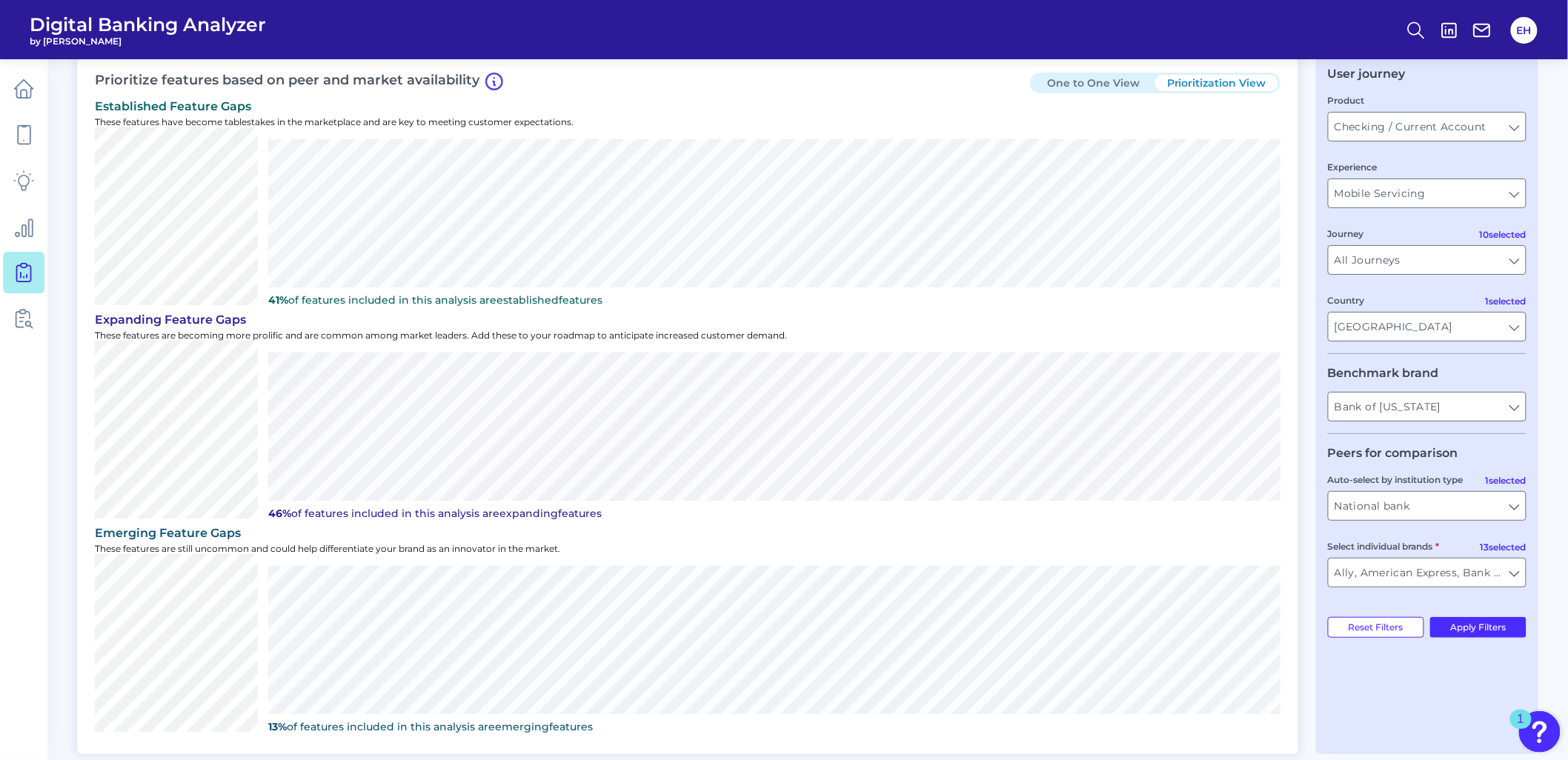
scroll to position [0, 0]
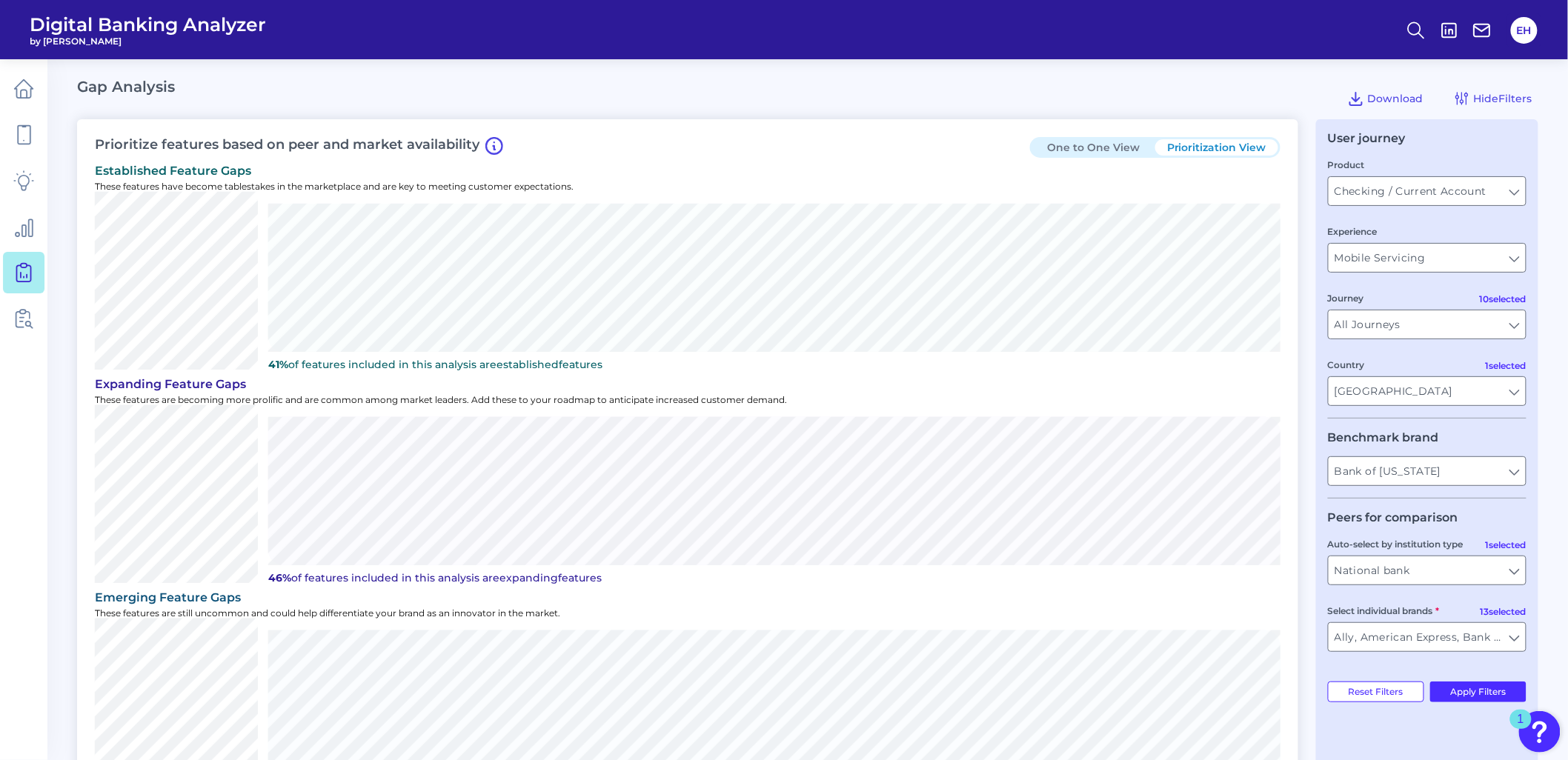
click at [1104, 153] on button "One to One View" at bounding box center [1093, 147] width 123 height 16
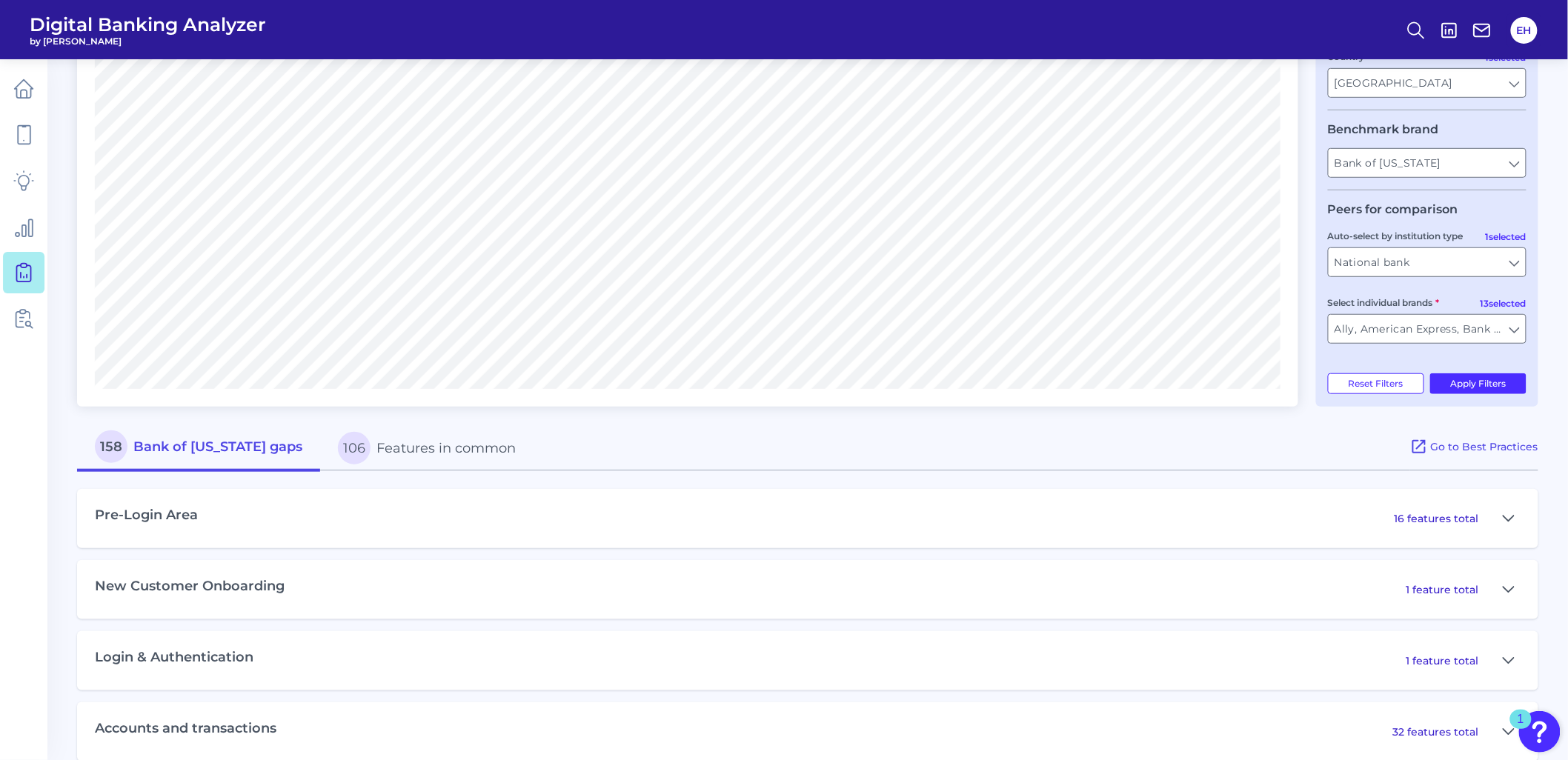
scroll to position [329, 0]
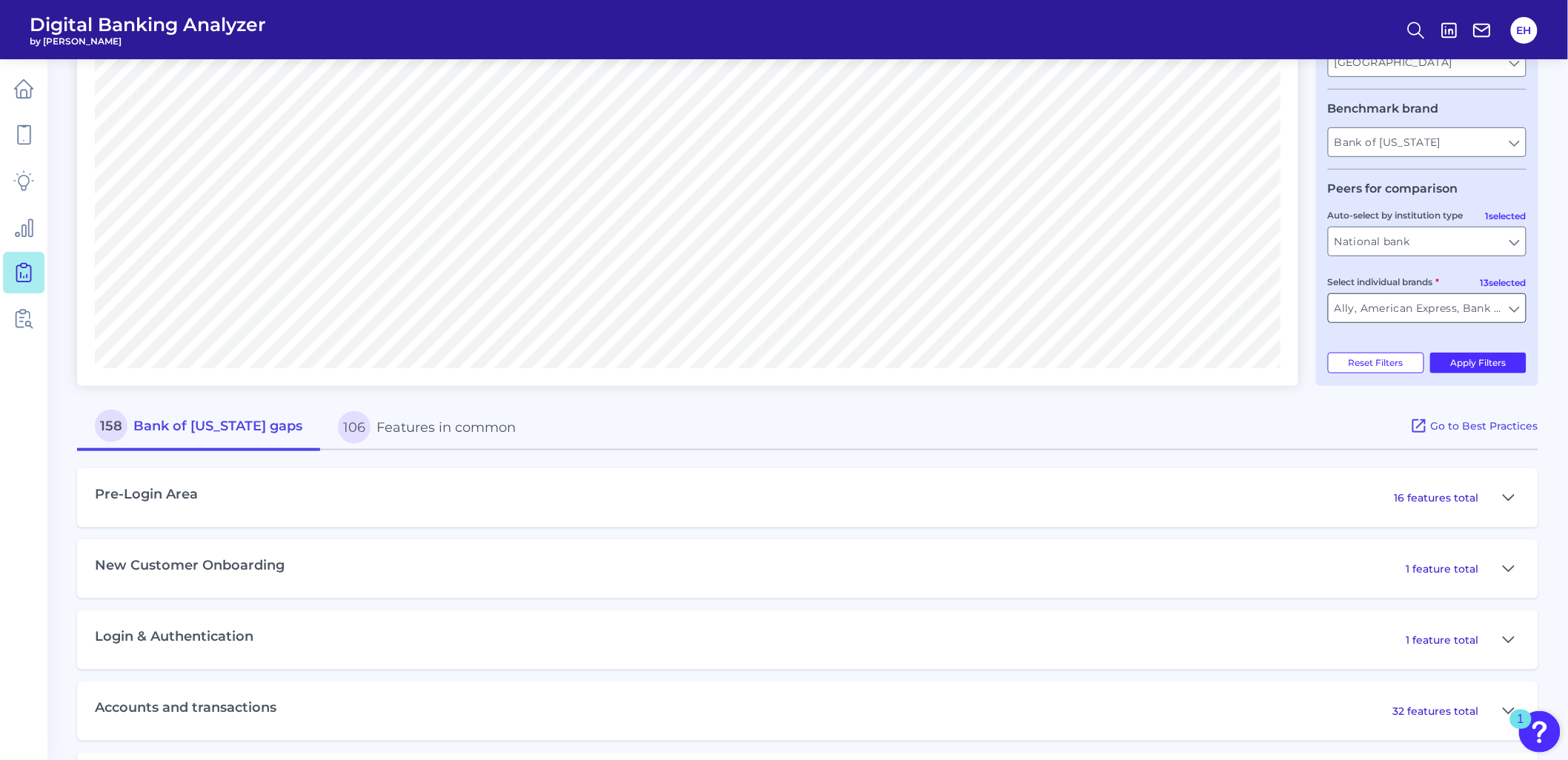
click at [1508, 308] on input "Ally, American Express, Bank of America, Capital One, Charles Schwab, Citi, Dis…" at bounding box center [1427, 308] width 197 height 28
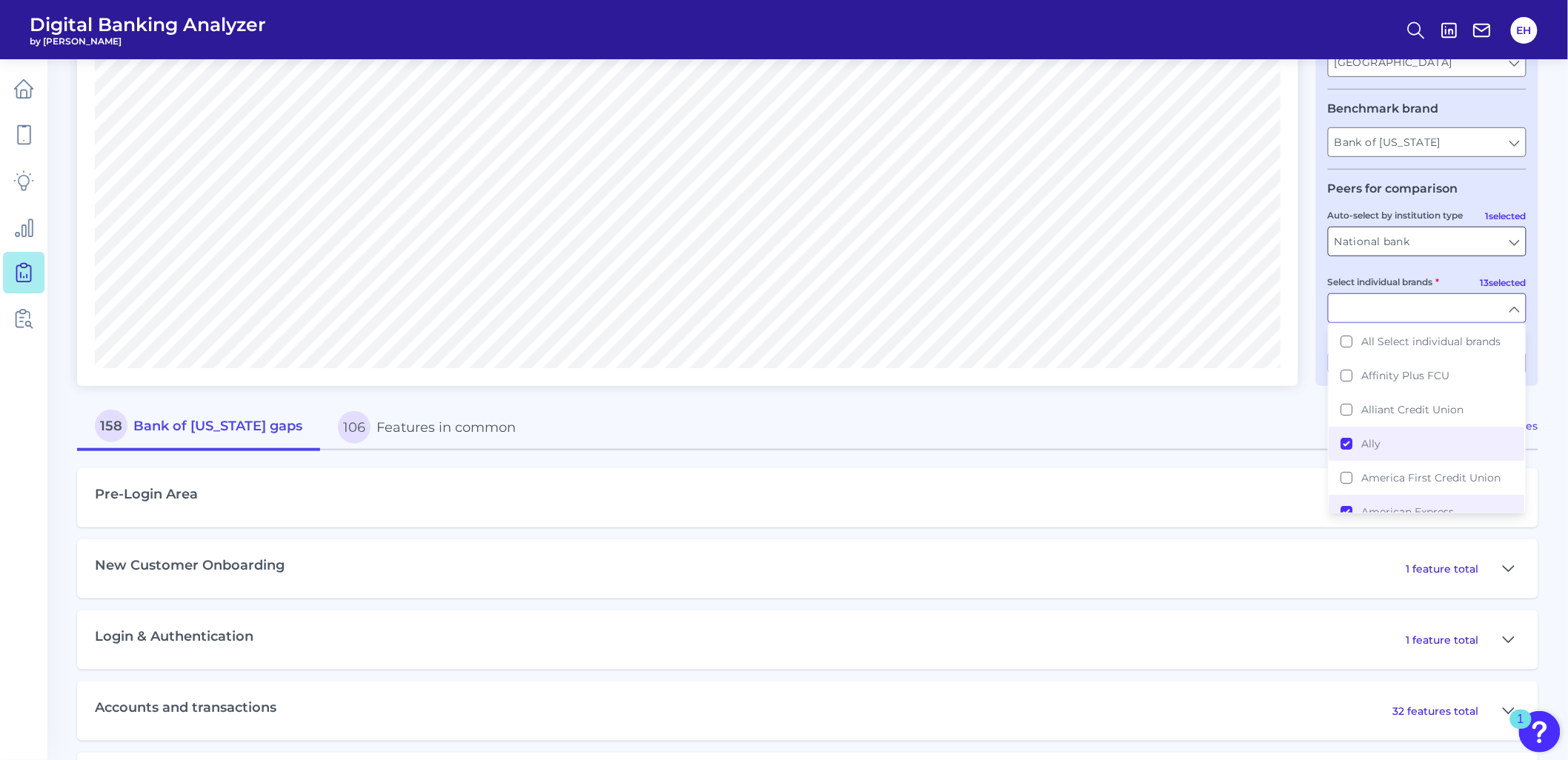
click at [1449, 250] on input "National bank" at bounding box center [1427, 241] width 197 height 28
type input "Ally, American Express, Bank of America, Capital One, Charles Schwab, Citi, Dis…"
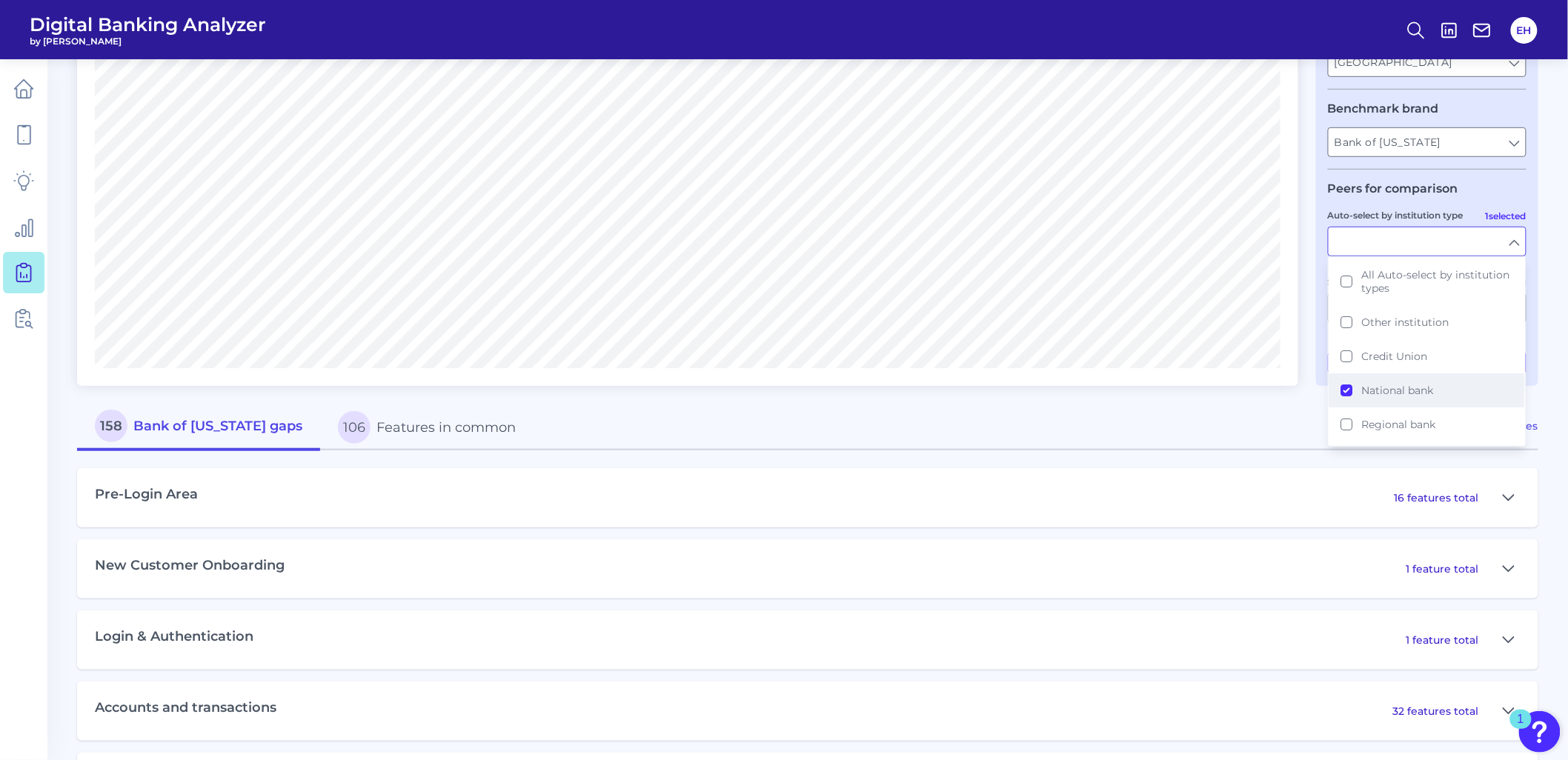
click at [1397, 388] on span "National bank" at bounding box center [1397, 390] width 72 height 13
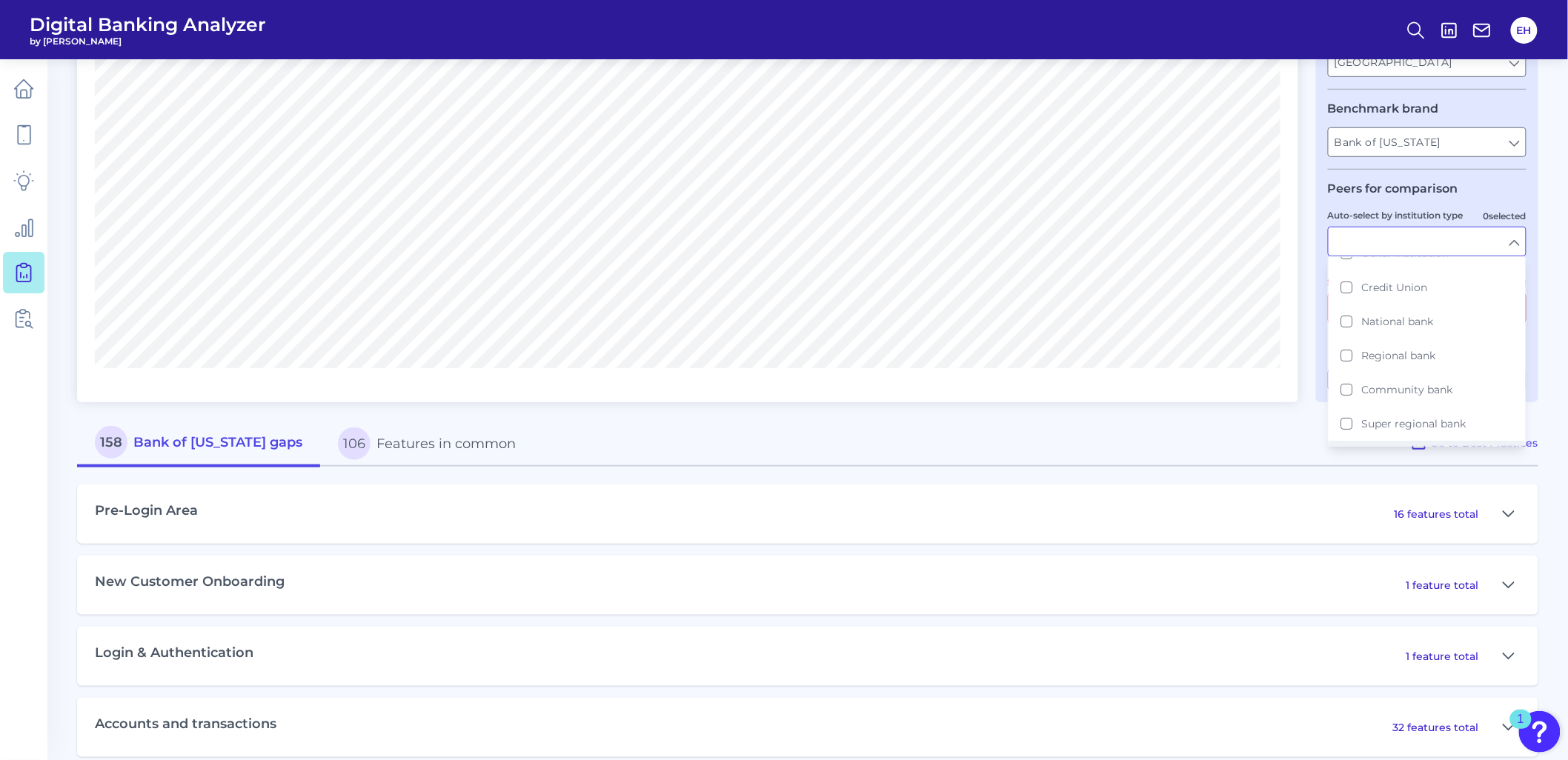
scroll to position [122, 0]
click at [1395, 401] on span "Fintech" at bounding box center [1381, 404] width 40 height 13
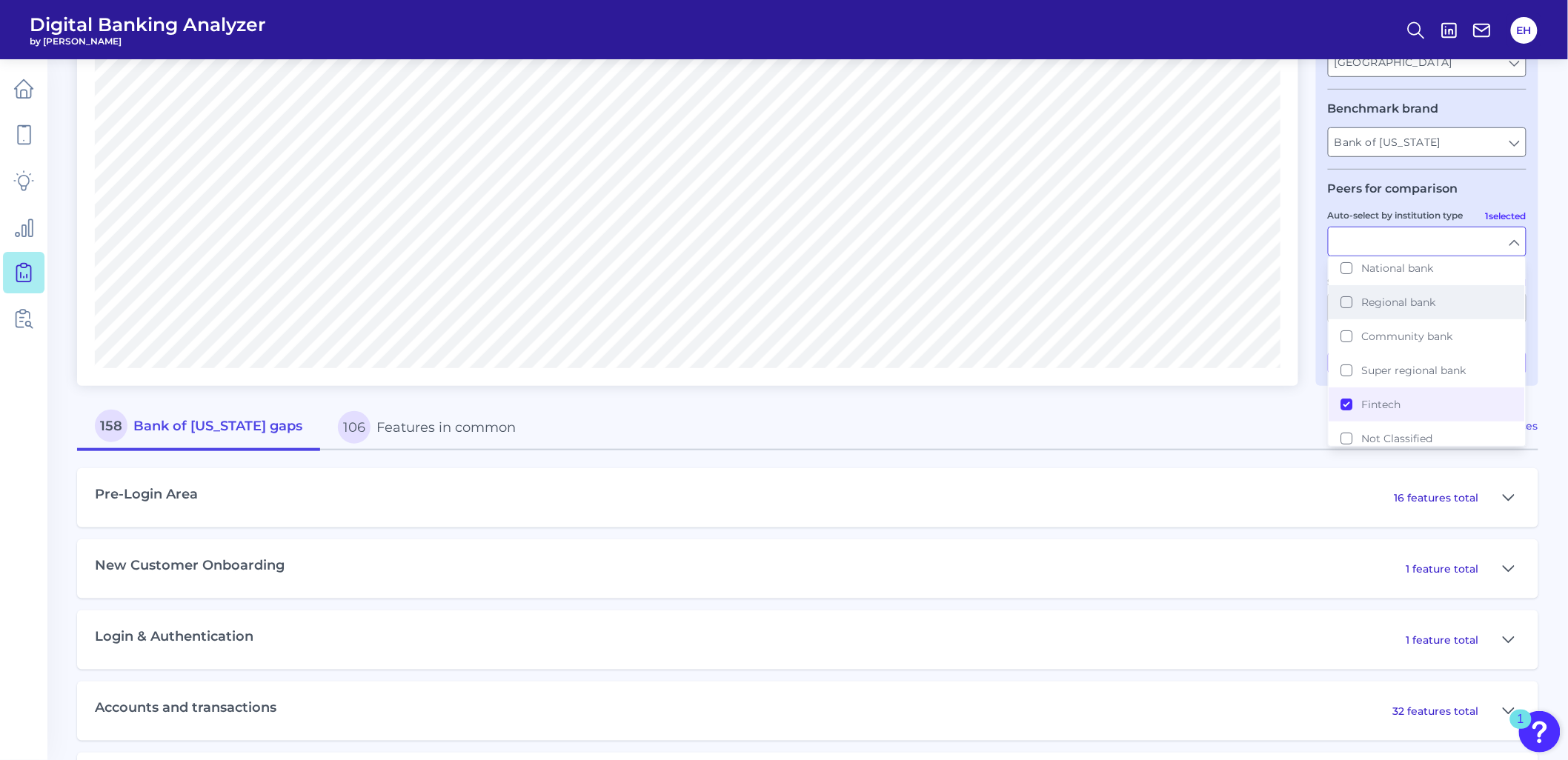
click at [1391, 309] on button "Regional bank" at bounding box center [1427, 302] width 196 height 34
type input "Cash App, Chime, Current Bank, Dave, Green FI, Lending Club, Monzo, Revolut, Ro…"
click at [1222, 385] on div "Compare one brand to other brands One to One View Prioritization View Count Per…" at bounding box center [687, 88] width 1221 height 596
type input "Fintech, Regional bank"
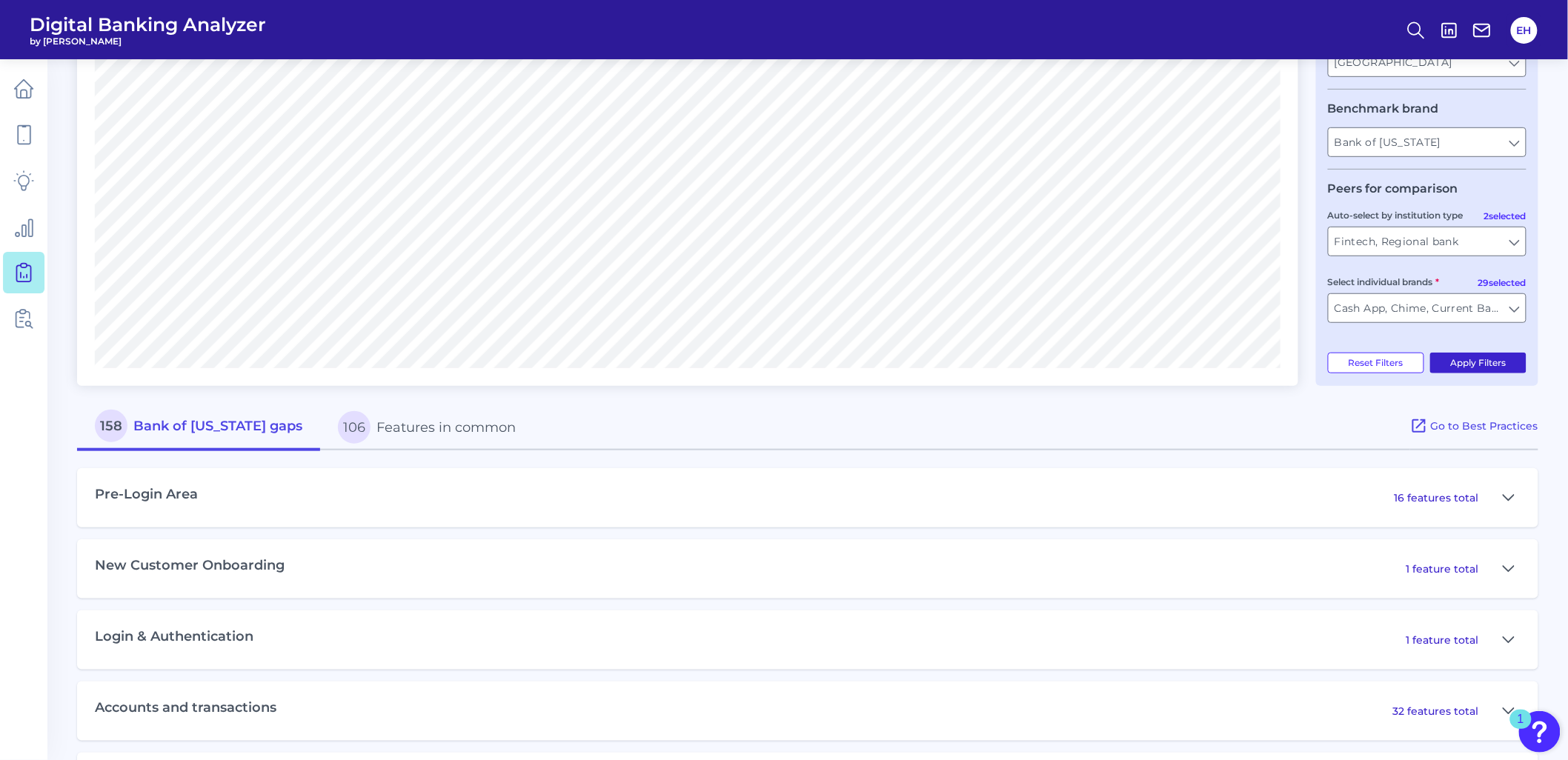
click at [1472, 367] on button "Apply Filters" at bounding box center [1478, 362] width 97 height 21
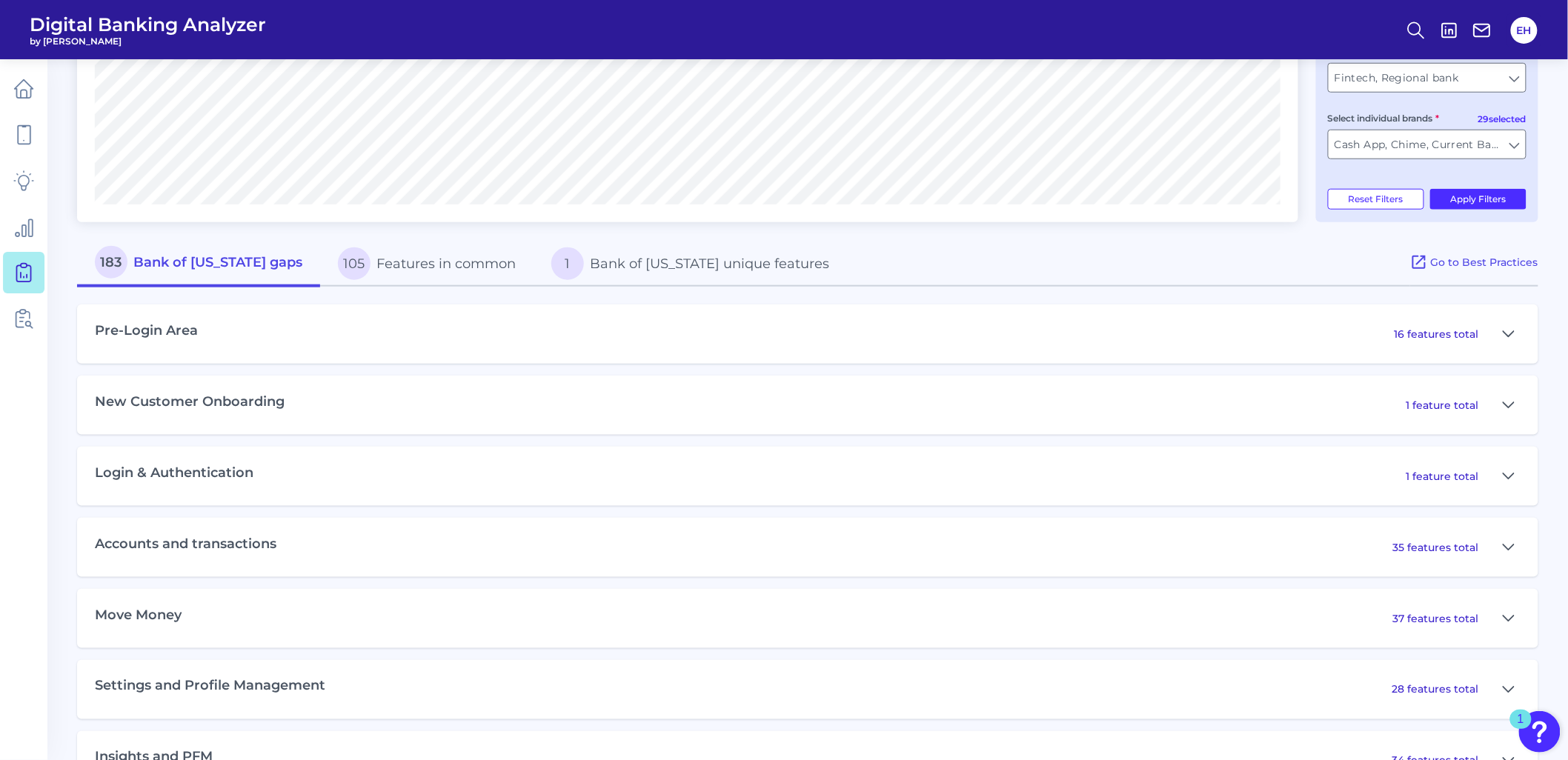
scroll to position [493, 0]
click at [713, 267] on button "1 Bank of Oklahoma unique features" at bounding box center [690, 263] width 314 height 47
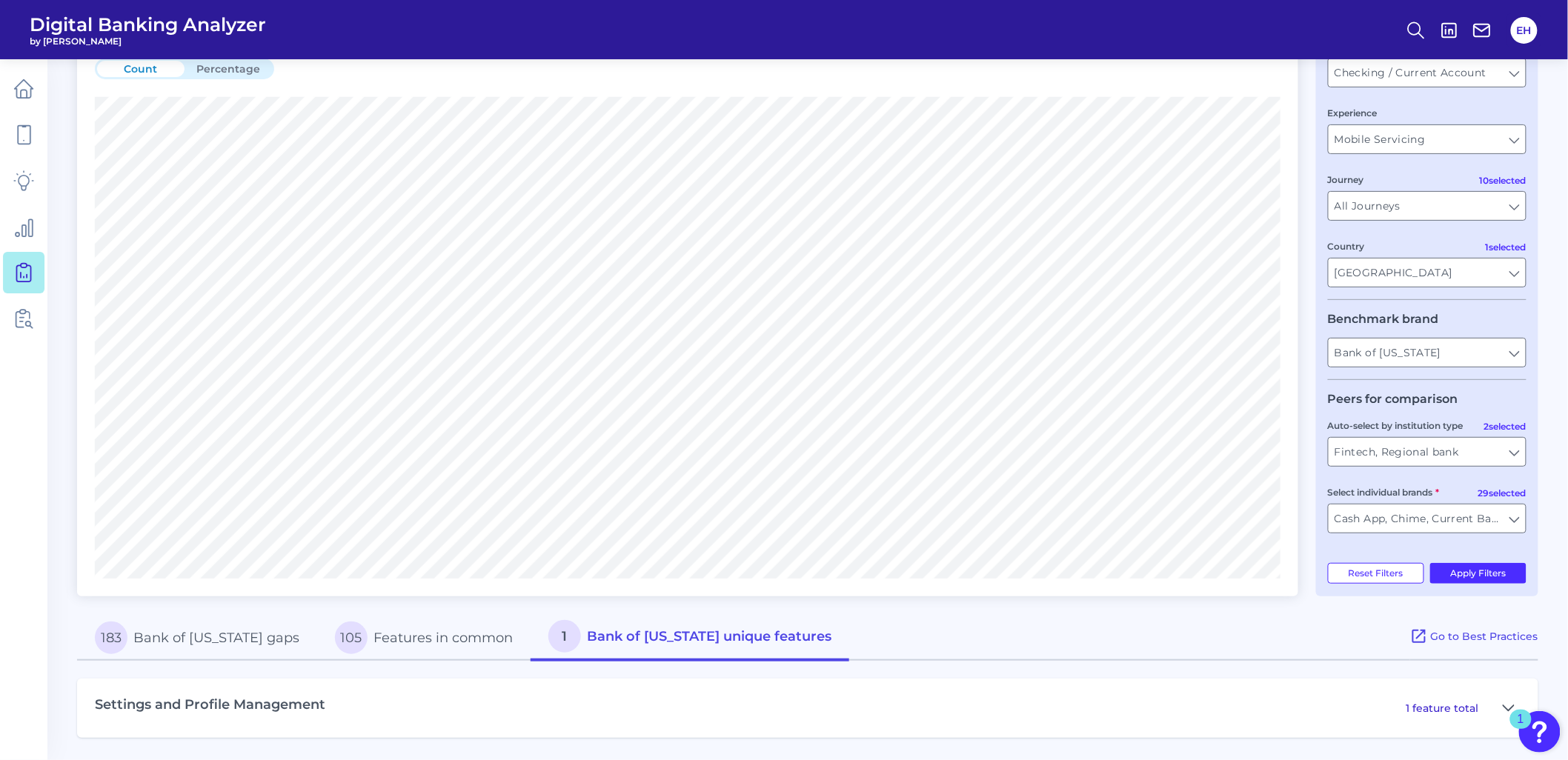
scroll to position [125, 0]
click at [248, 635] on button "183 Bank of Oklahoma gaps" at bounding box center [196, 638] width 240 height 47
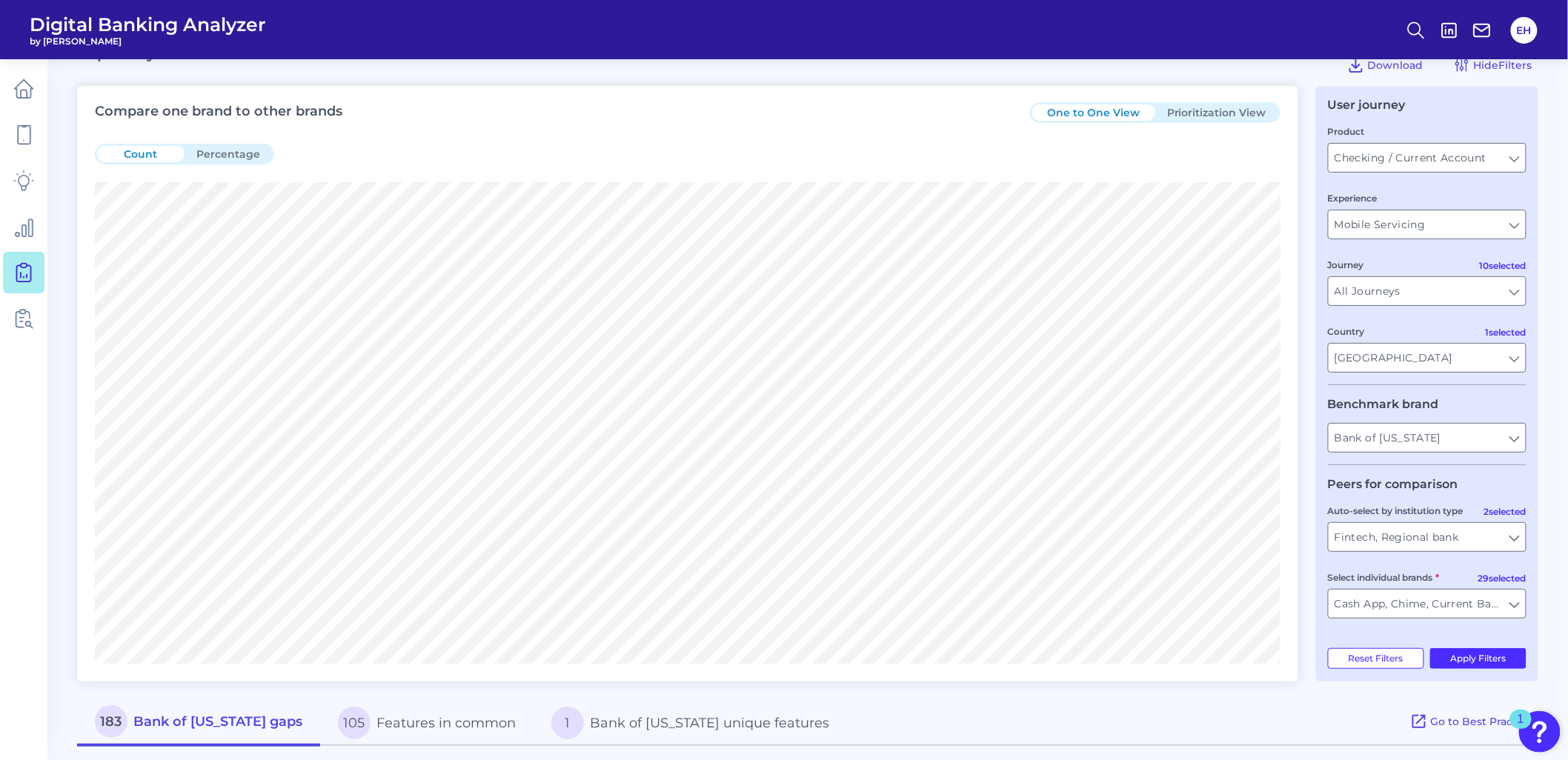
scroll to position [0, 0]
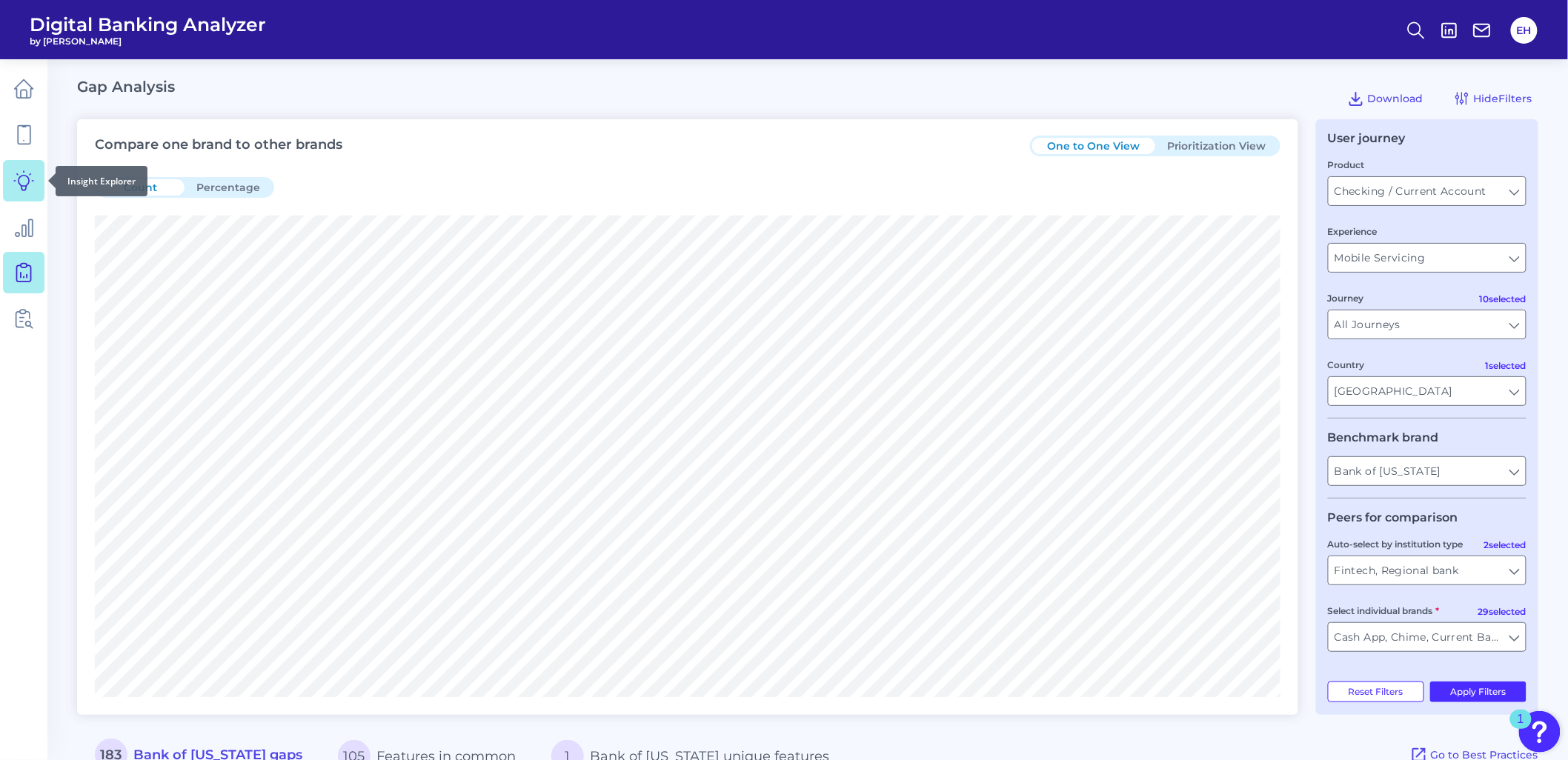
click at [25, 190] on icon at bounding box center [24, 180] width 21 height 21
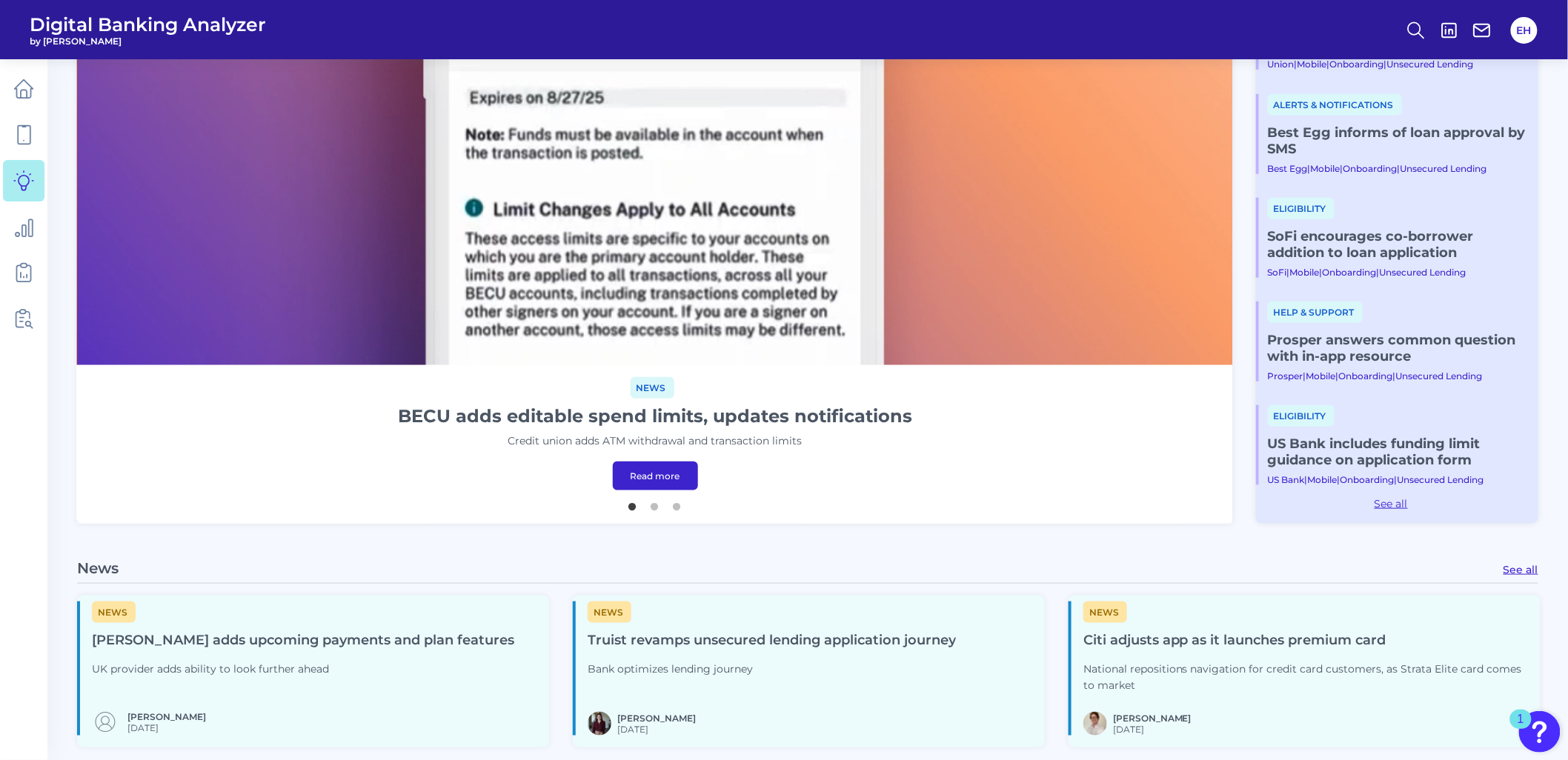
scroll to position [493, 0]
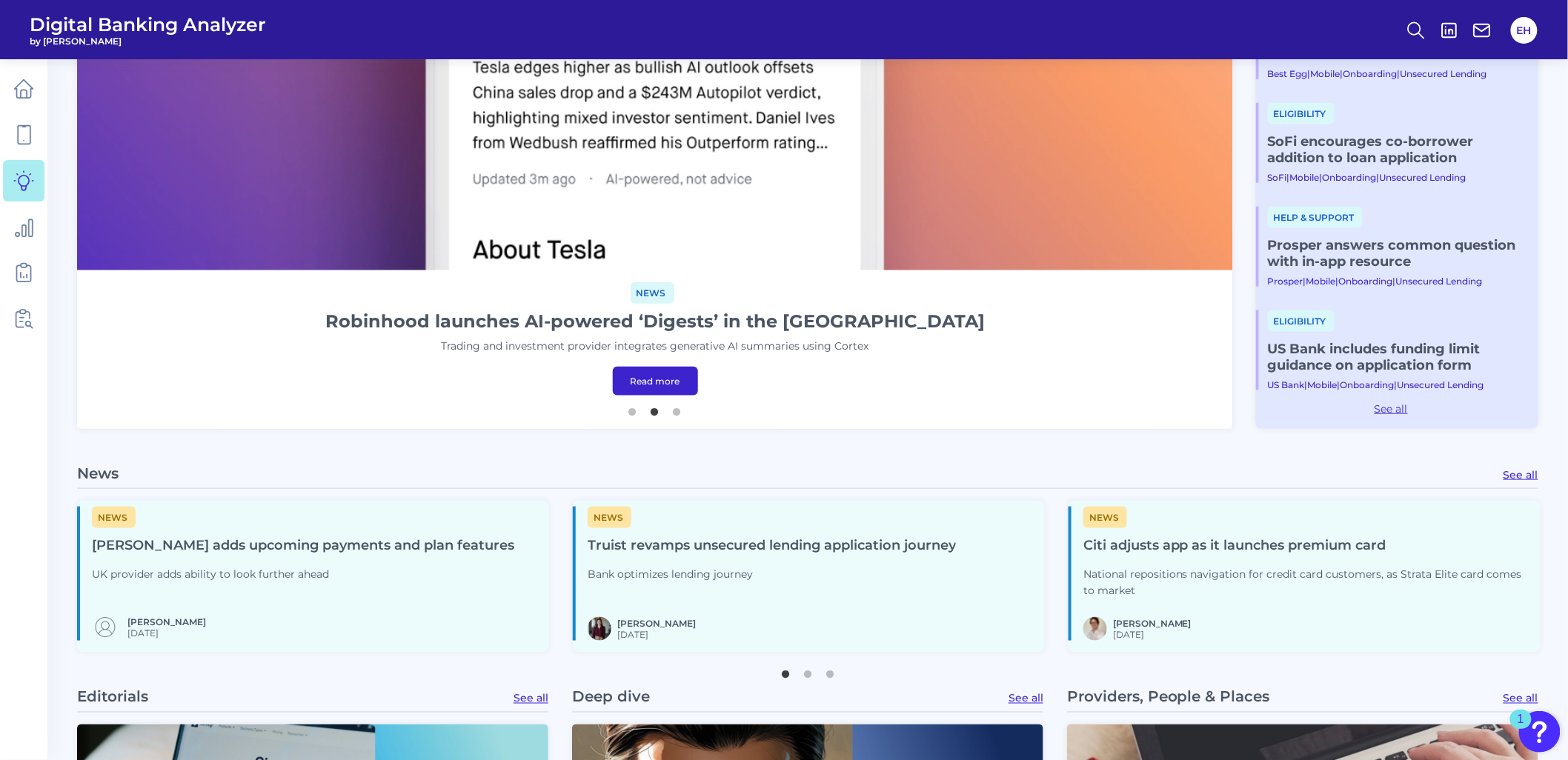
click at [1512, 474] on link "See all" at bounding box center [1520, 474] width 35 height 13
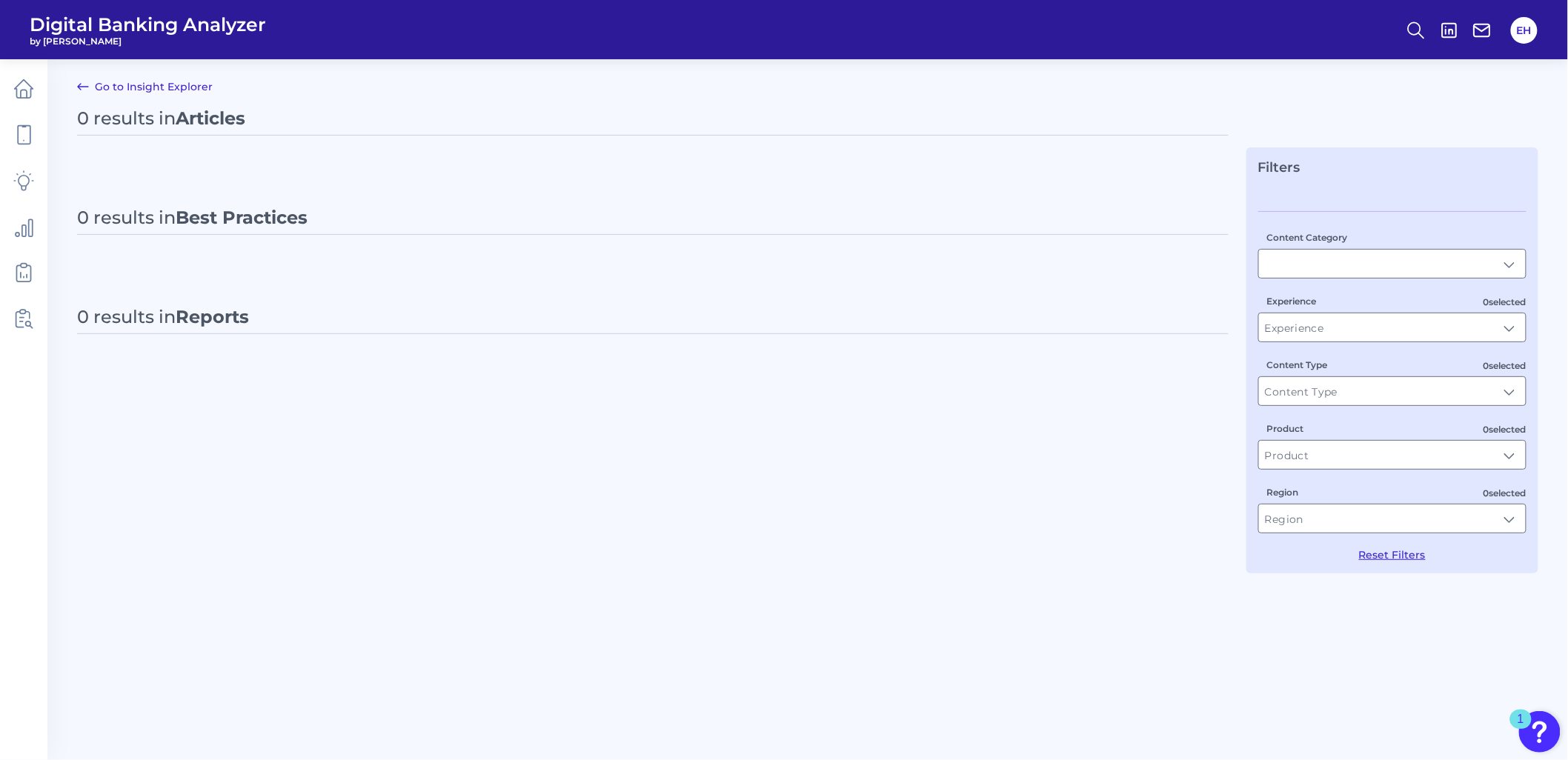
type input "Articles"
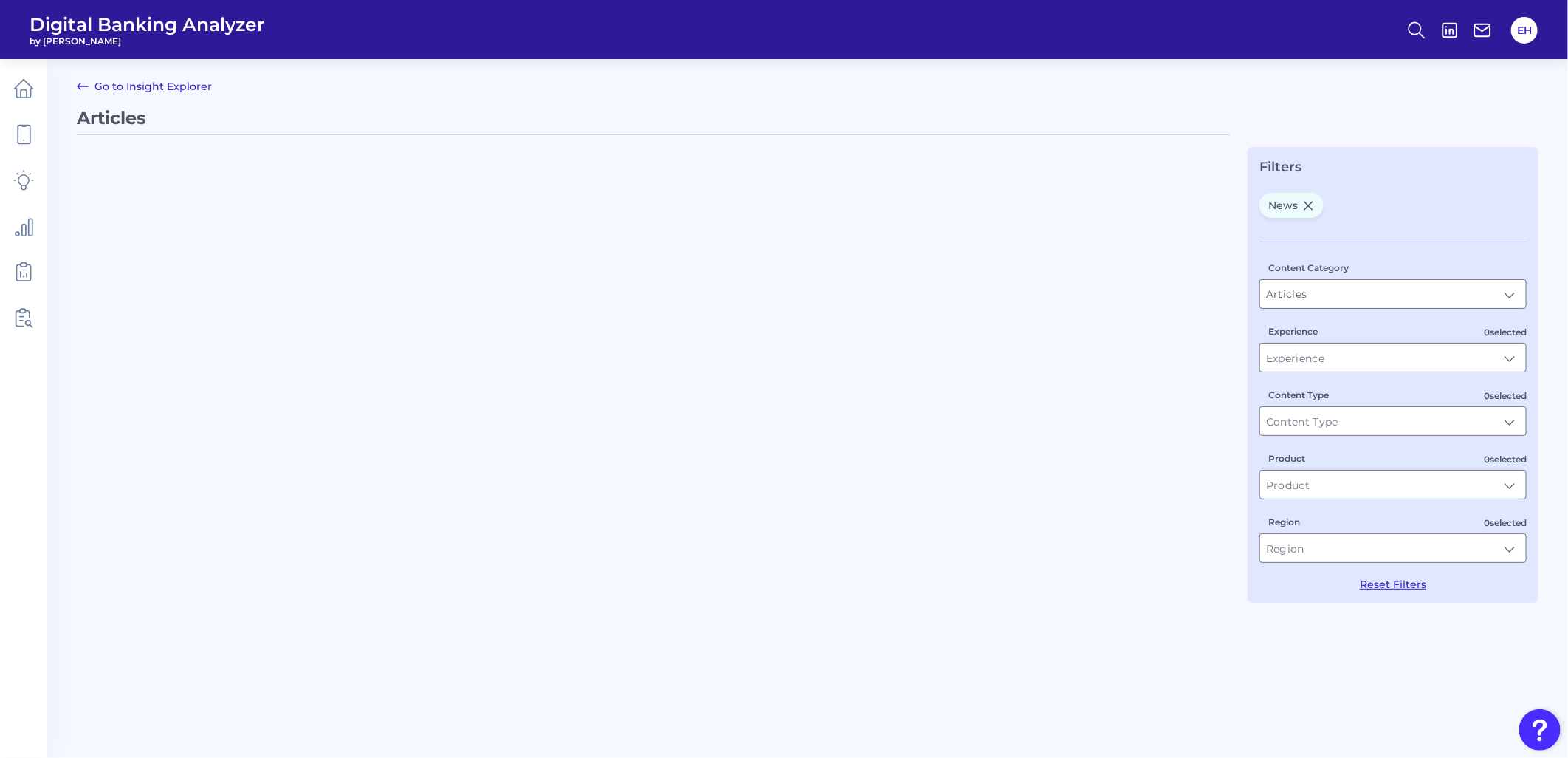
type input "News"
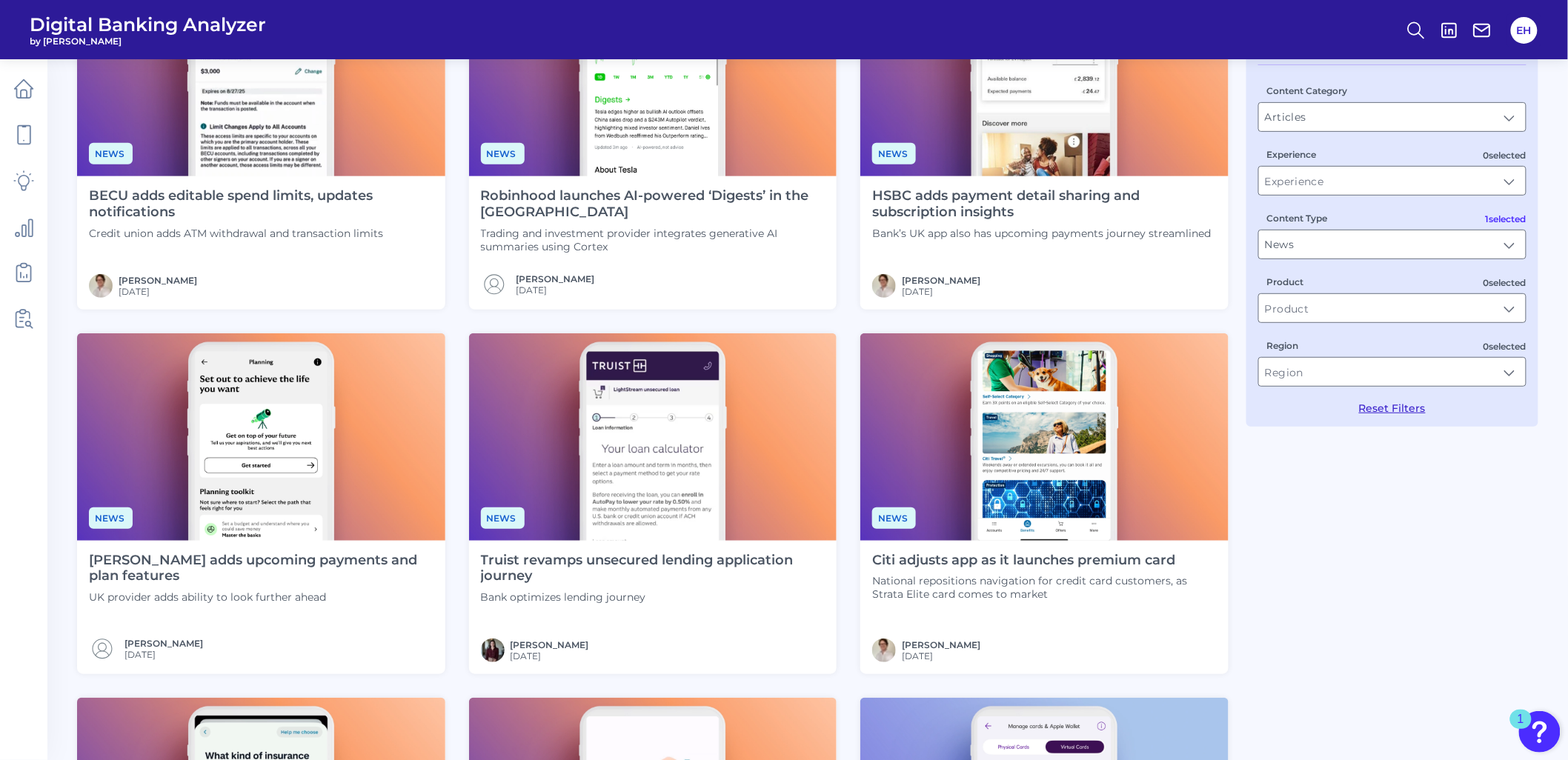
scroll to position [247, 0]
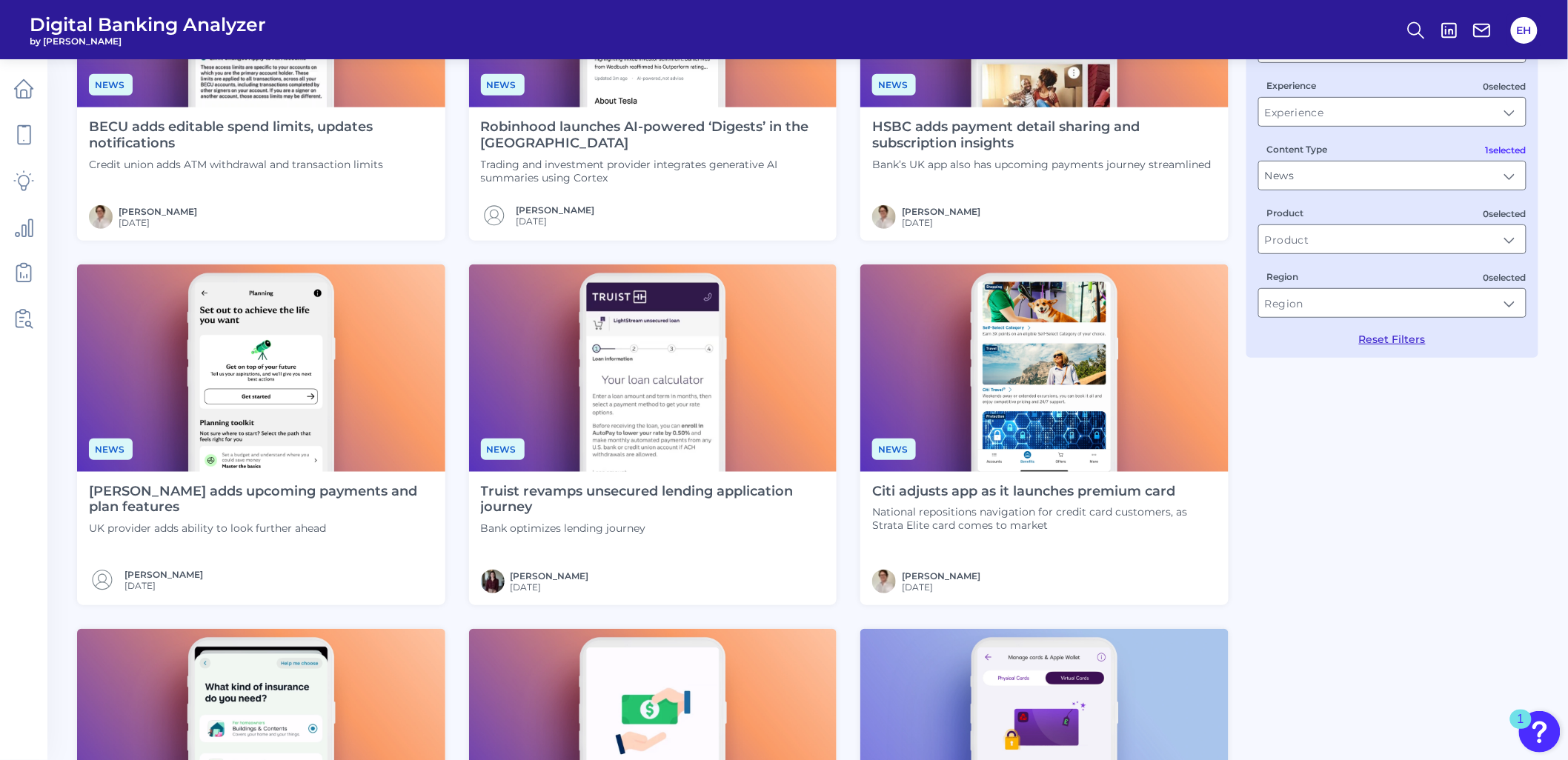
click at [277, 402] on img at bounding box center [260, 367] width 368 height 206
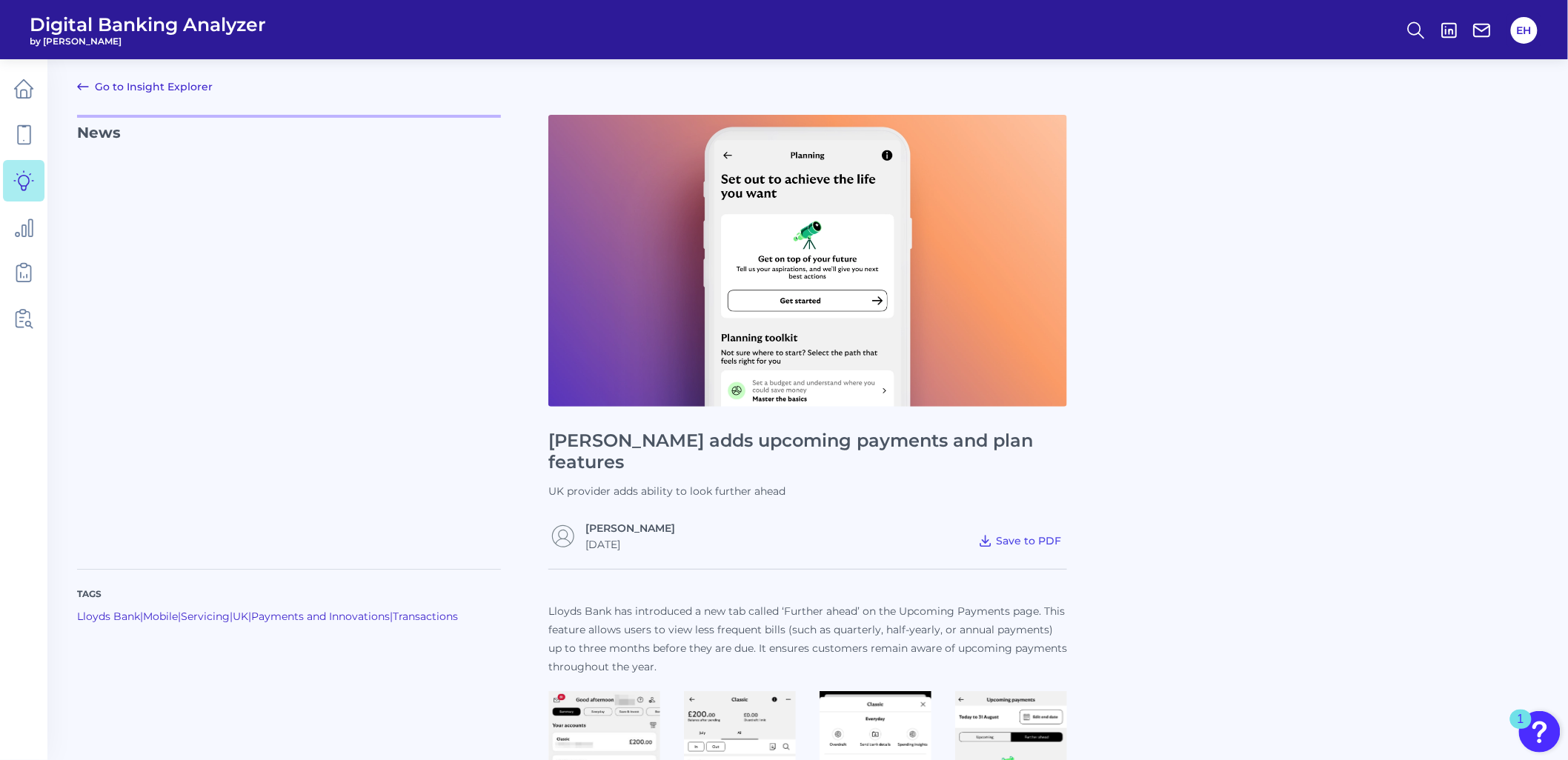
click at [137, 93] on link "Go to Insight Explorer" at bounding box center [144, 86] width 136 height 18
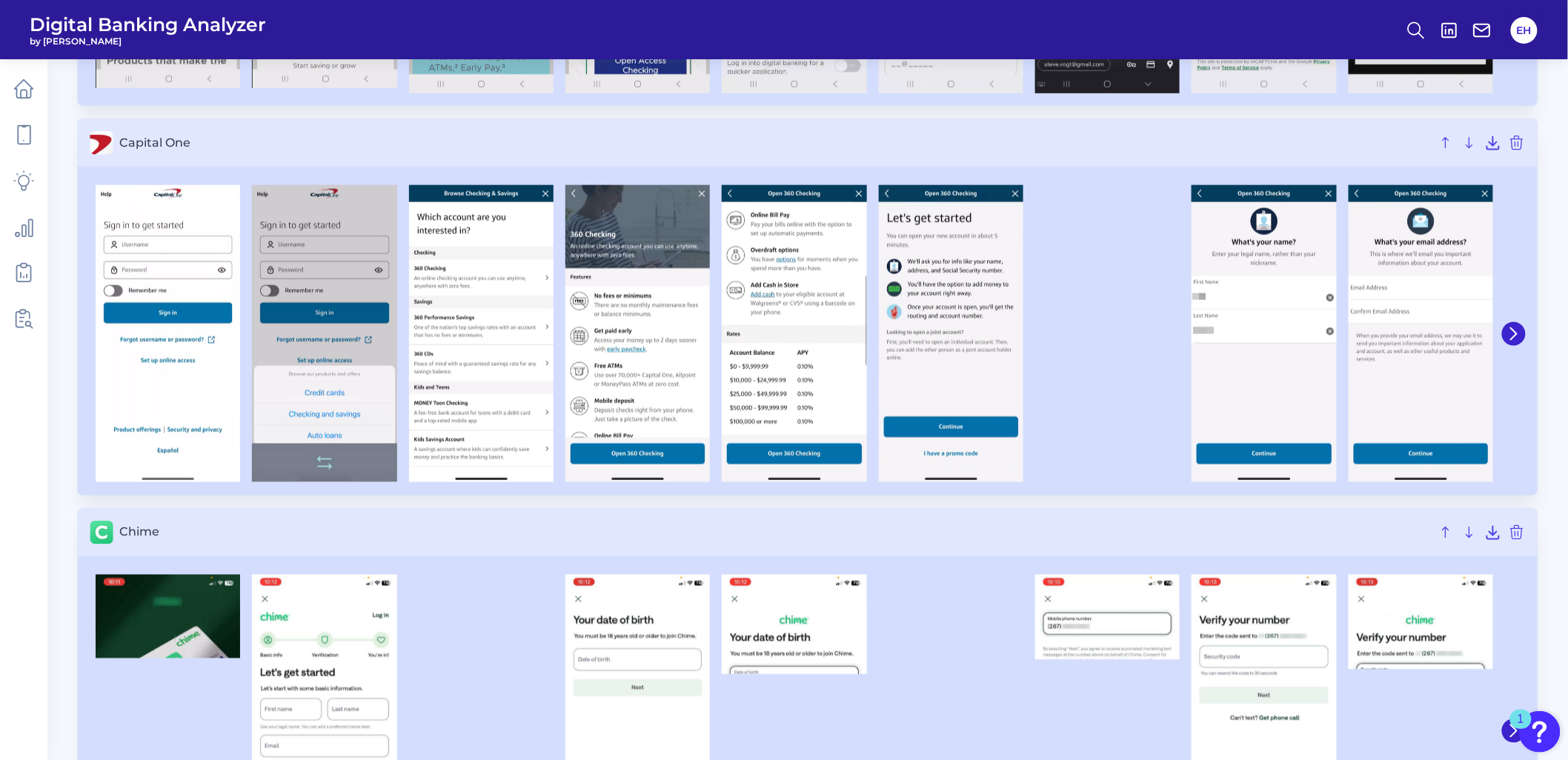
scroll to position [822, 0]
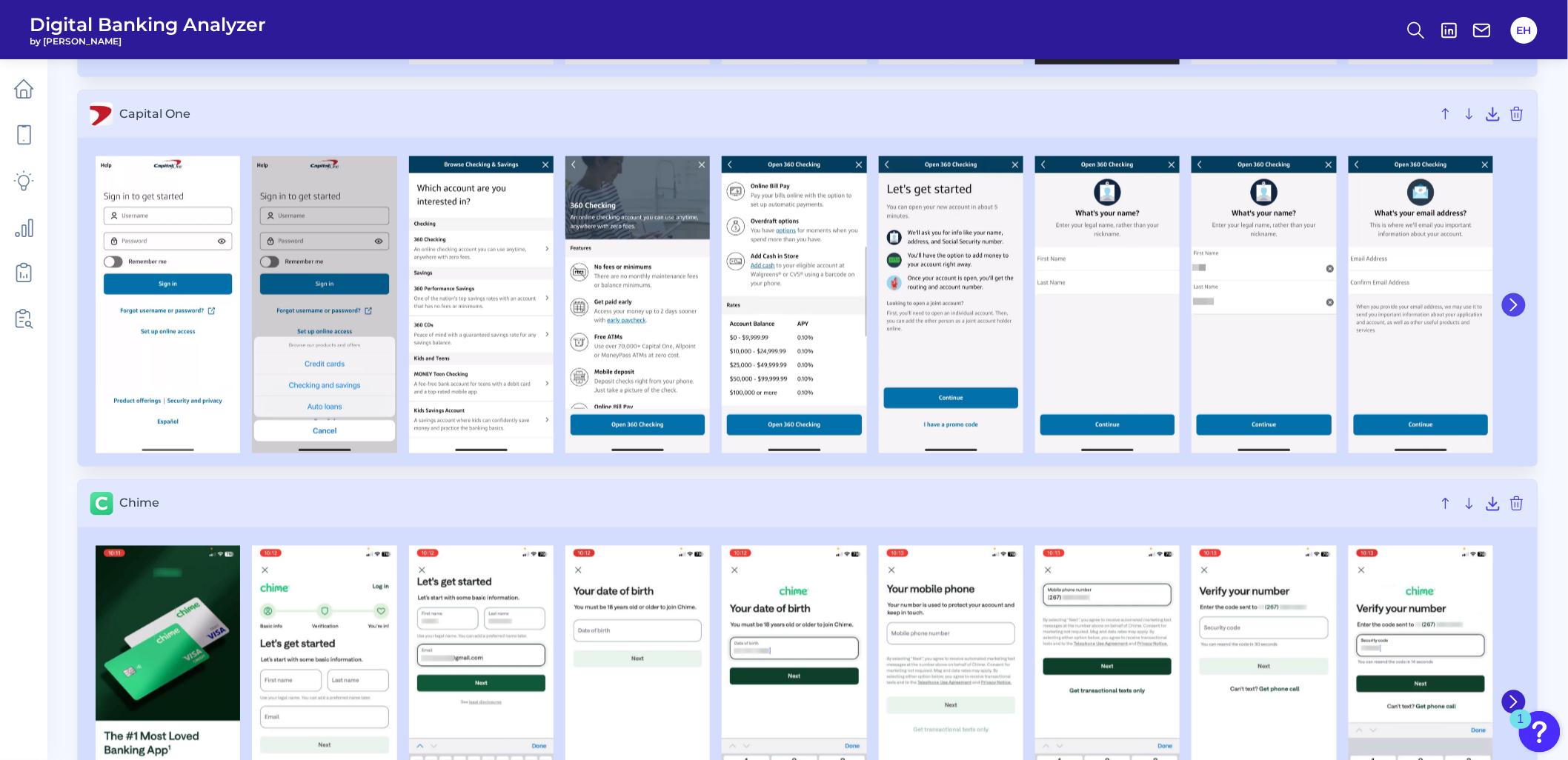
click at [1520, 298] on icon at bounding box center [1514, 305] width 13 height 13
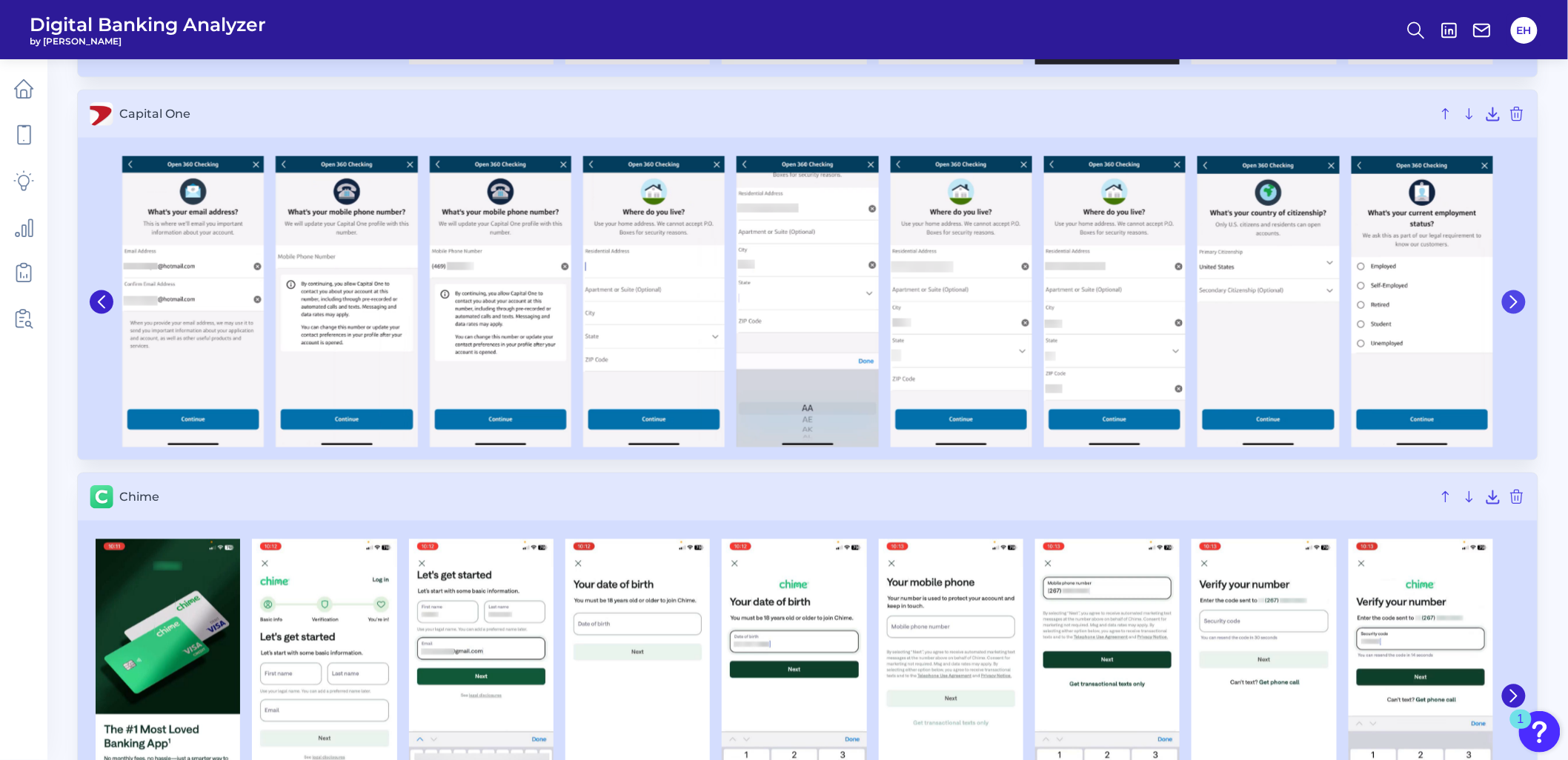
click at [1520, 298] on icon at bounding box center [1514, 302] width 13 height 13
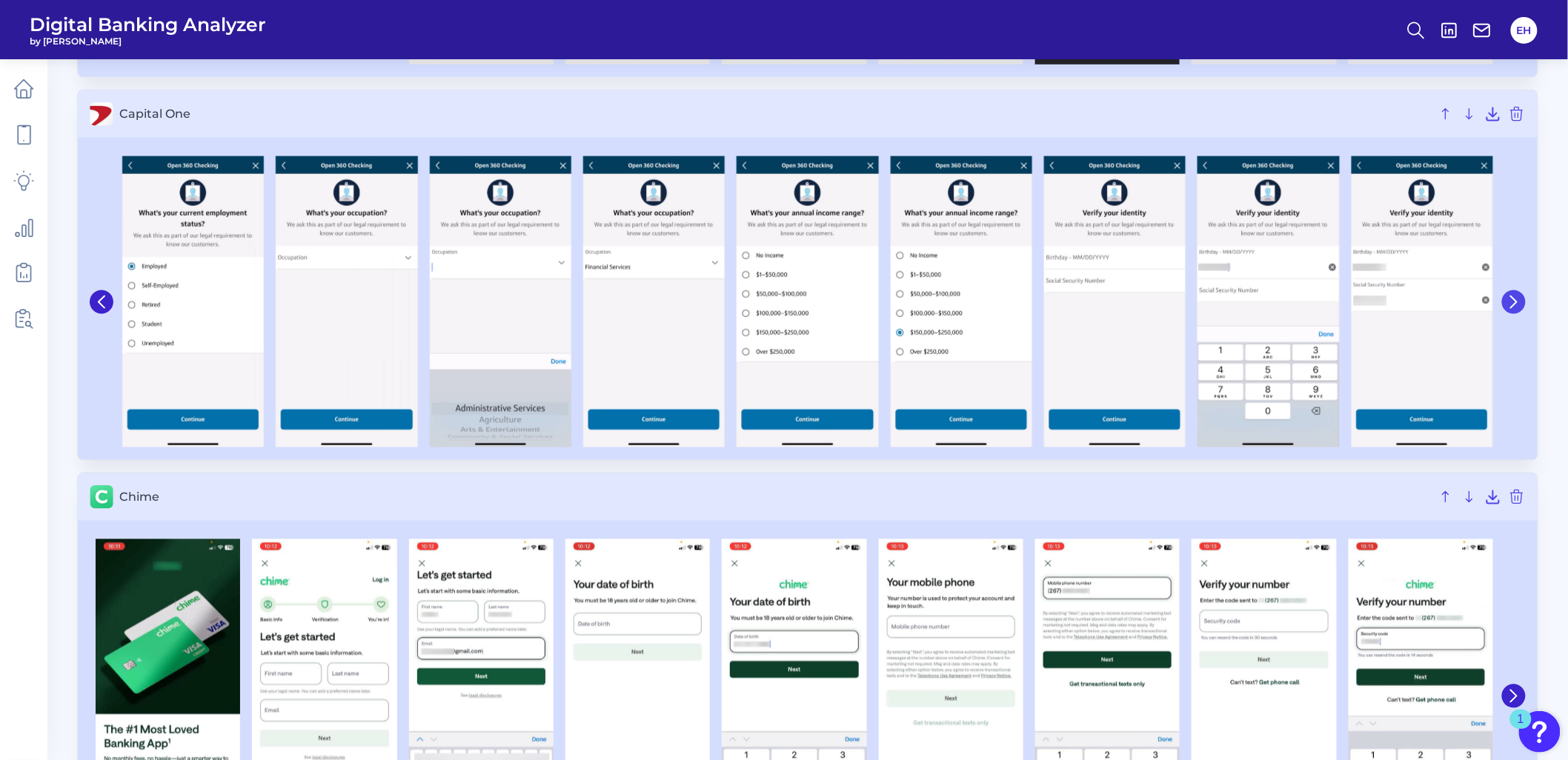
click at [1520, 298] on icon at bounding box center [1514, 302] width 13 height 13
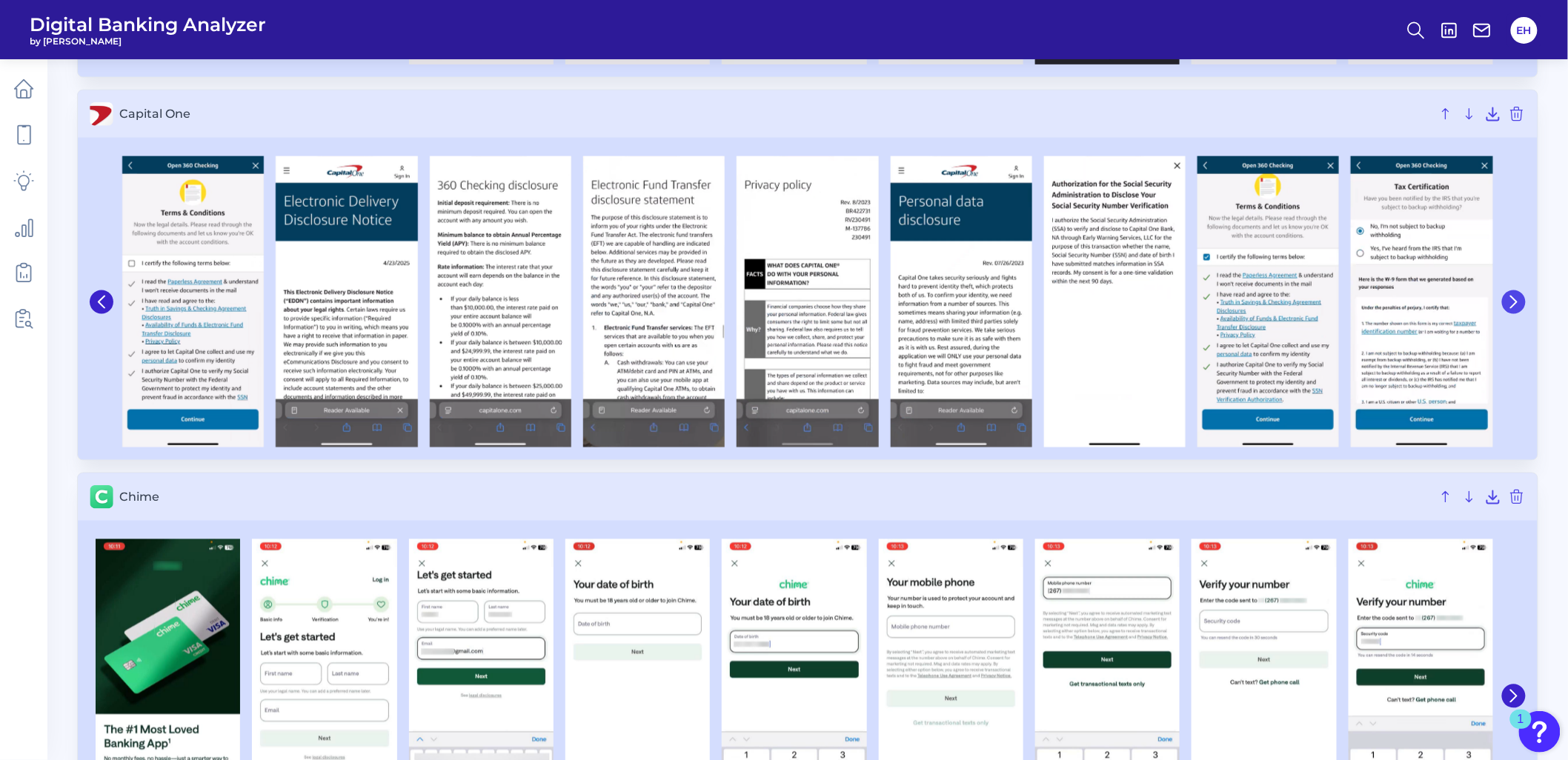
click at [1520, 298] on icon at bounding box center [1514, 302] width 13 height 13
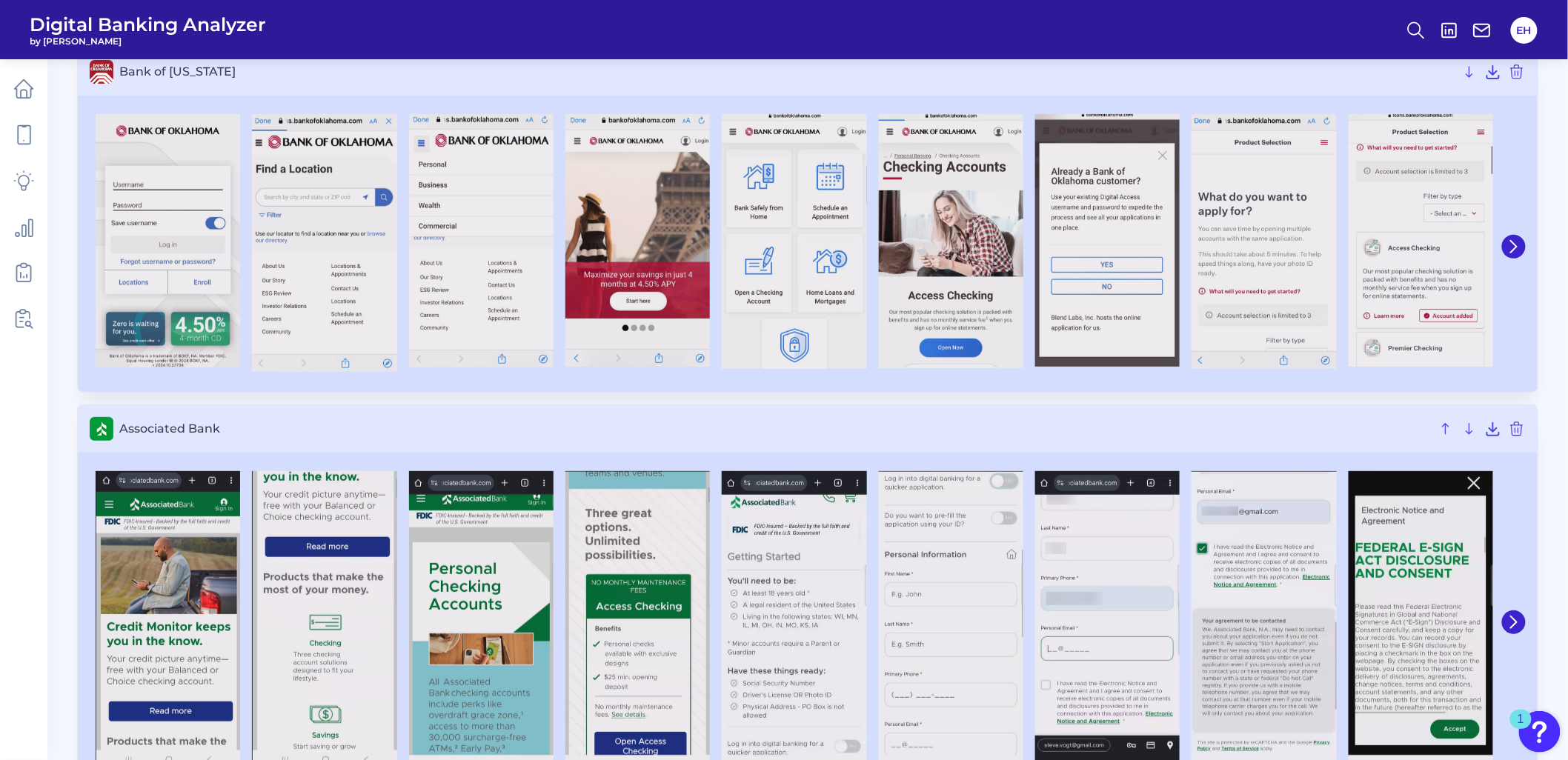
scroll to position [0, 0]
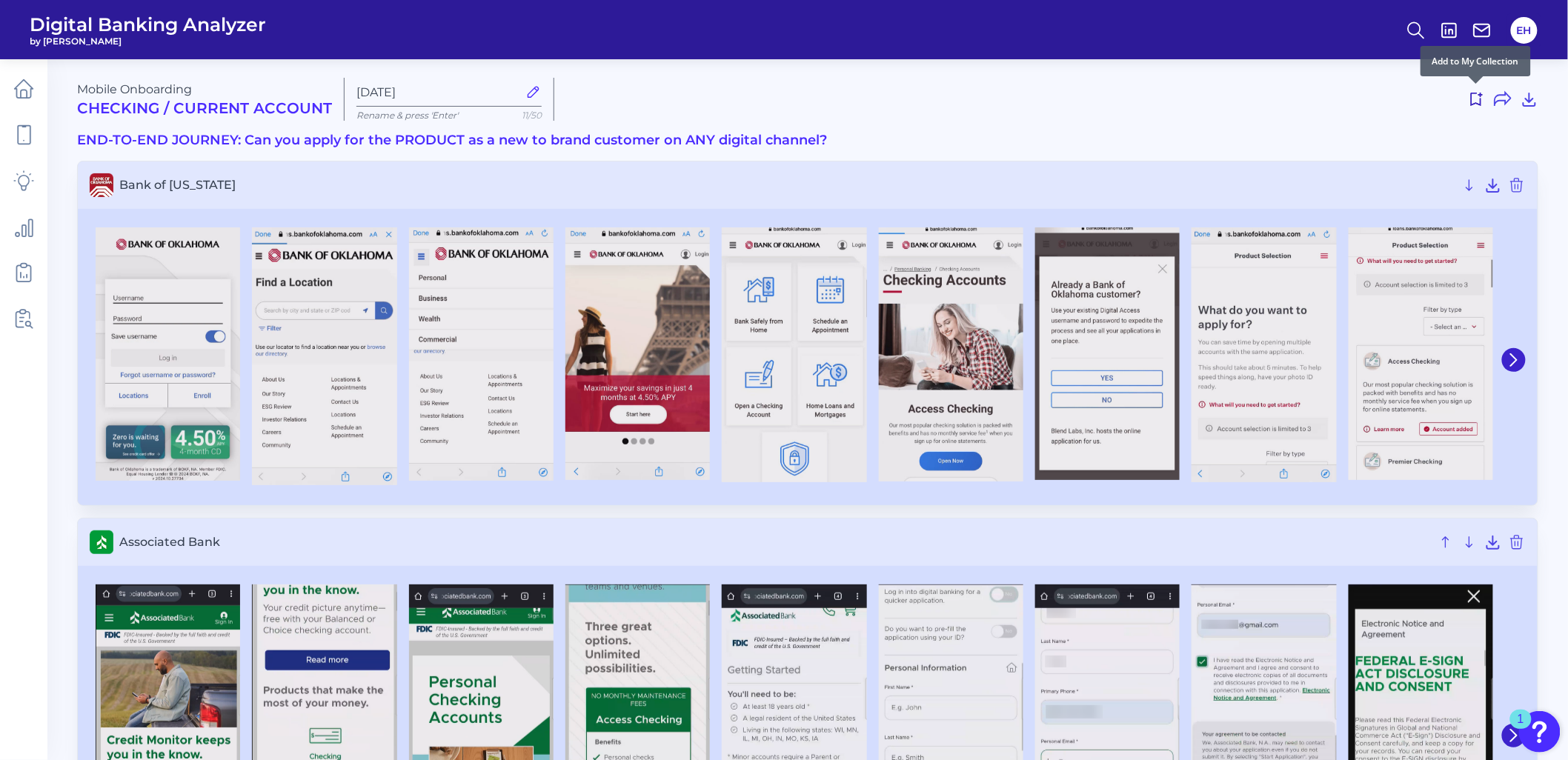
click at [1474, 99] on icon at bounding box center [1475, 99] width 18 height 18
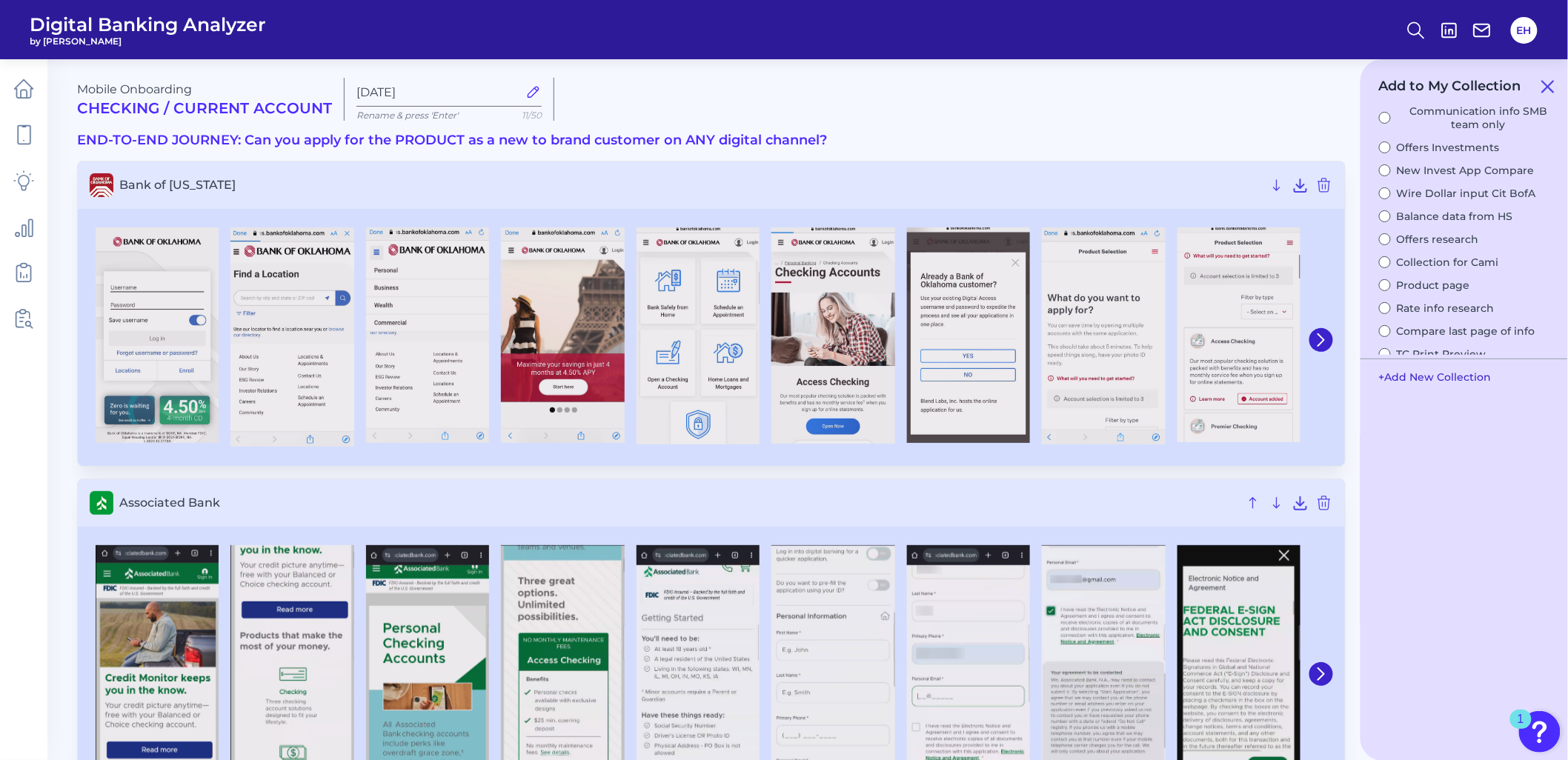
click at [1479, 378] on button "+ Add New Collection" at bounding box center [1435, 377] width 127 height 28
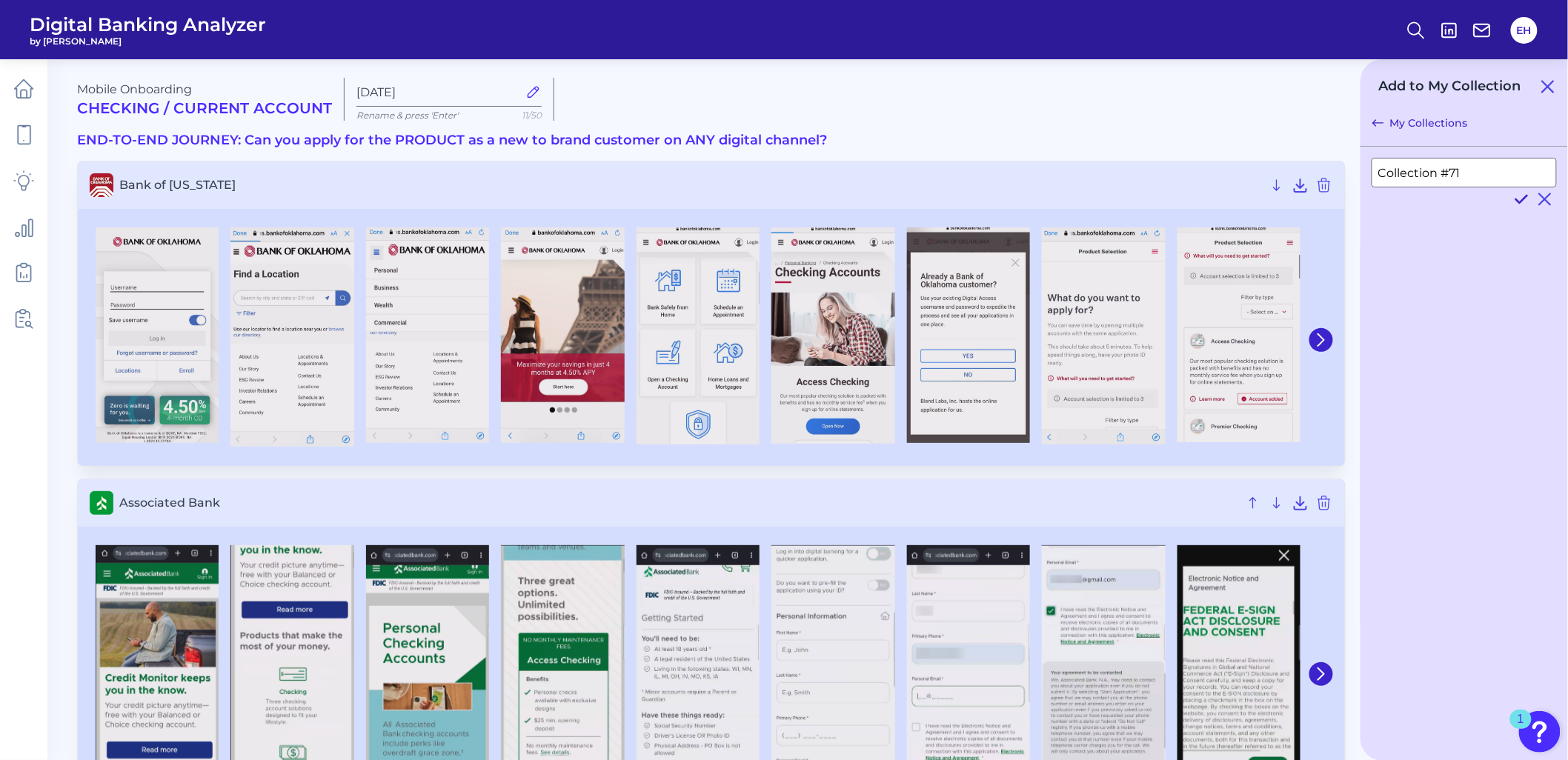
click at [1517, 198] on icon at bounding box center [1521, 199] width 18 height 18
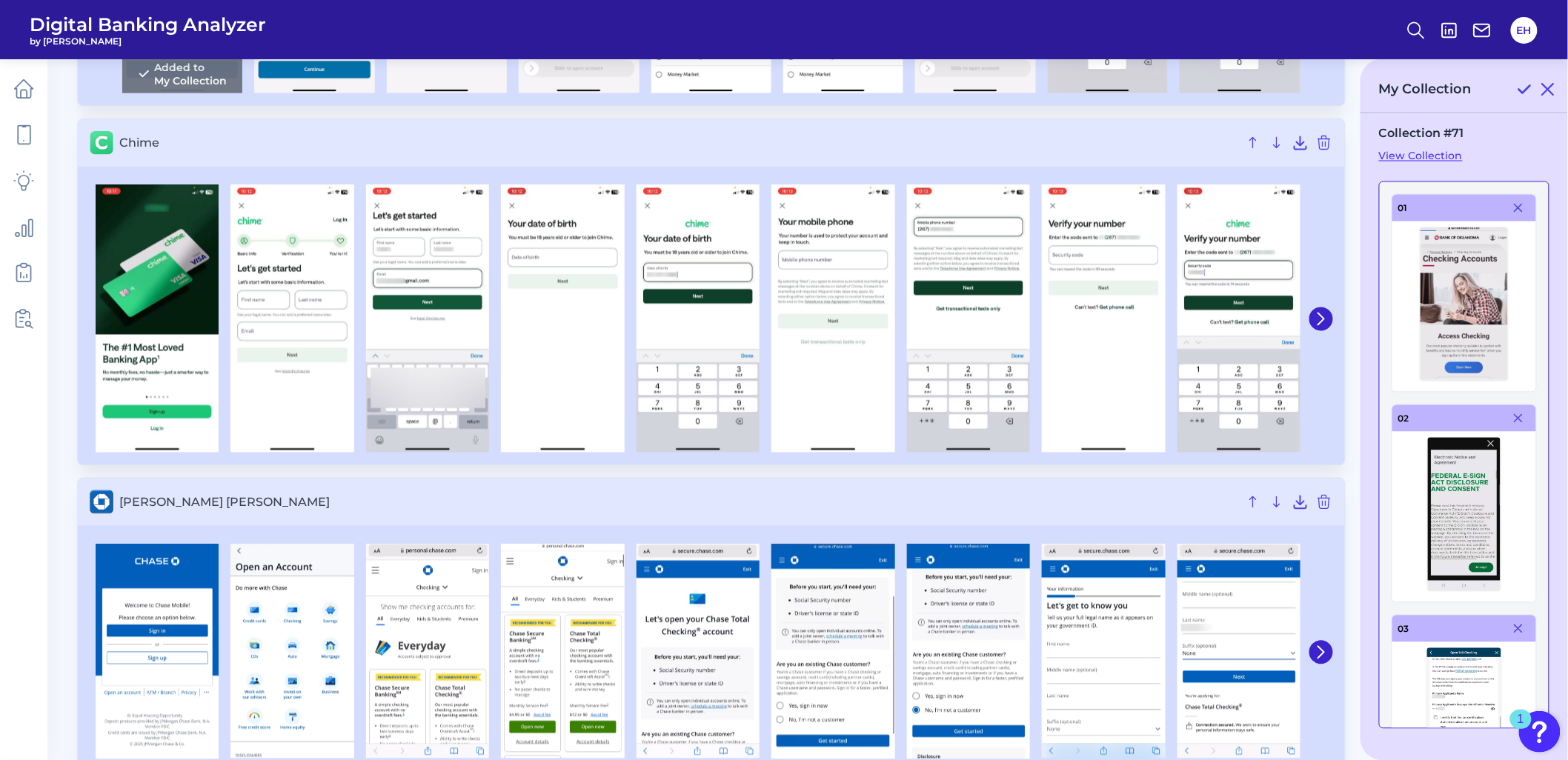
scroll to position [1069, 0]
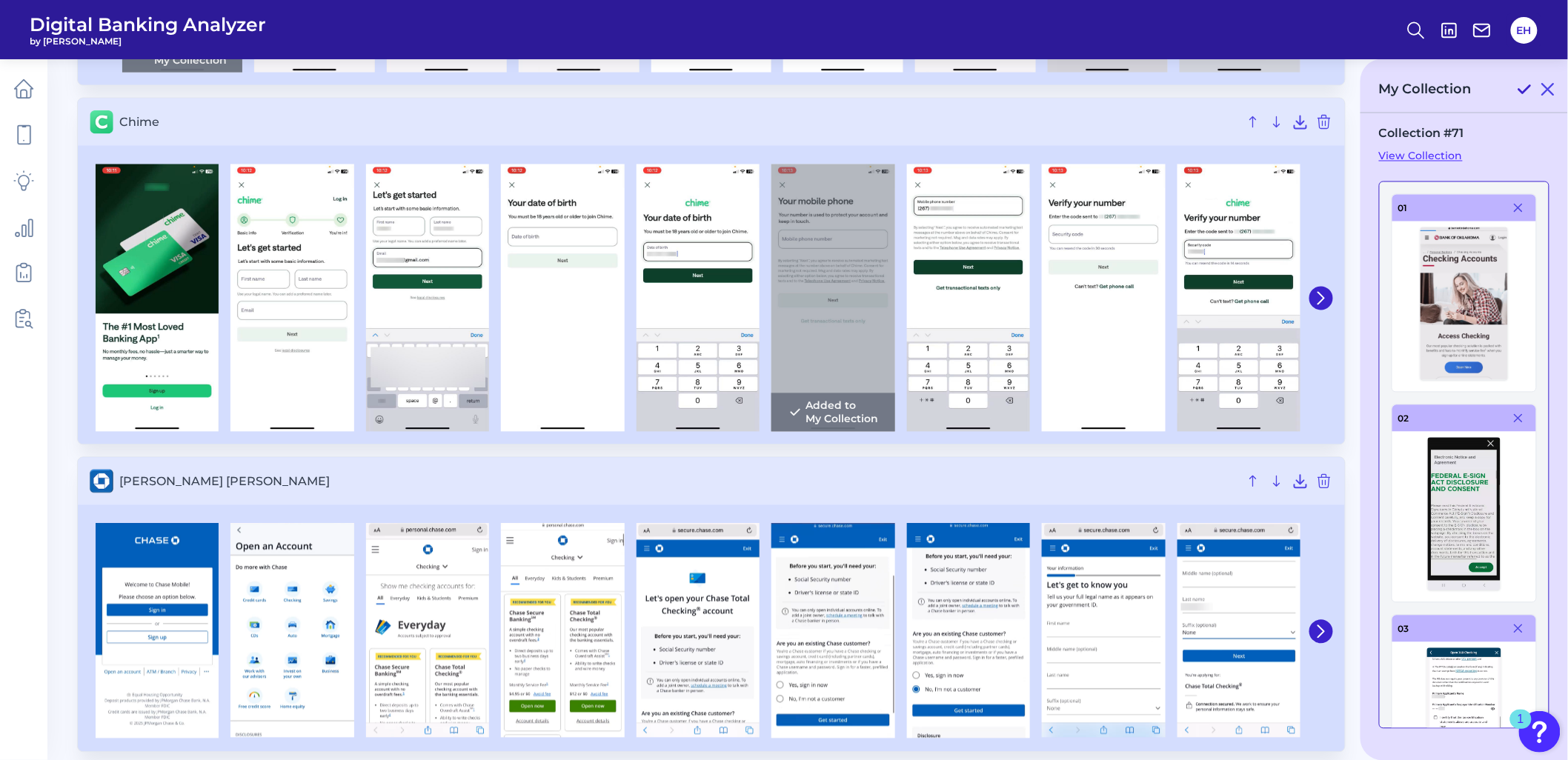
click at [1520, 94] on icon at bounding box center [1523, 89] width 18 height 18
click at [1428, 153] on link "View Collection" at bounding box center [1464, 157] width 170 height 13
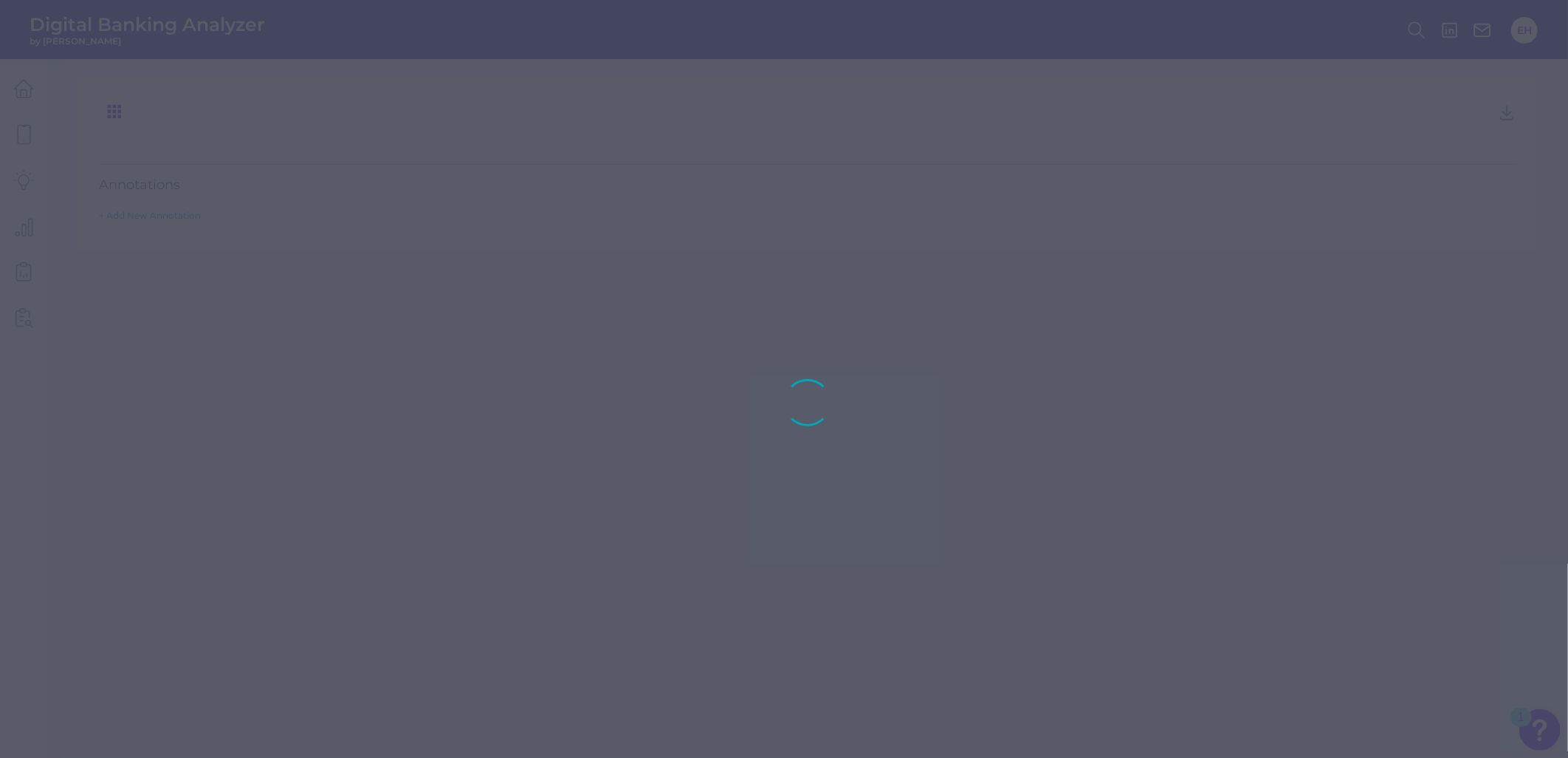
type input "Collection #71"
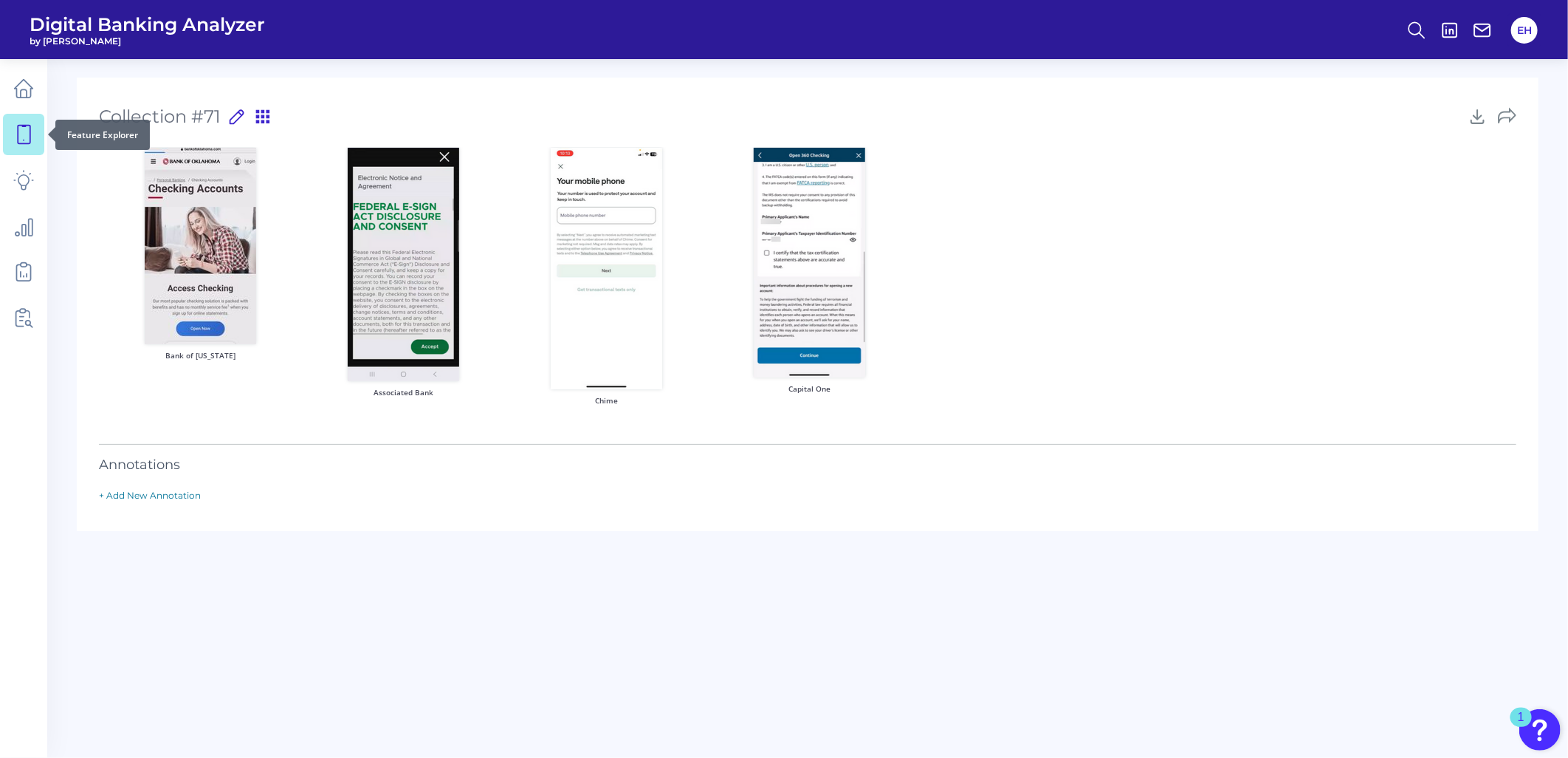
click at [31, 123] on link at bounding box center [24, 134] width 41 height 41
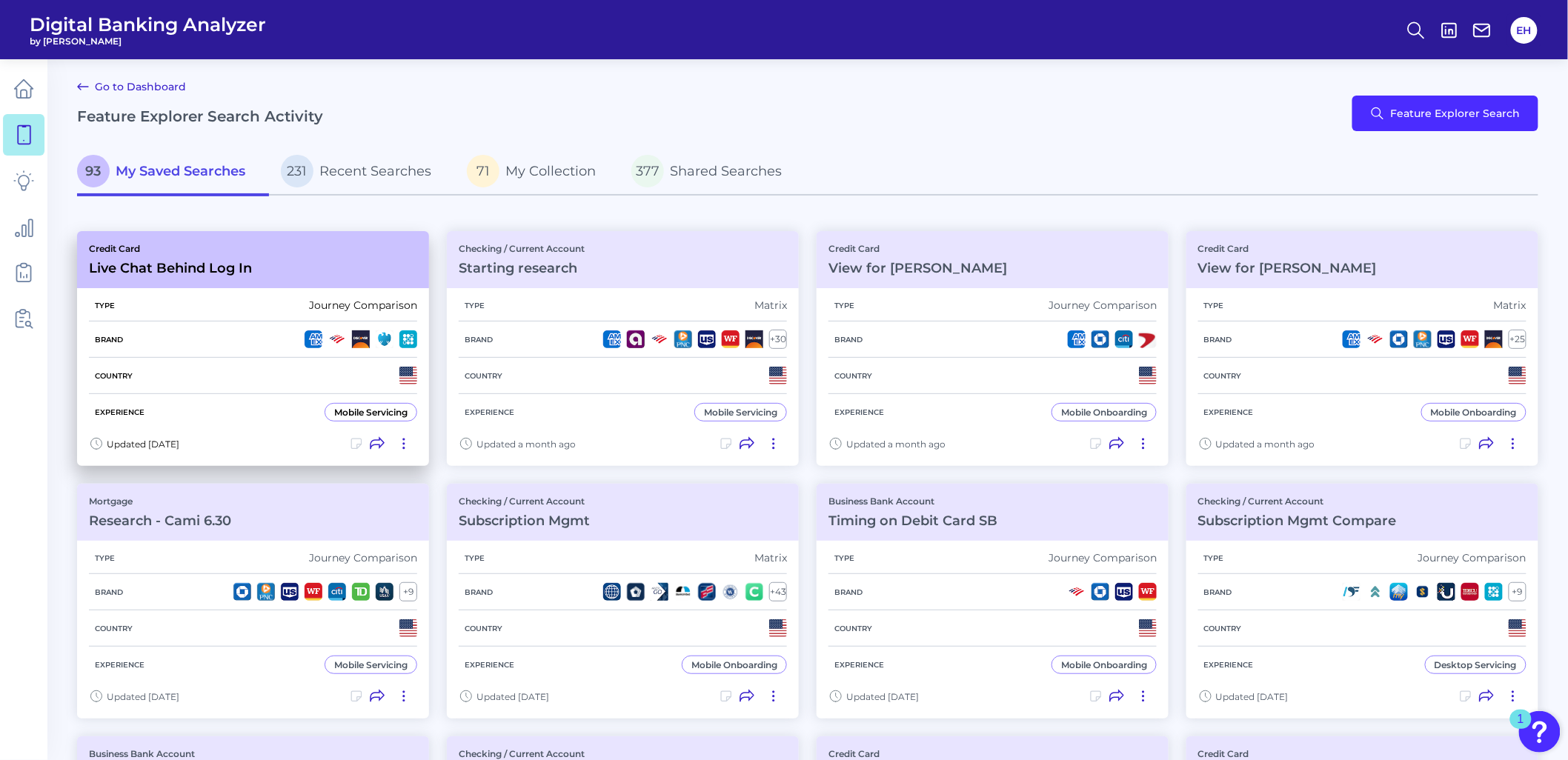
click at [260, 308] on div "Type Journey Comparison" at bounding box center [252, 306] width 328 height 32
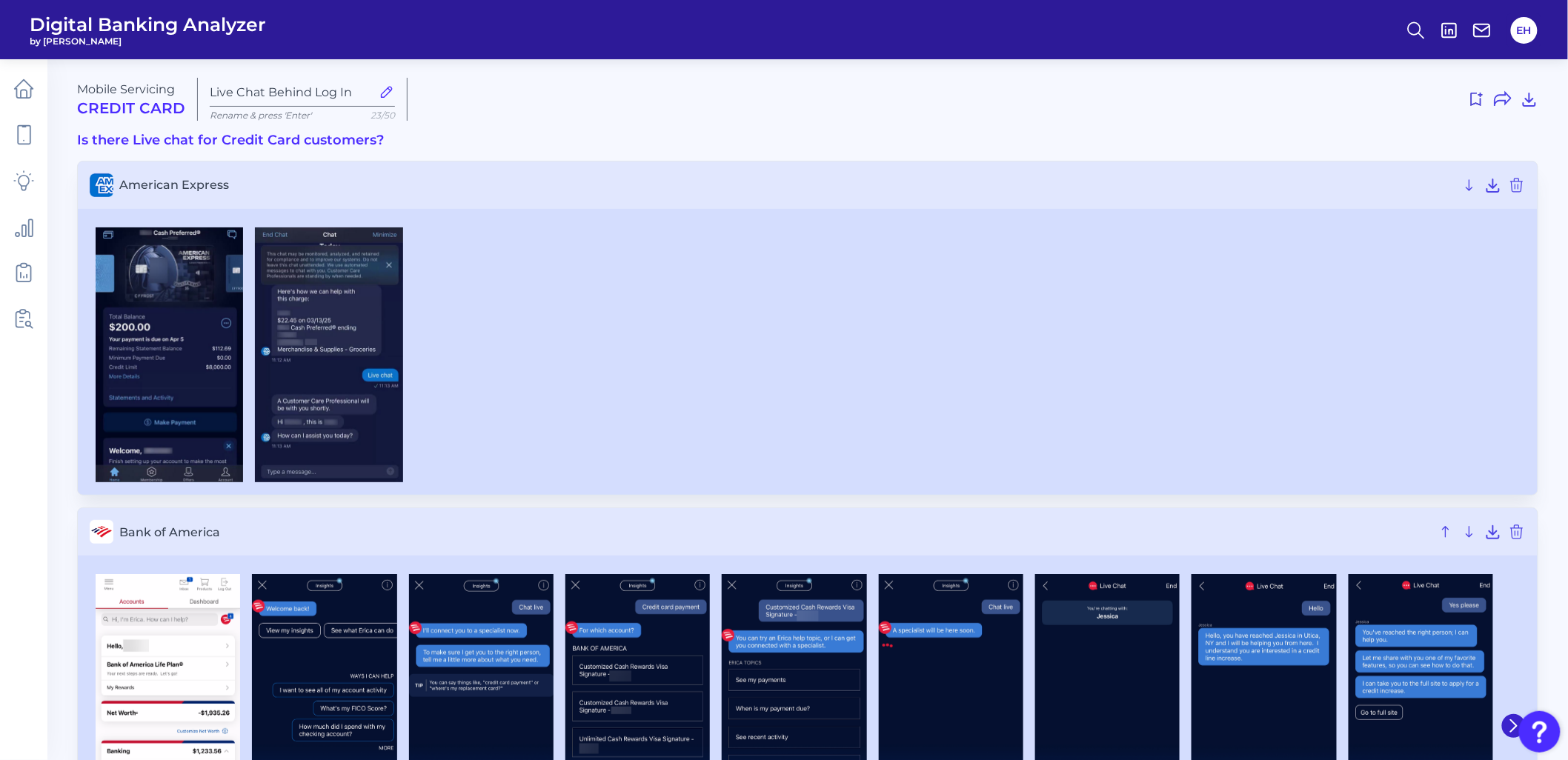
click at [258, 525] on span "Bank of America" at bounding box center [775, 532] width 1312 height 14
click at [24, 136] on icon at bounding box center [24, 135] width 21 height 21
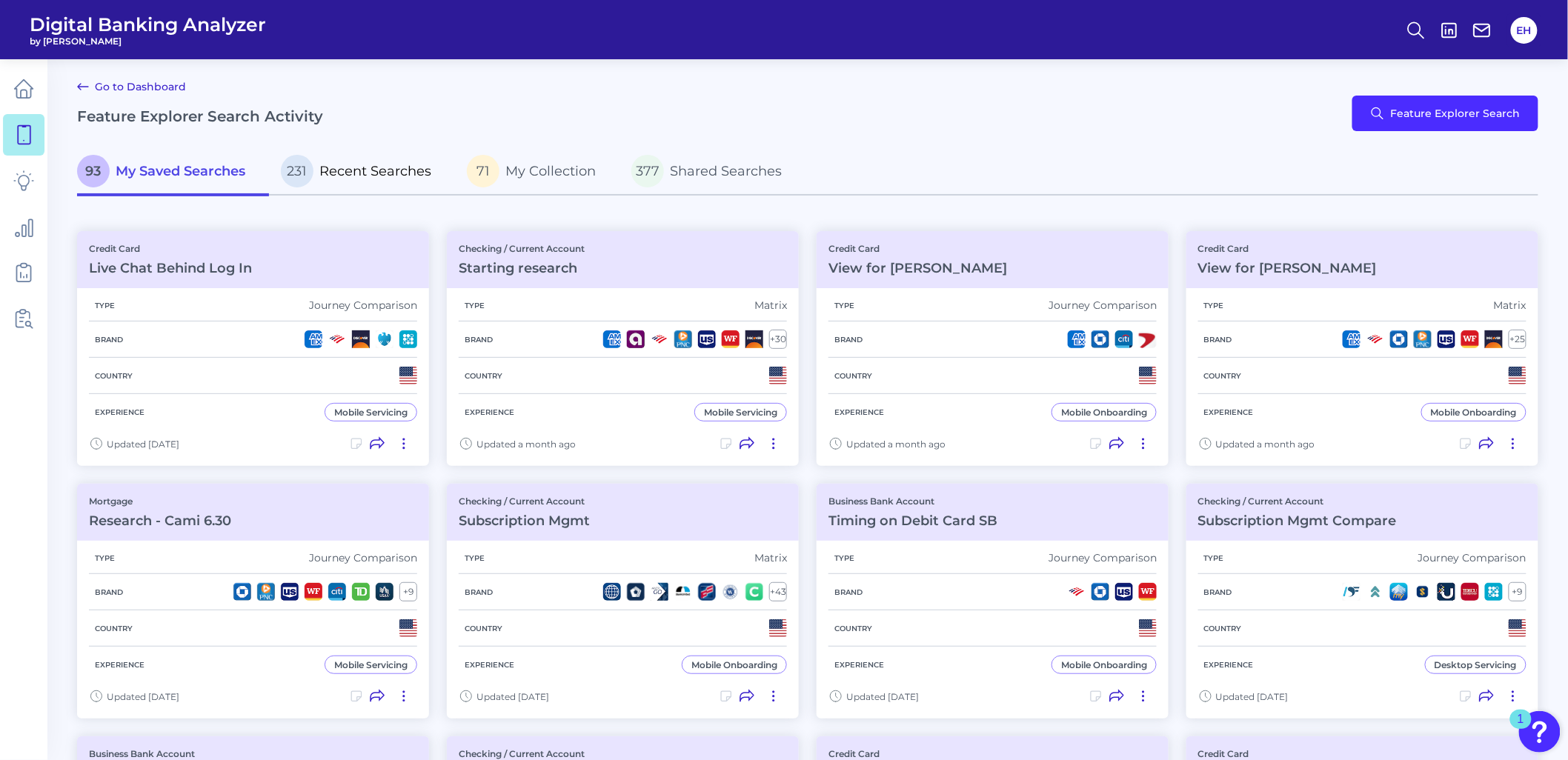
click at [378, 174] on span "Recent Searches" at bounding box center [375, 170] width 112 height 16
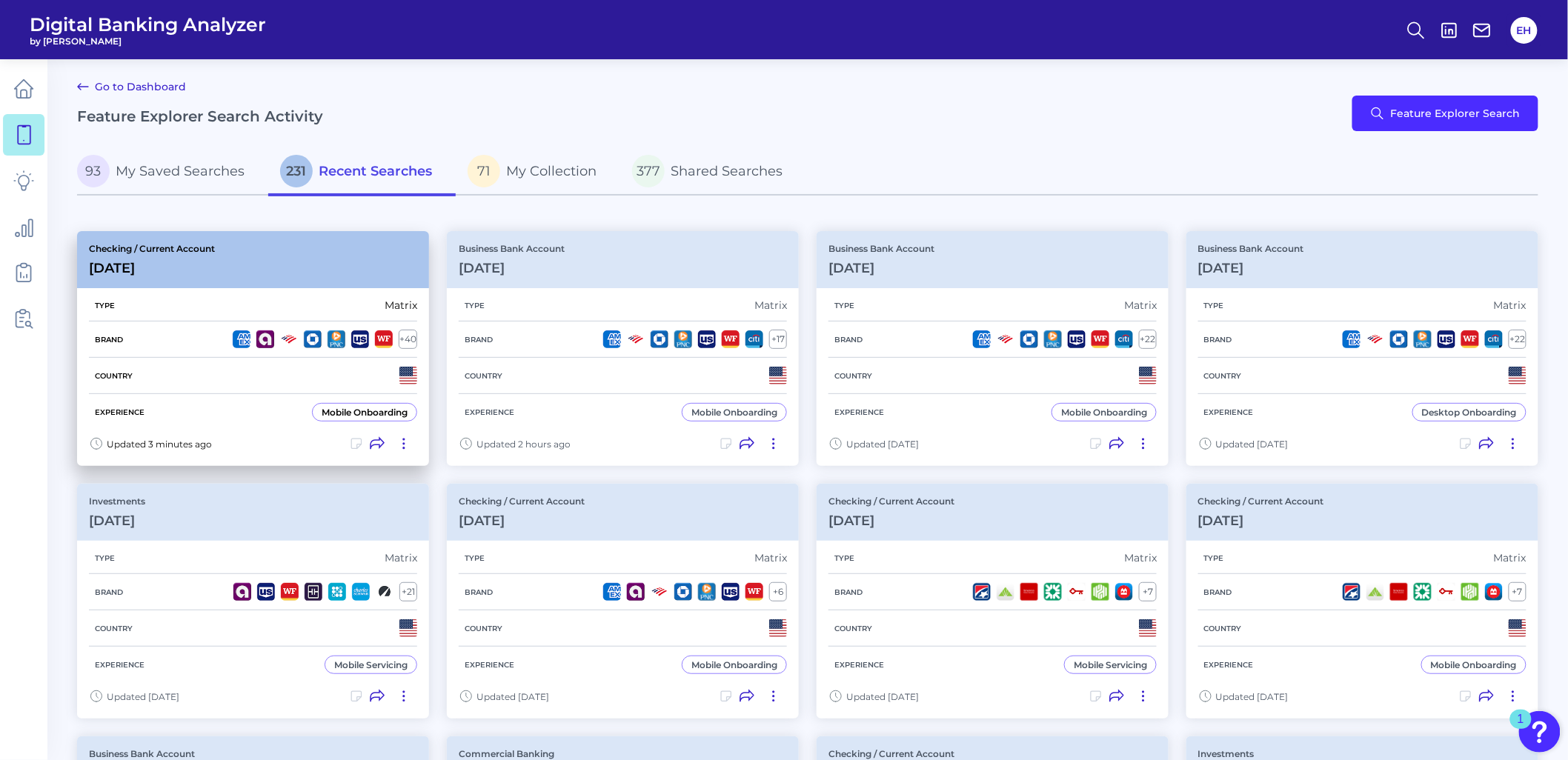
click at [339, 301] on div "Type Matrix" at bounding box center [252, 306] width 328 height 32
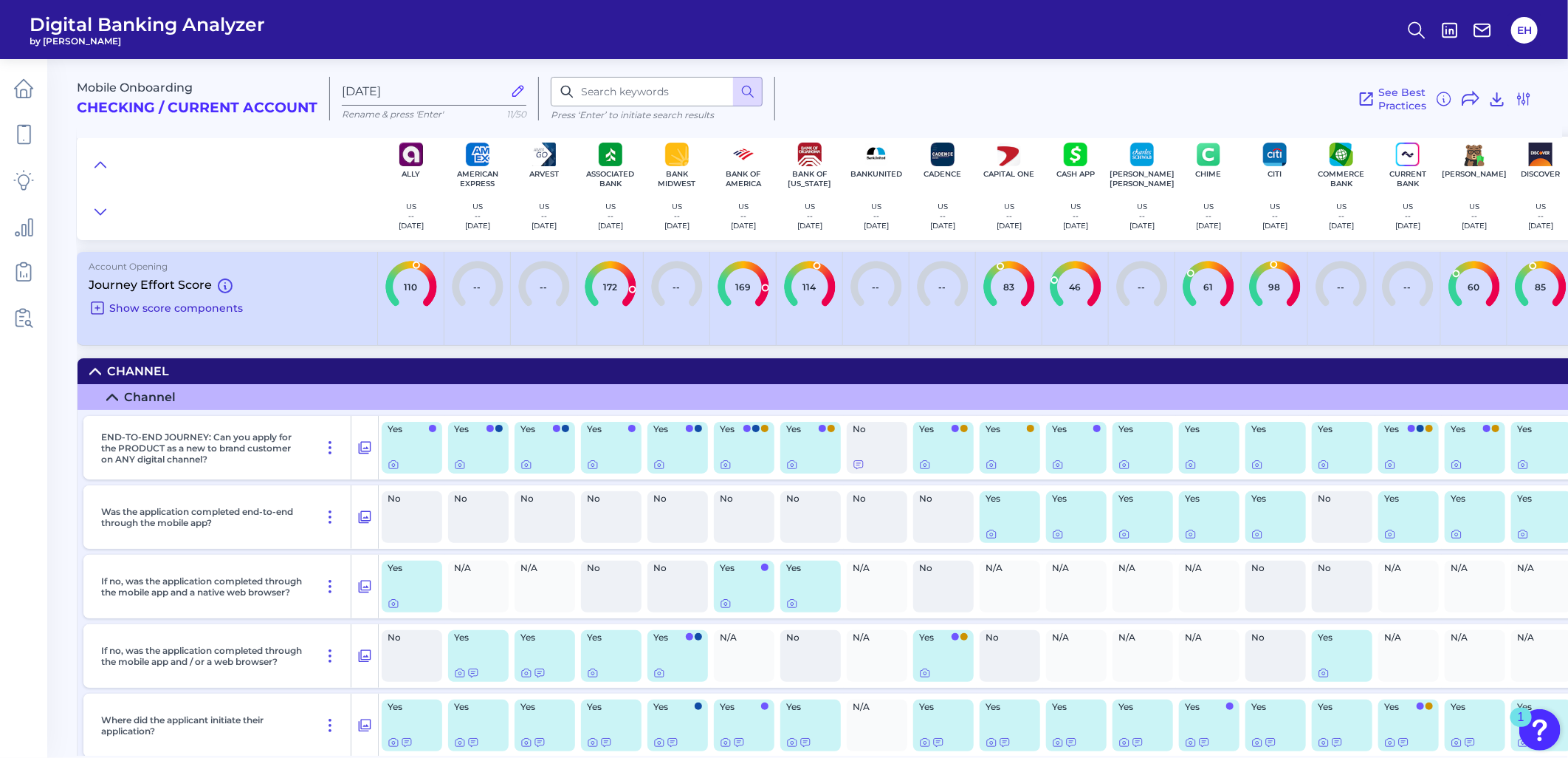
click at [102, 308] on icon at bounding box center [97, 308] width 18 height 18
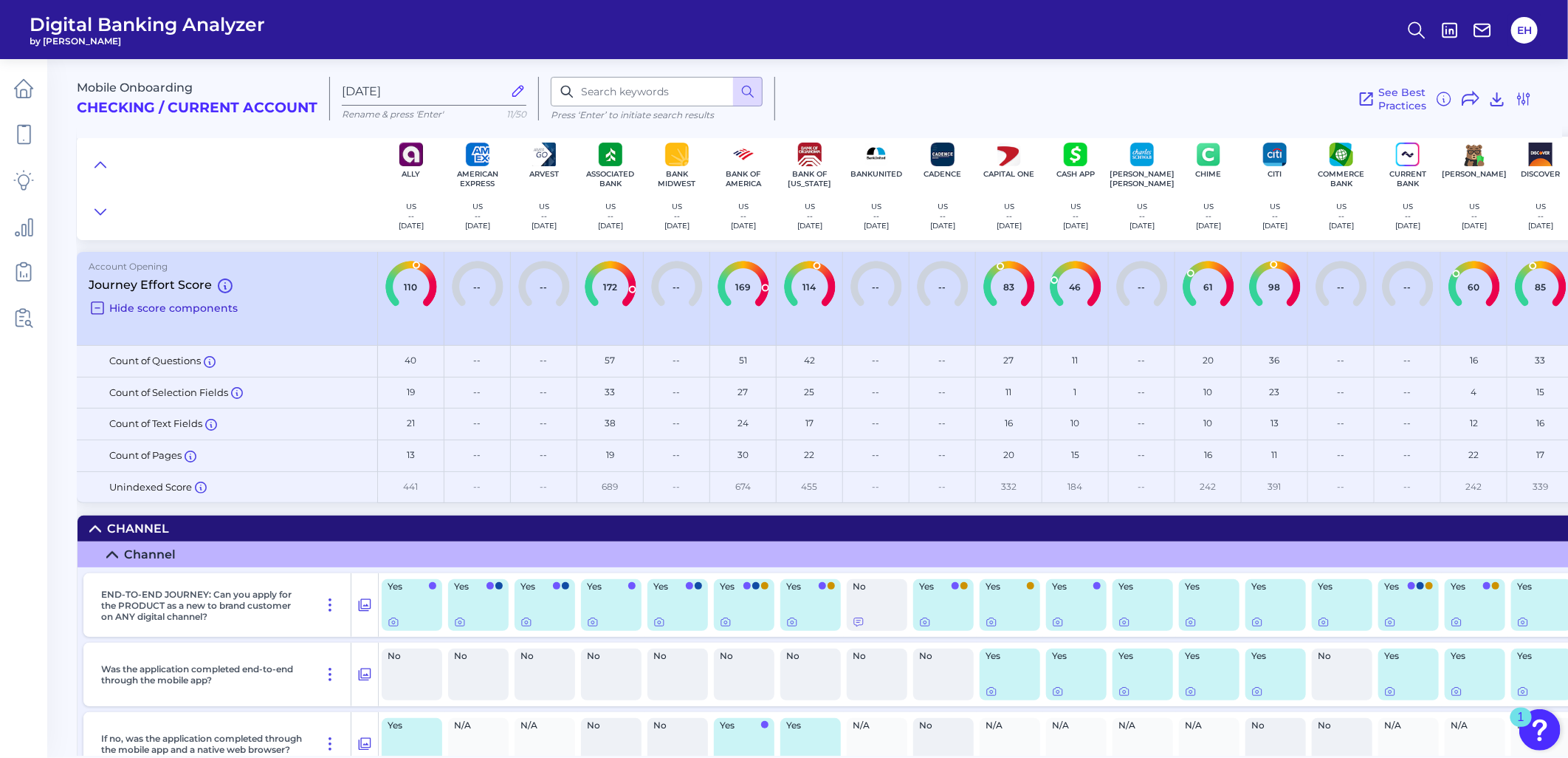
click at [116, 310] on span "Hide score components" at bounding box center [173, 308] width 128 height 13
